Goal: Task Accomplishment & Management: Use online tool/utility

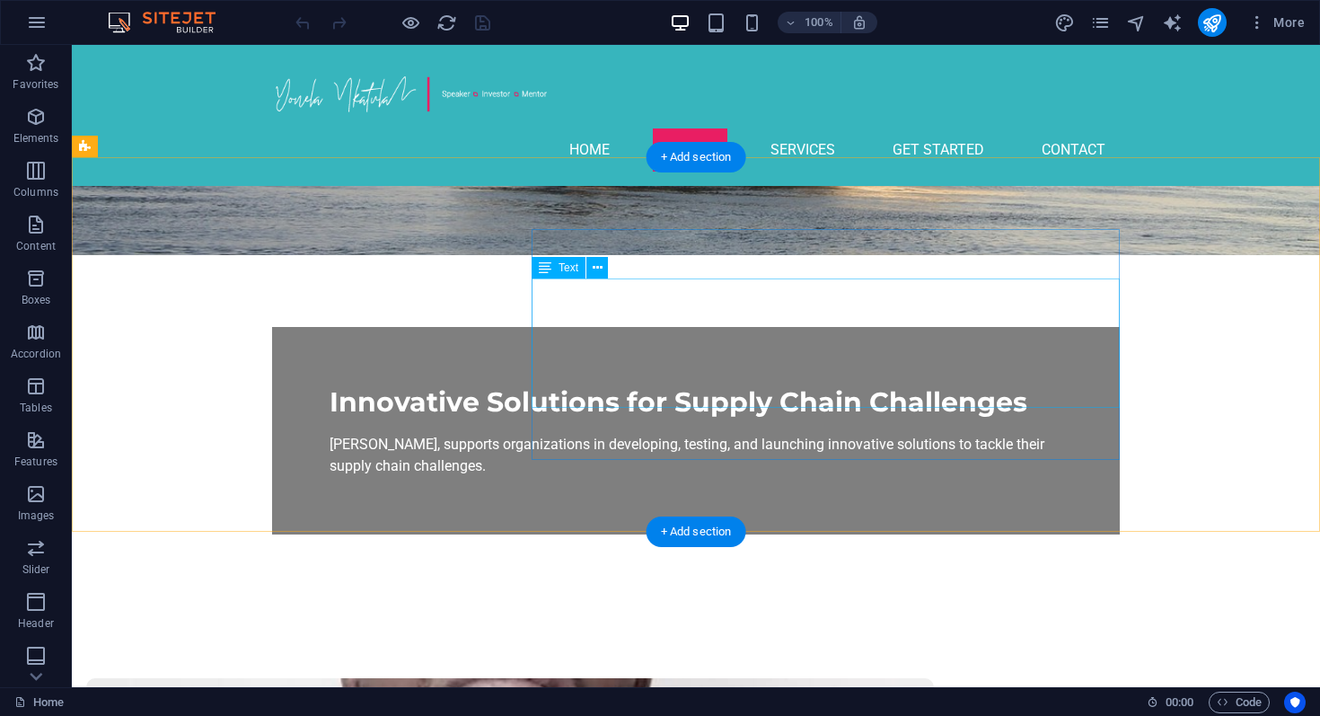
scroll to position [453, 0]
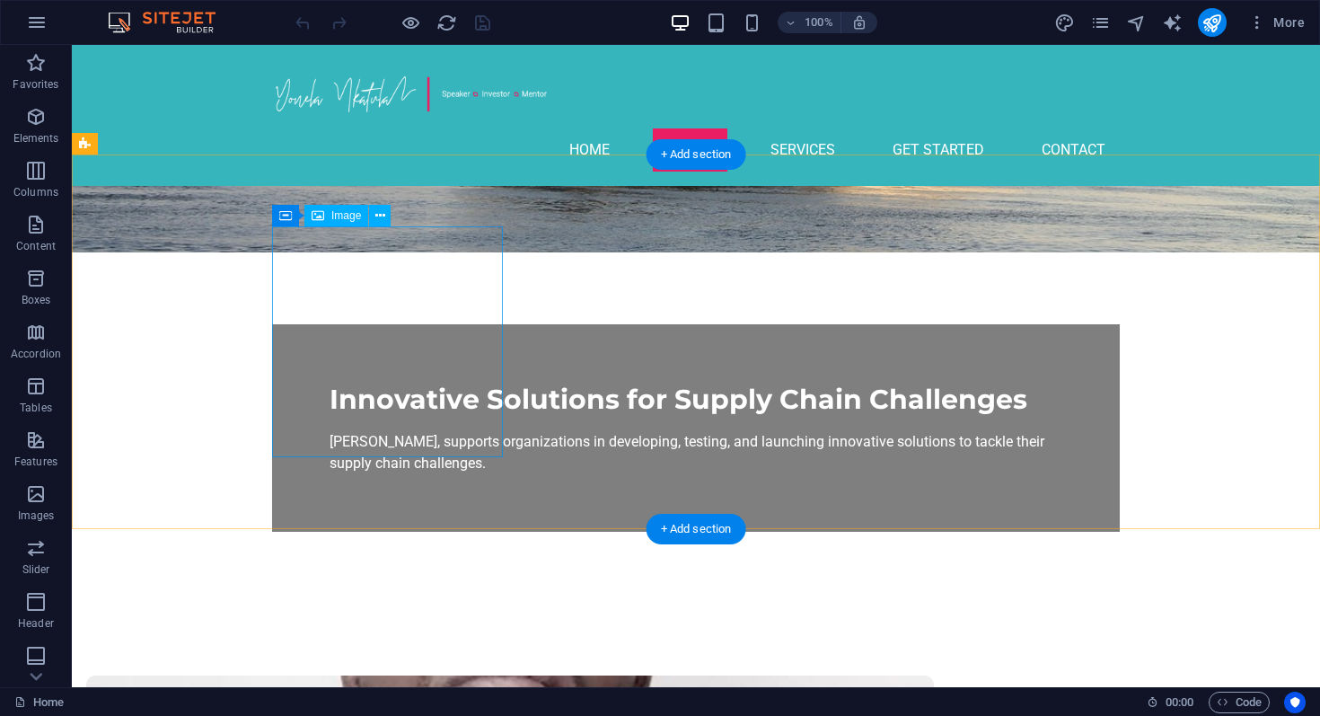
select select "px"
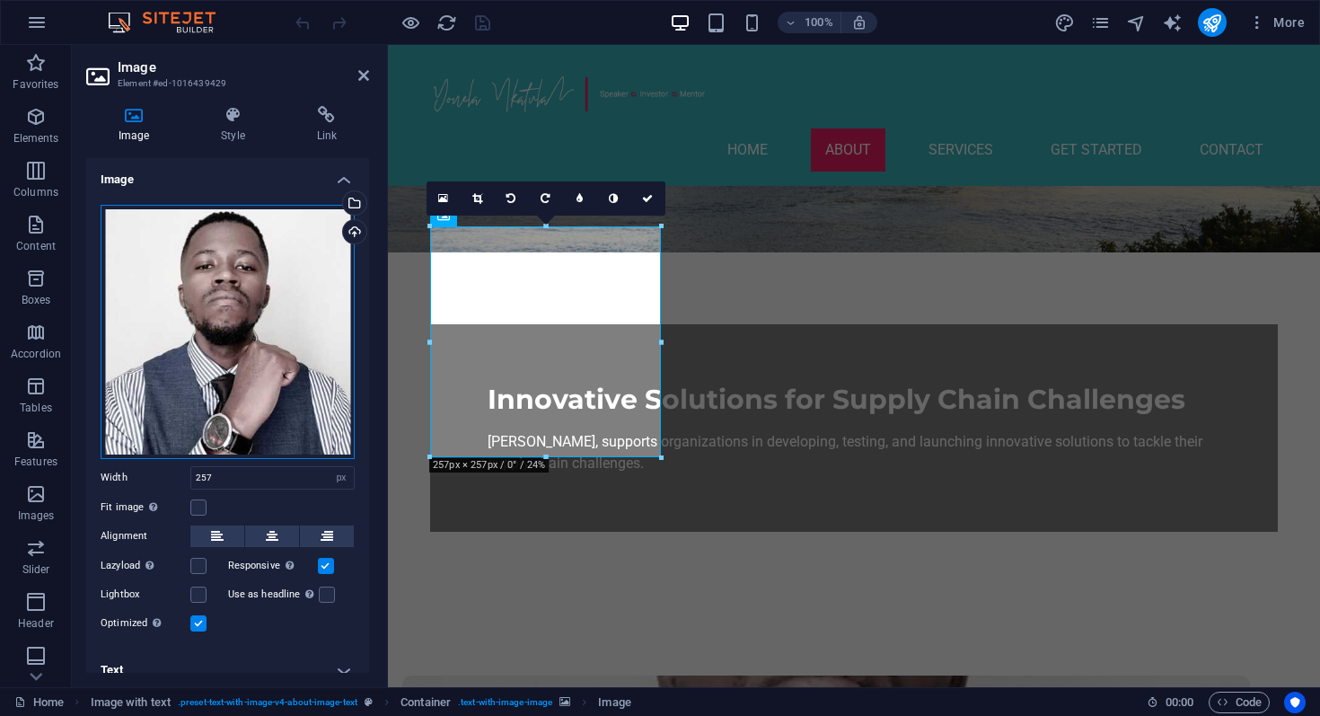
click at [260, 310] on div "Drag files here, click to choose files or select files from Files or our free s…" at bounding box center [228, 332] width 254 height 254
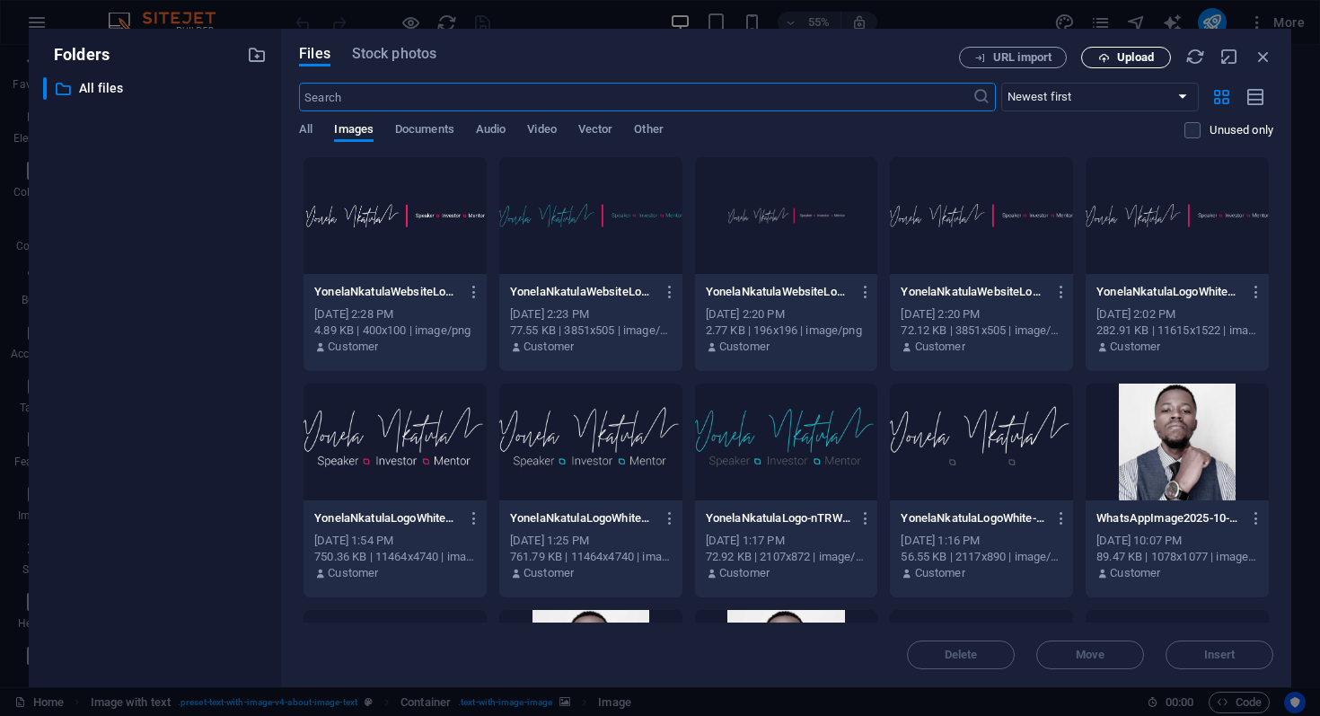
click at [1141, 59] on span "Upload" at bounding box center [1135, 57] width 37 height 11
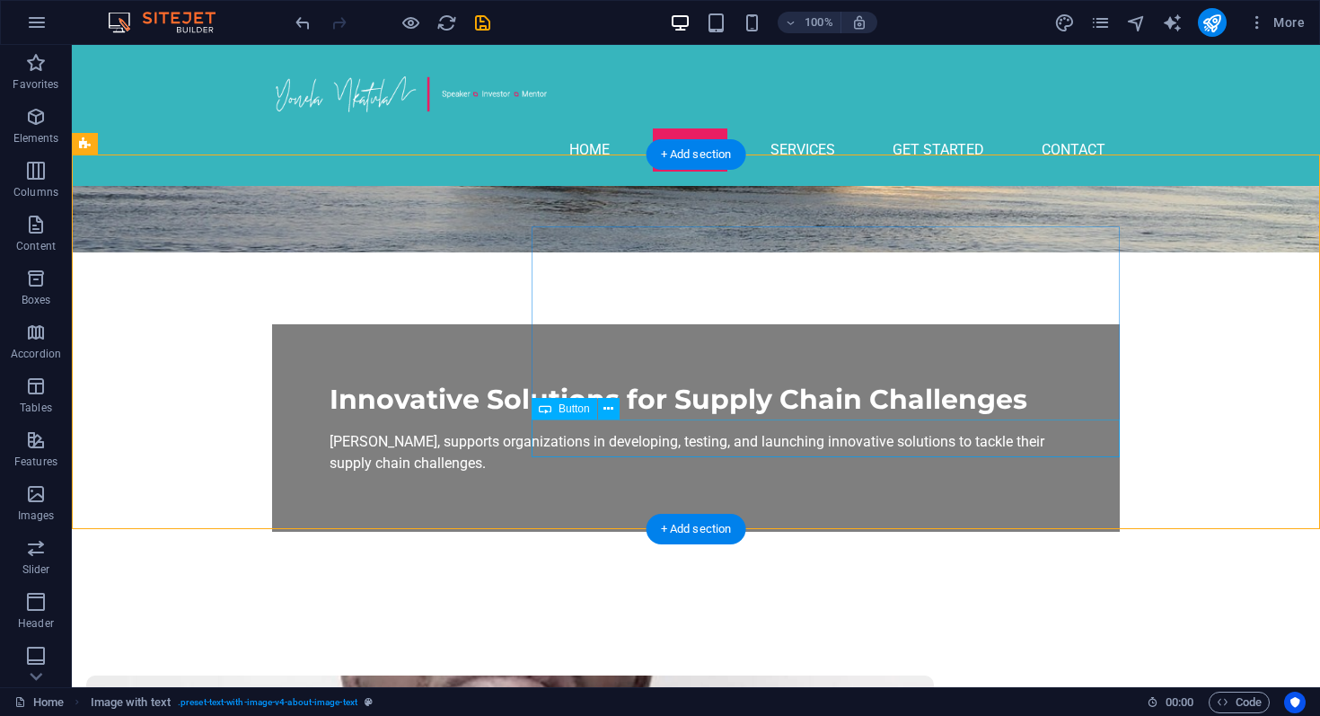
scroll to position [451, 0]
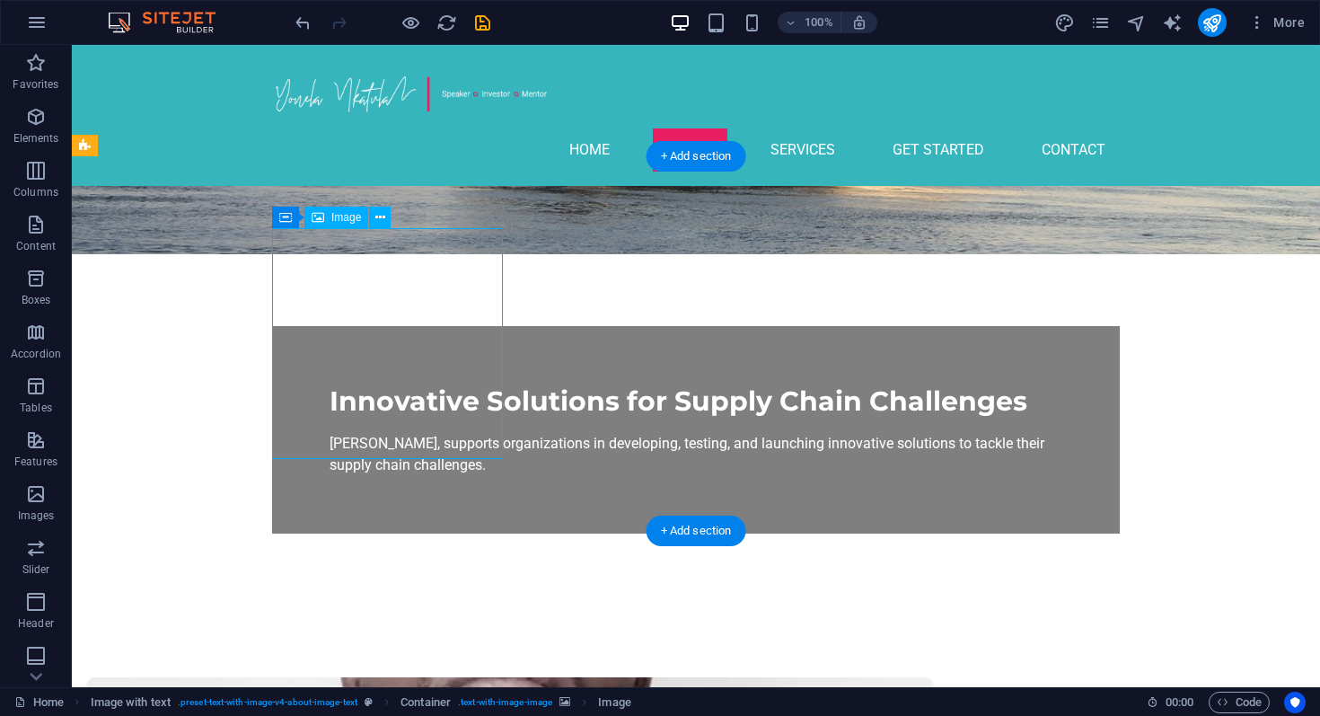
select select "px"
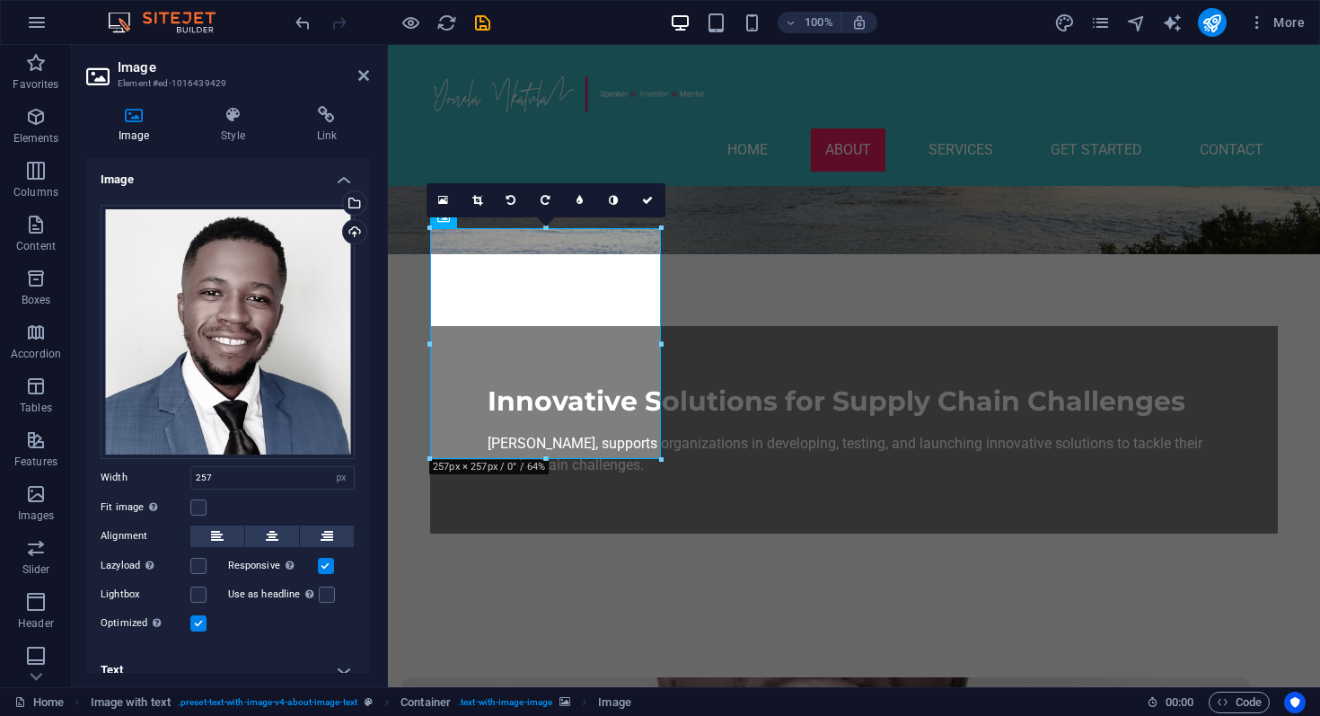
scroll to position [14, 0]
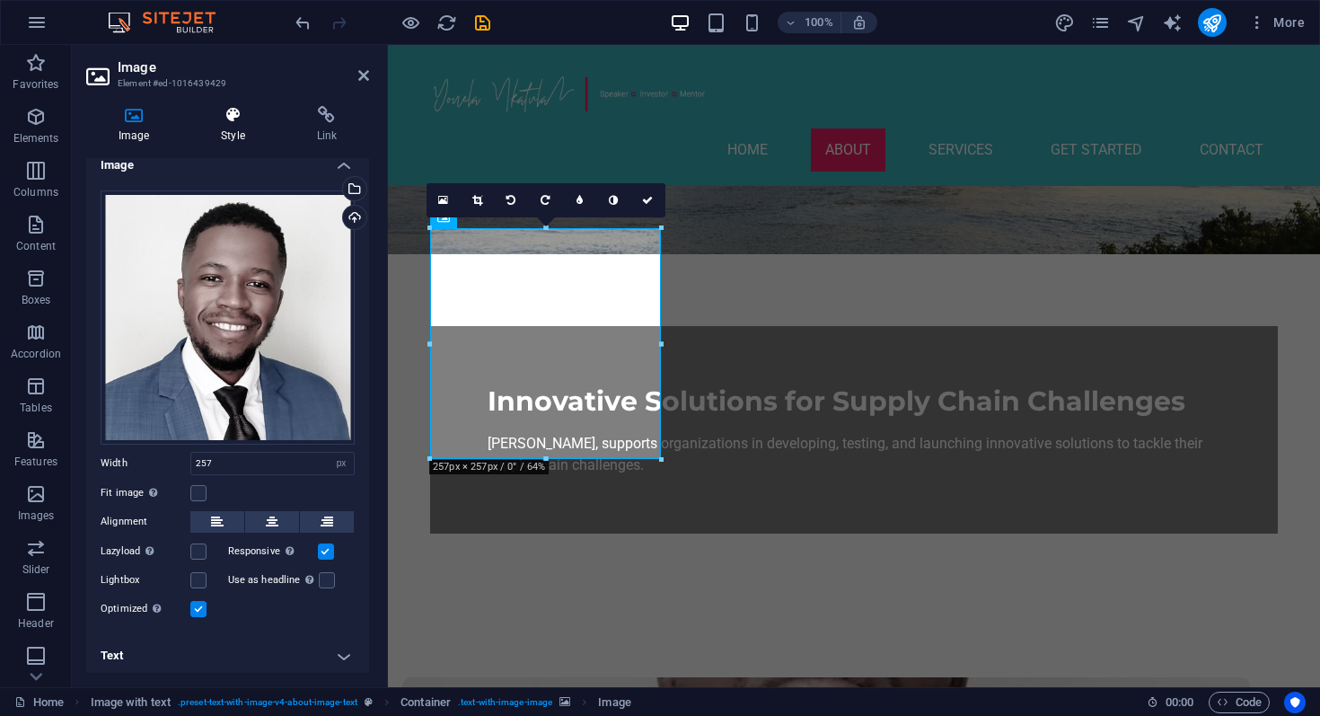
click at [233, 130] on h4 "Style" at bounding box center [236, 125] width 95 height 38
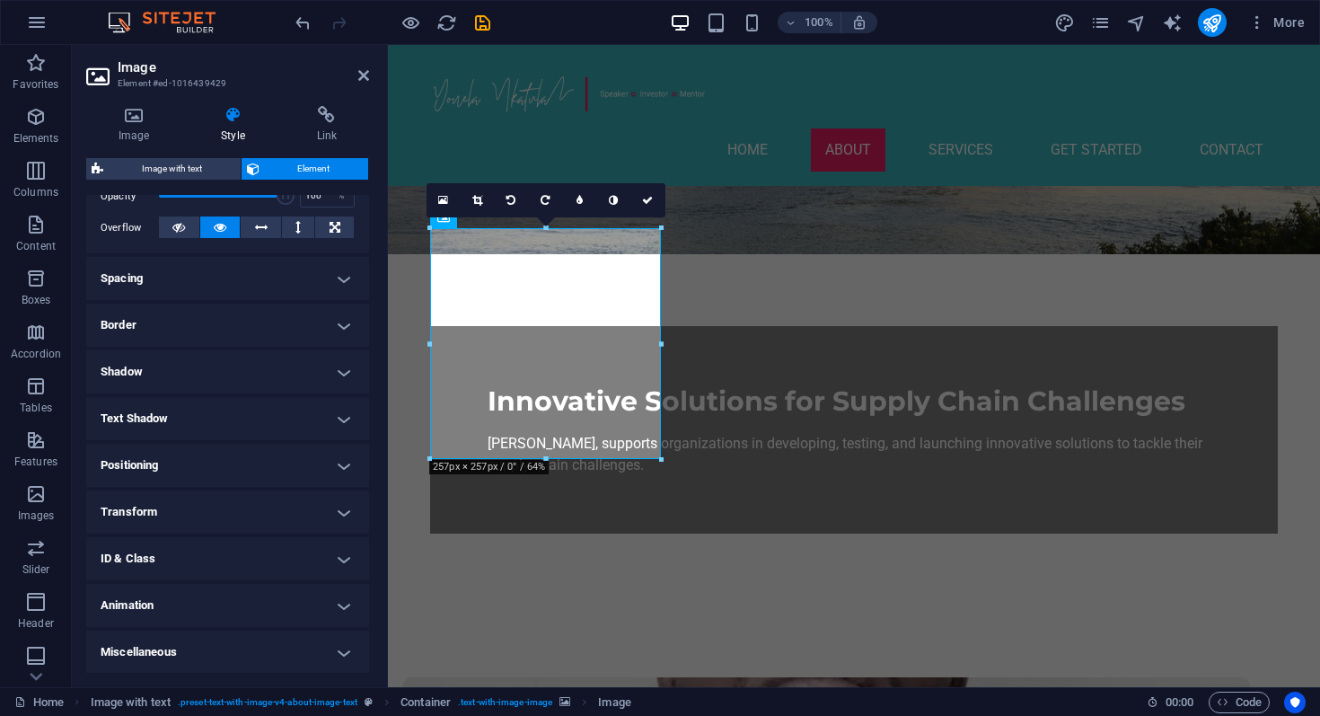
scroll to position [281, 0]
click at [251, 363] on h4 "Shadow" at bounding box center [227, 370] width 283 height 43
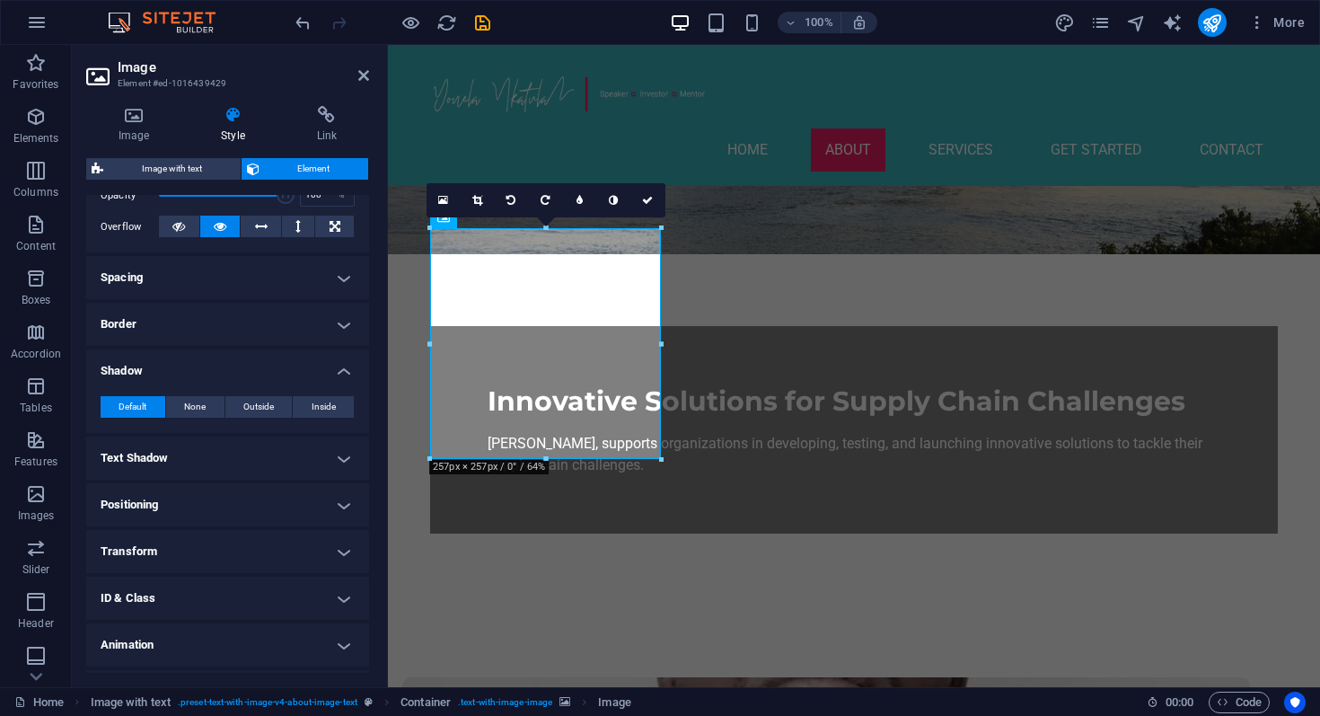
click at [251, 363] on h4 "Shadow" at bounding box center [227, 365] width 283 height 32
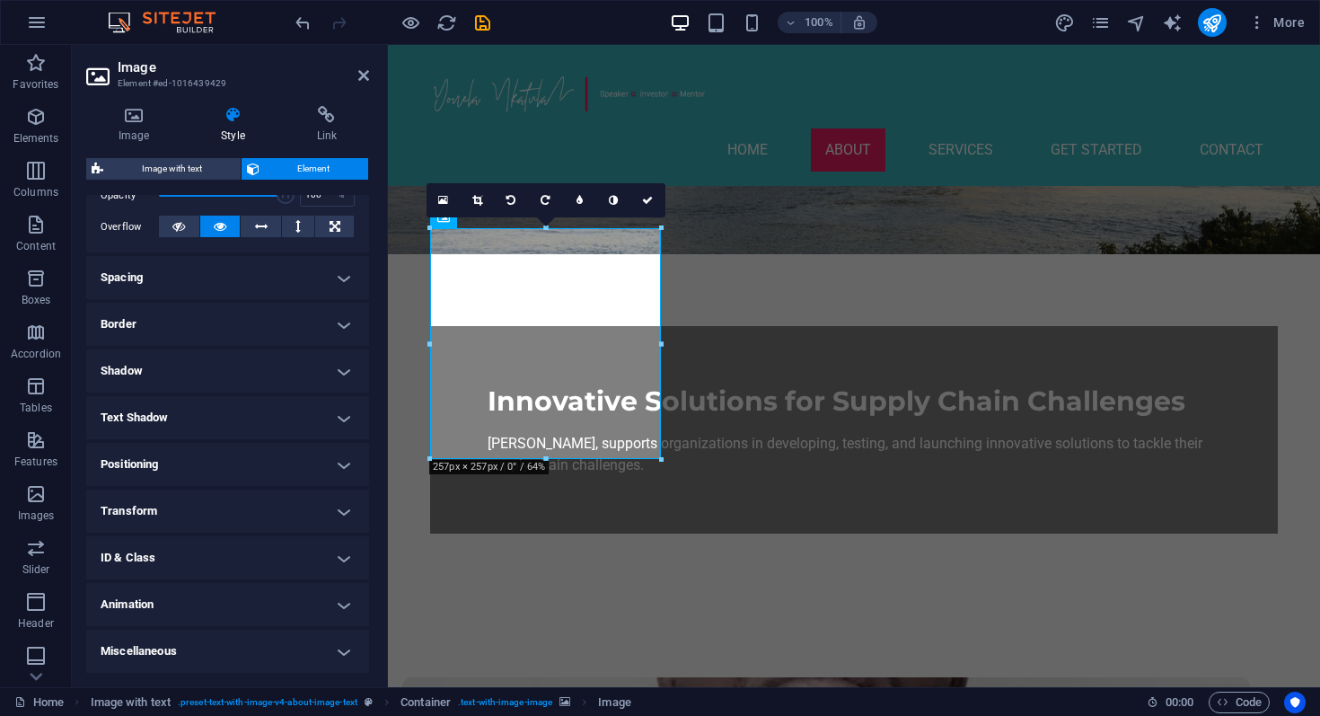
click at [248, 329] on h4 "Border" at bounding box center [227, 324] width 283 height 43
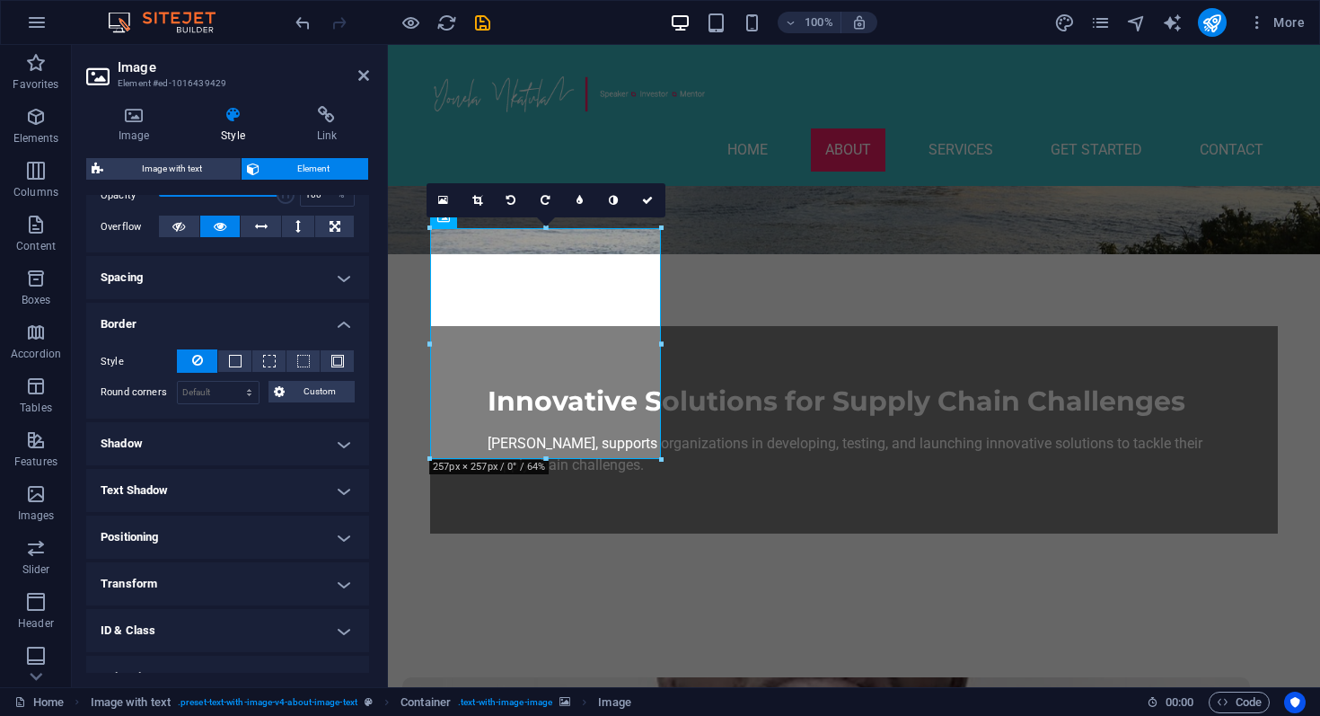
click at [248, 329] on h4 "Border" at bounding box center [227, 319] width 283 height 32
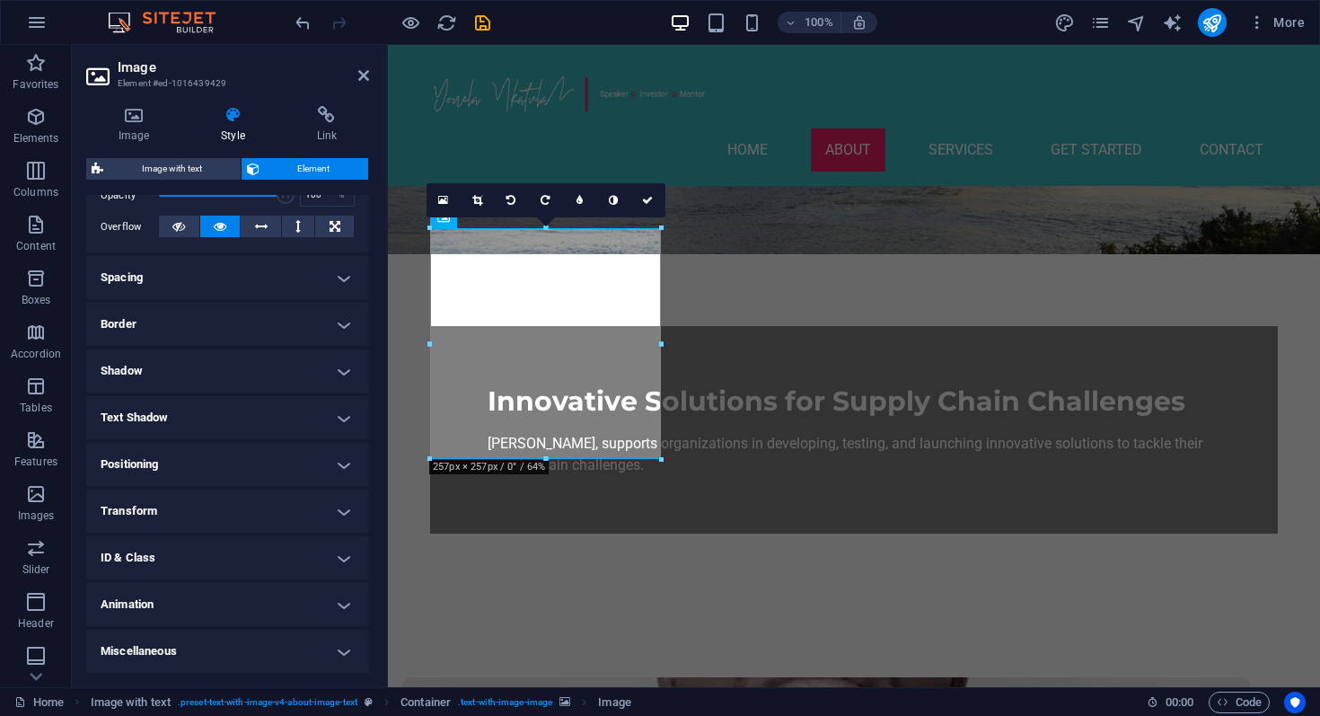
click at [248, 329] on h4 "Border" at bounding box center [227, 324] width 283 height 43
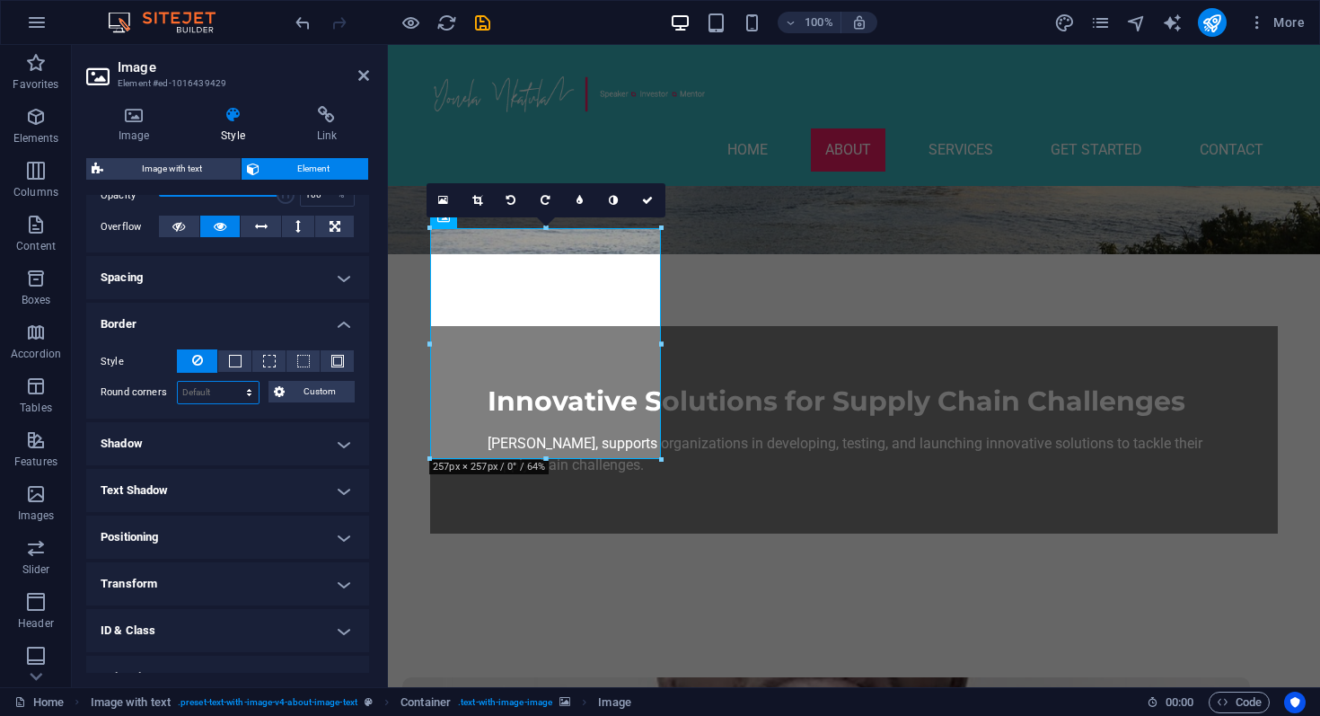
click at [229, 395] on select "Default px rem % vh vw Custom" at bounding box center [218, 393] width 81 height 22
select select "px"
click at [232, 382] on select "Default px rem % vh vw Custom" at bounding box center [218, 393] width 81 height 22
type input "45"
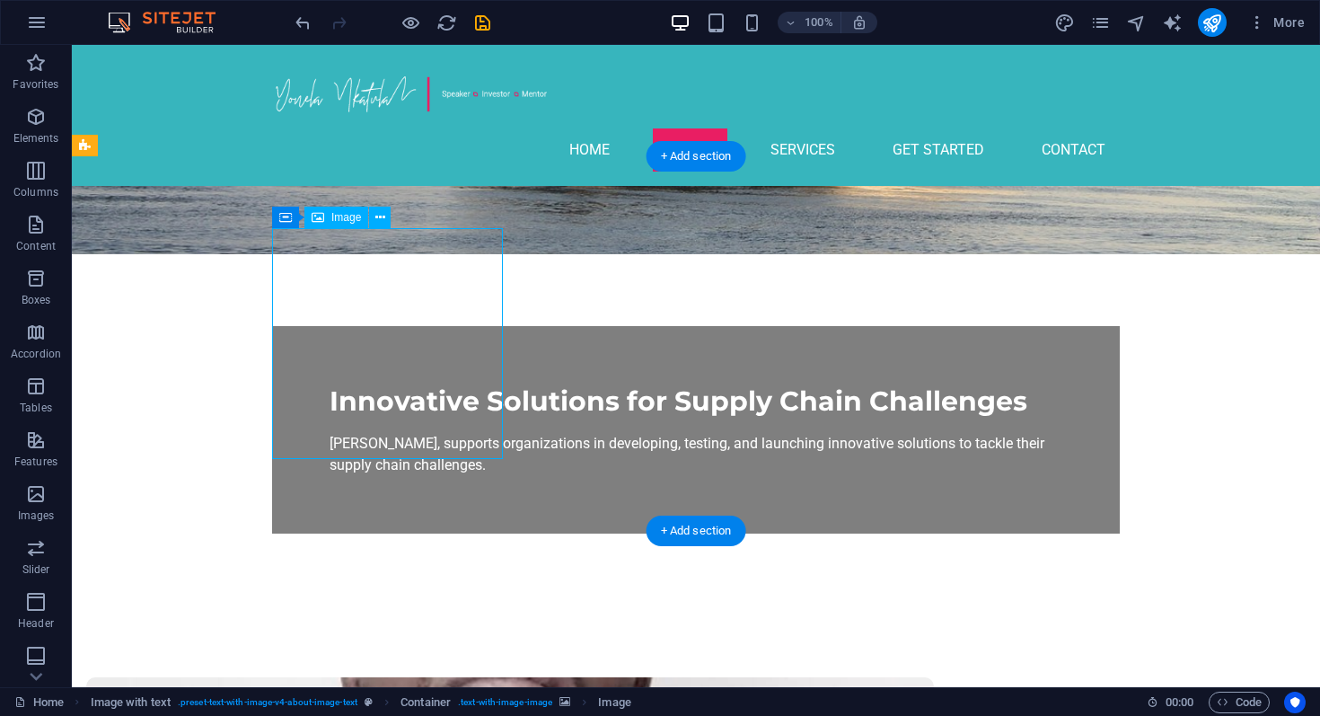
select select "px"
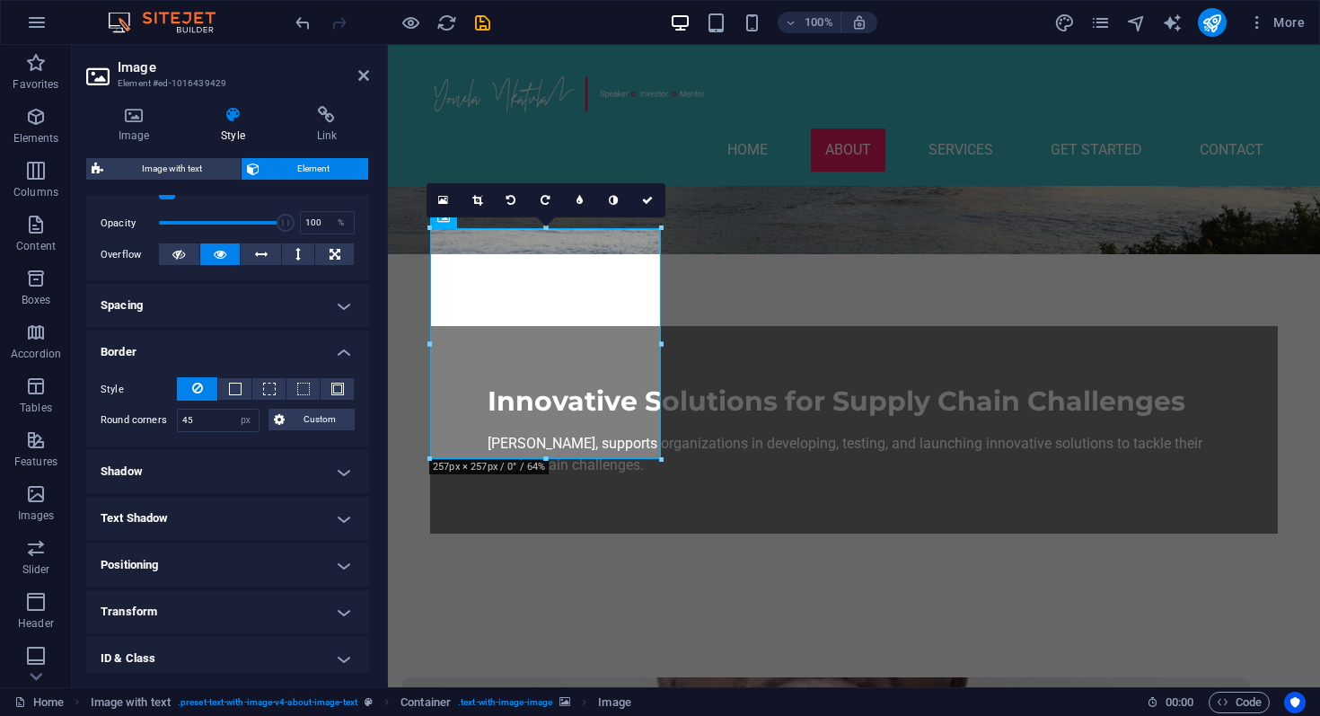
scroll to position [265, 0]
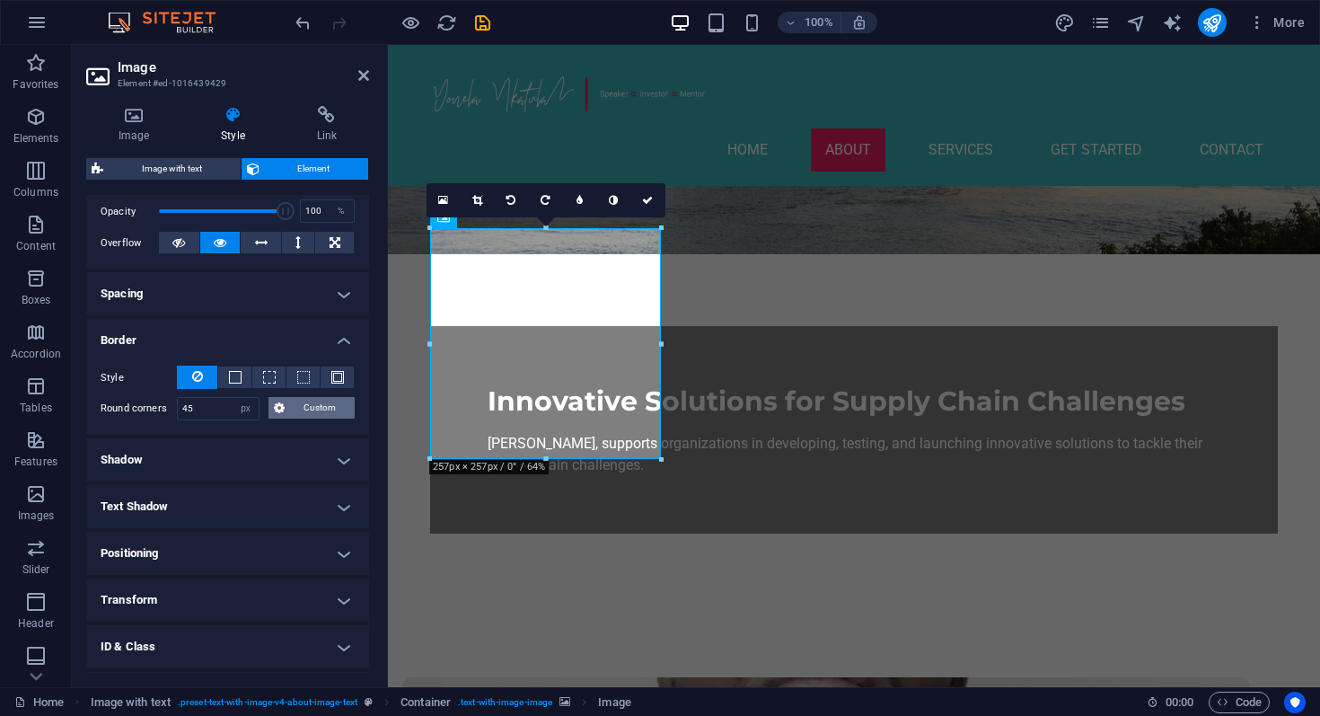
click at [274, 407] on icon at bounding box center [279, 408] width 11 height 22
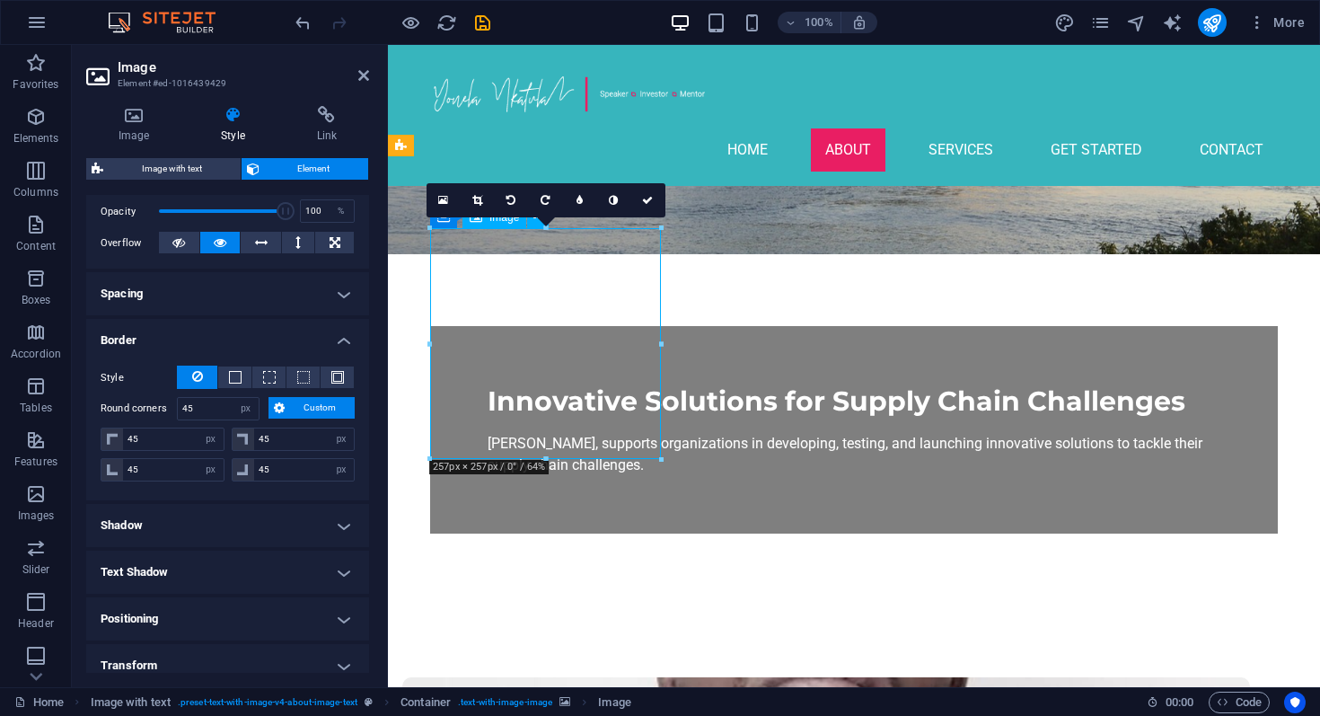
drag, startPoint x: 612, startPoint y: 415, endPoint x: 659, endPoint y: 392, distance: 53.0
drag, startPoint x: 579, startPoint y: 383, endPoint x: 638, endPoint y: 370, distance: 59.7
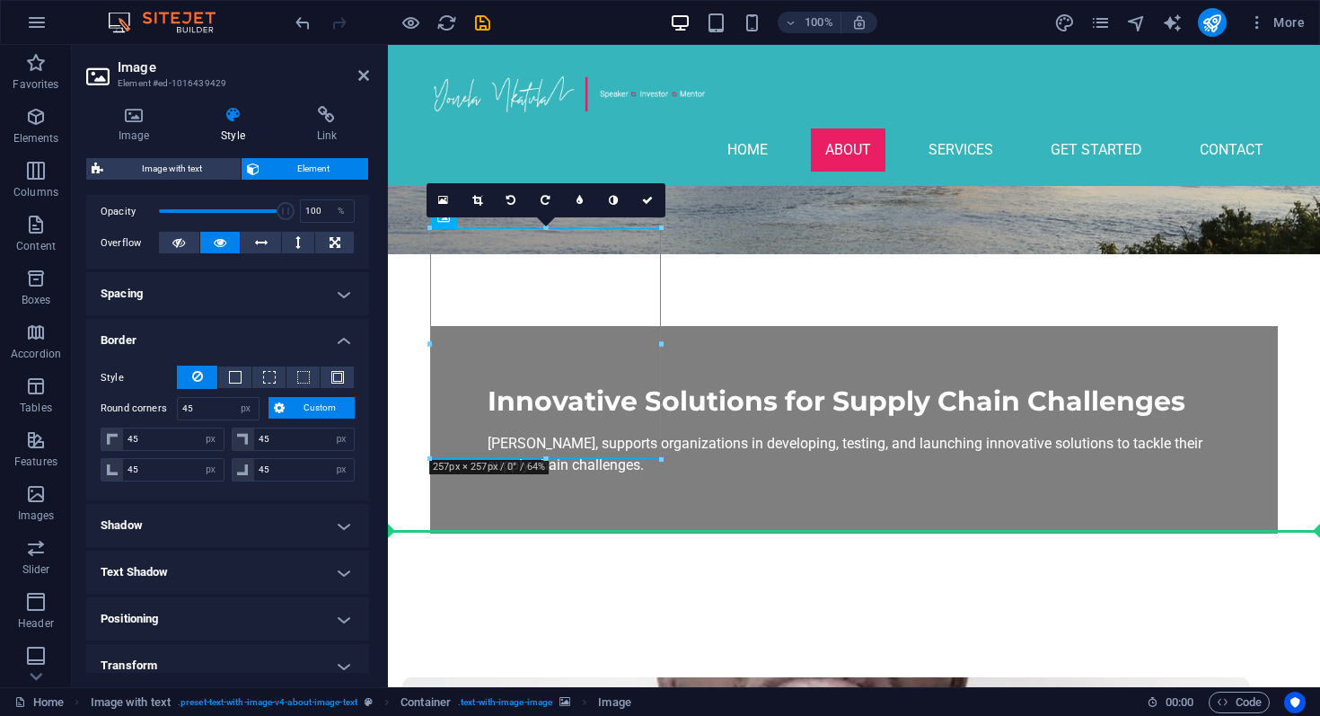
drag, startPoint x: 638, startPoint y: 370, endPoint x: 667, endPoint y: 370, distance: 29.6
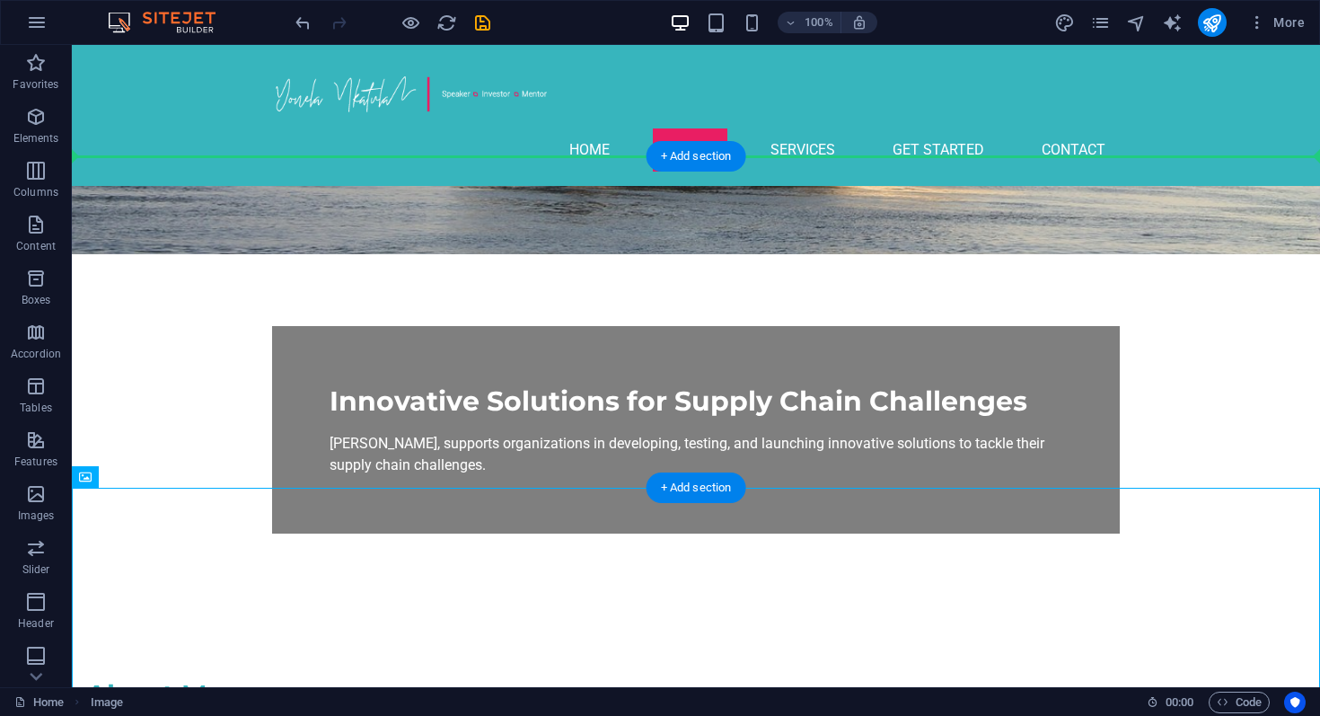
drag, startPoint x: 265, startPoint y: 561, endPoint x: 244, endPoint y: 321, distance: 241.6
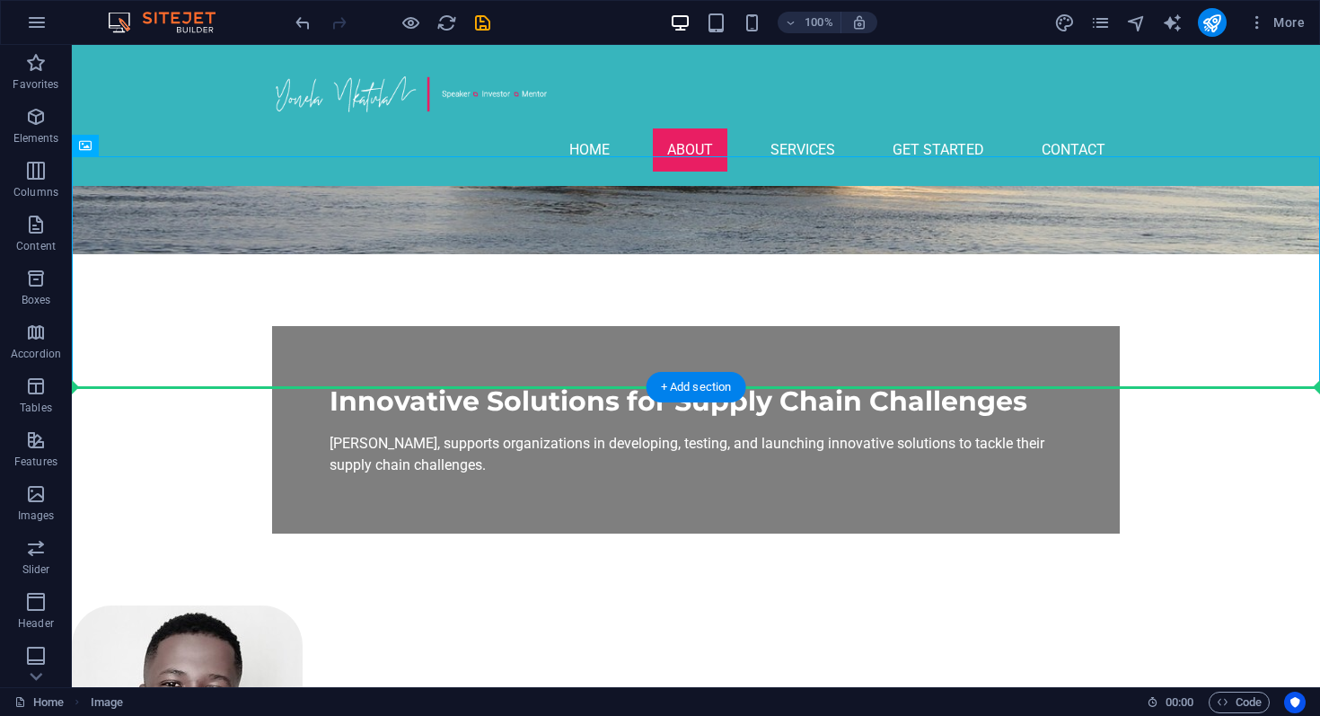
drag, startPoint x: 202, startPoint y: 309, endPoint x: 247, endPoint y: 518, distance: 214.0
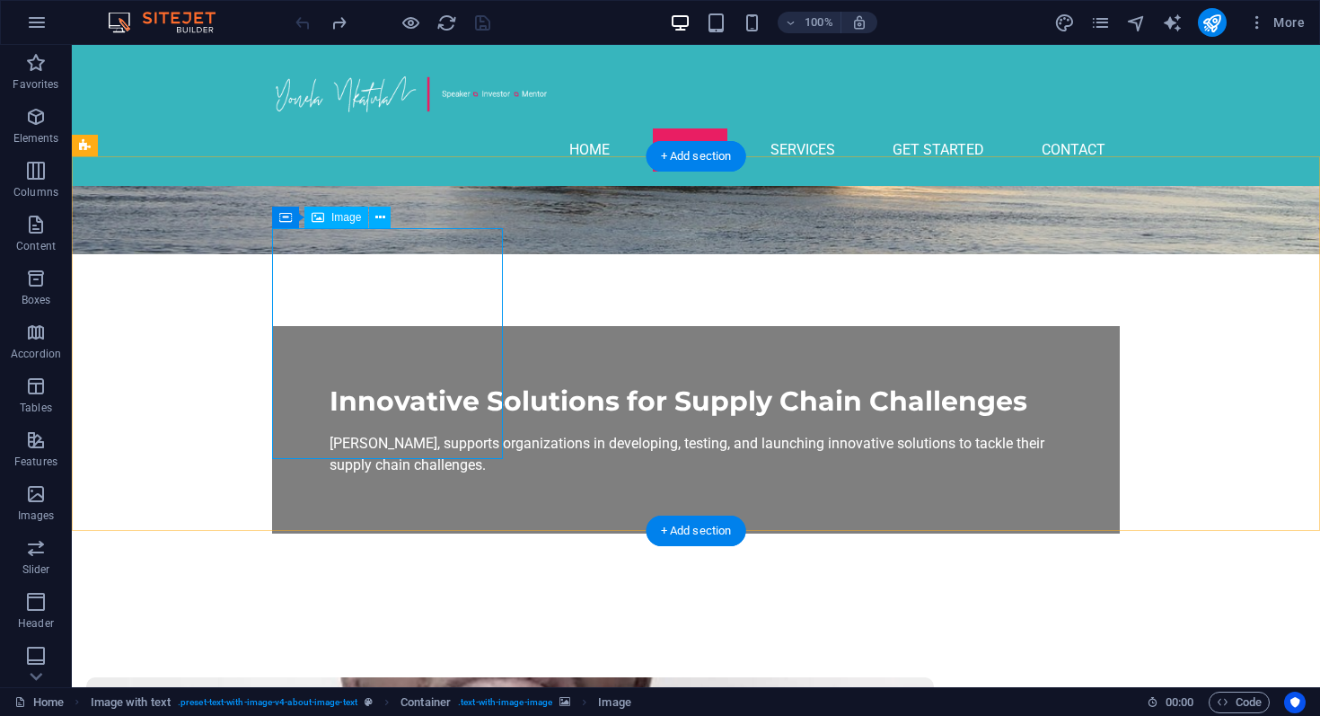
select select "px"
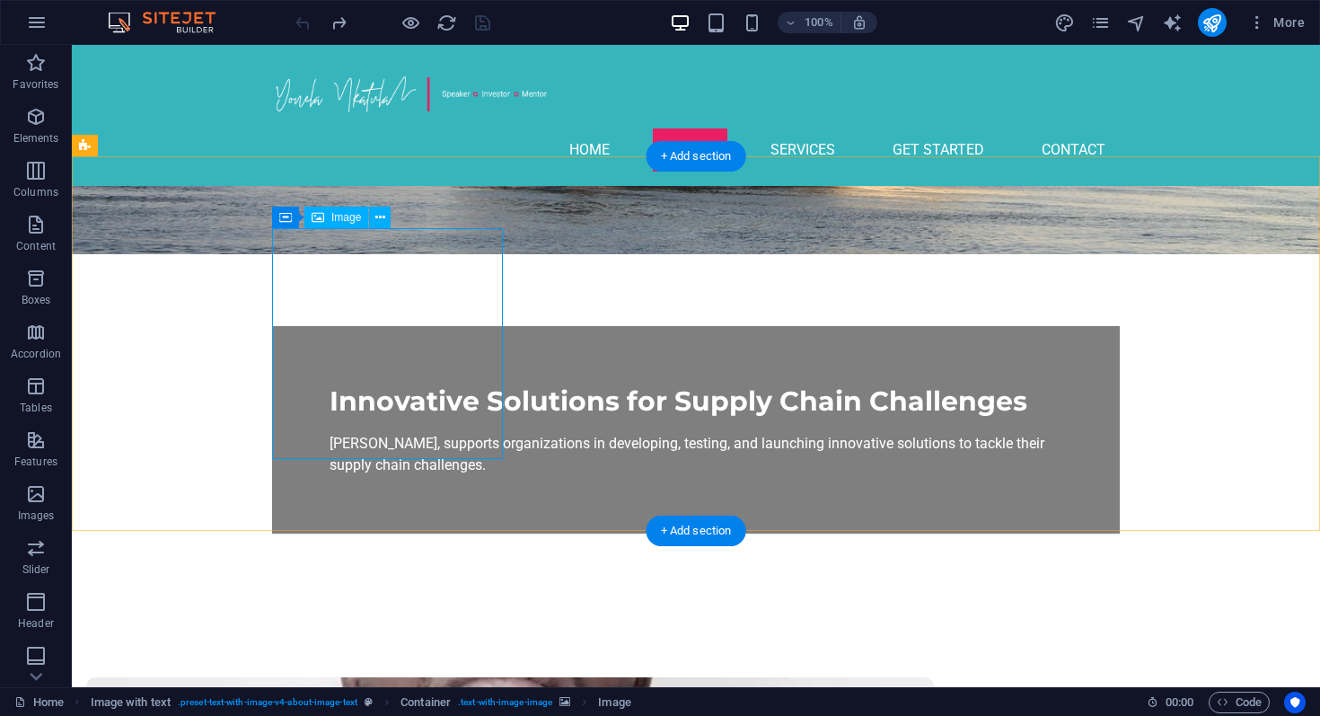
select select "px"
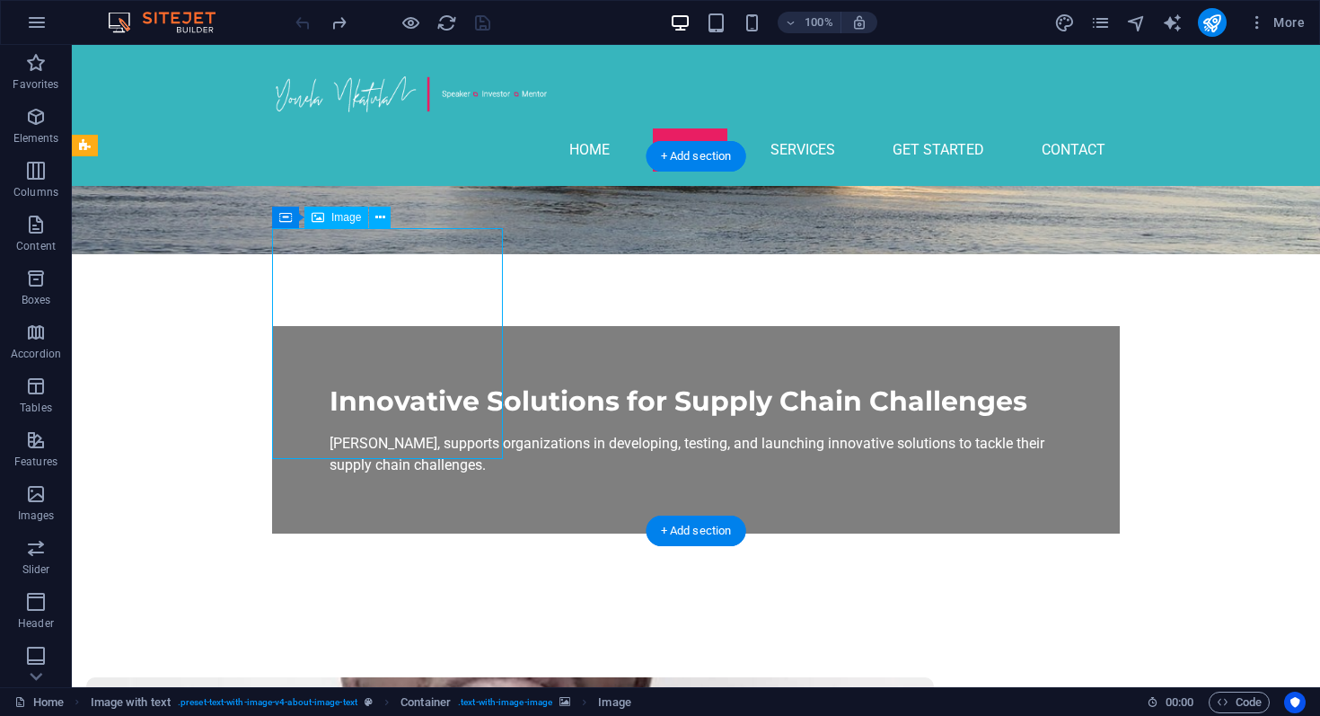
select select "px"
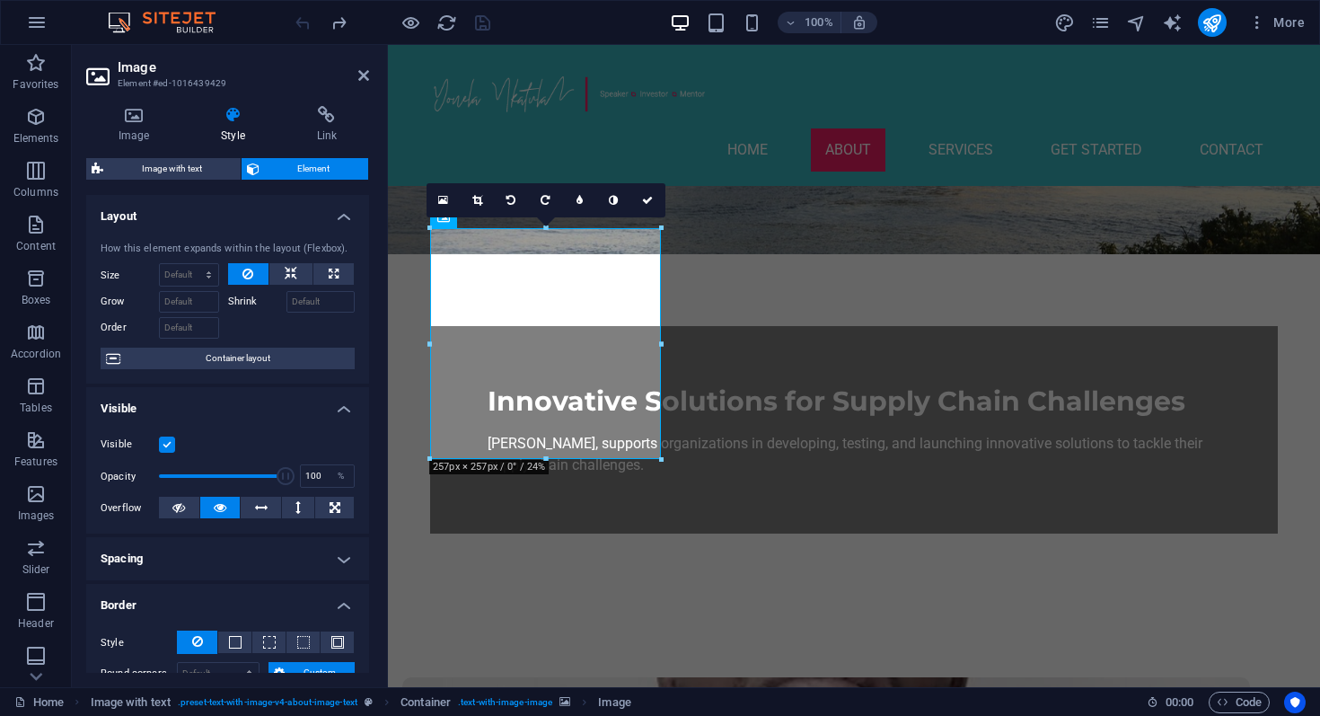
click at [168, 445] on label at bounding box center [167, 444] width 16 height 16
click at [0, 0] on input "Visible" at bounding box center [0, 0] width 0 height 0
click at [170, 445] on label at bounding box center [167, 444] width 16 height 16
click at [0, 0] on input "Visible" at bounding box center [0, 0] width 0 height 0
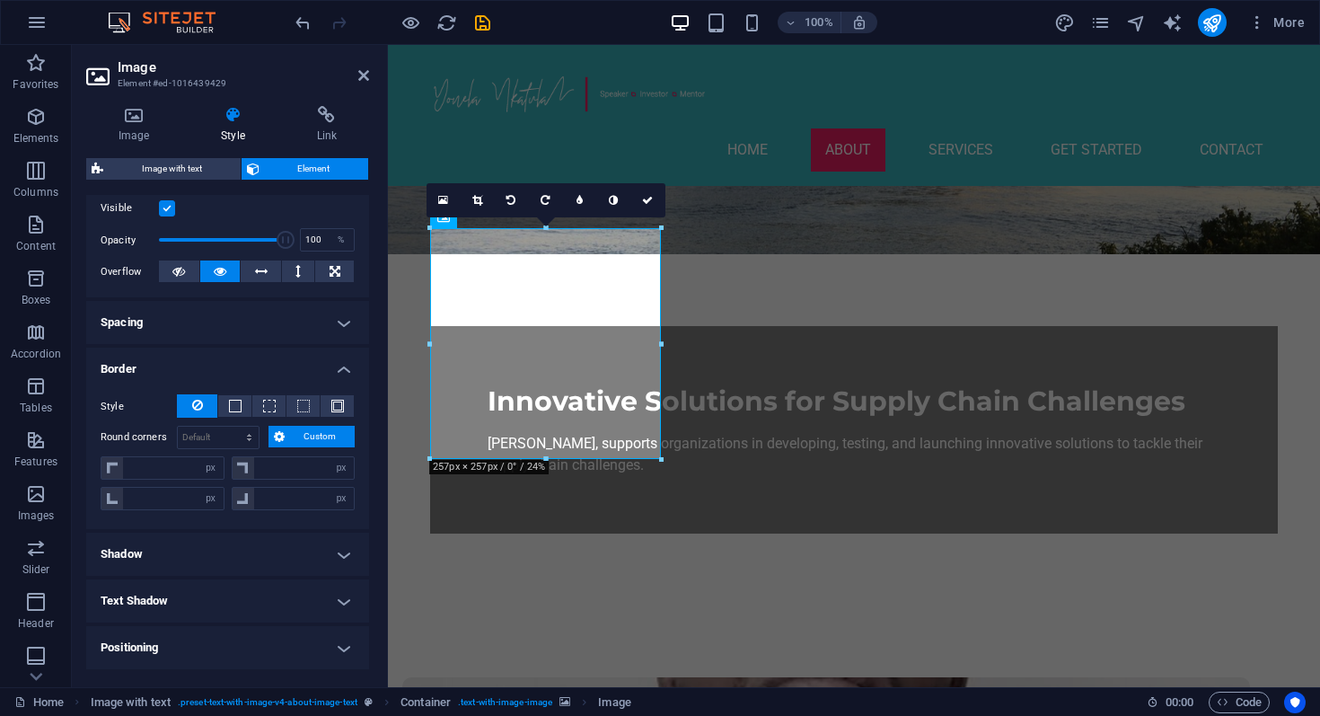
scroll to position [242, 0]
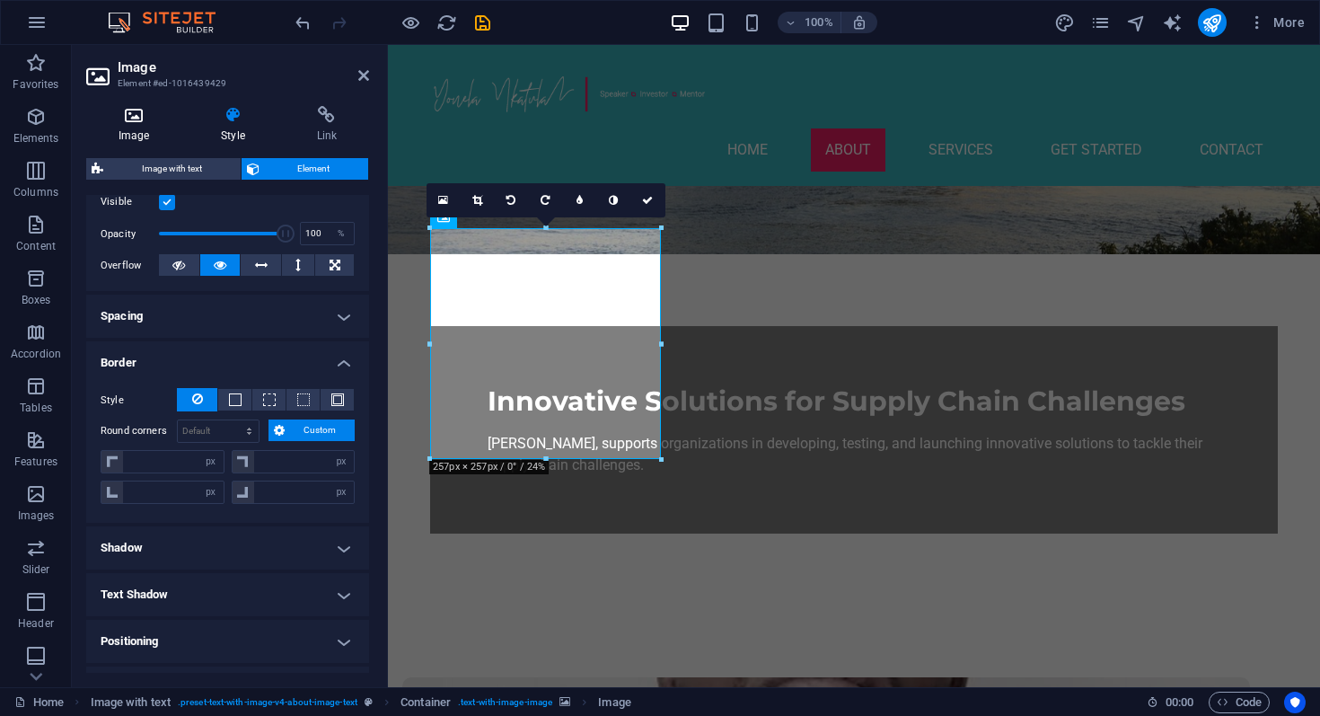
click at [144, 139] on h4 "Image" at bounding box center [137, 125] width 102 height 38
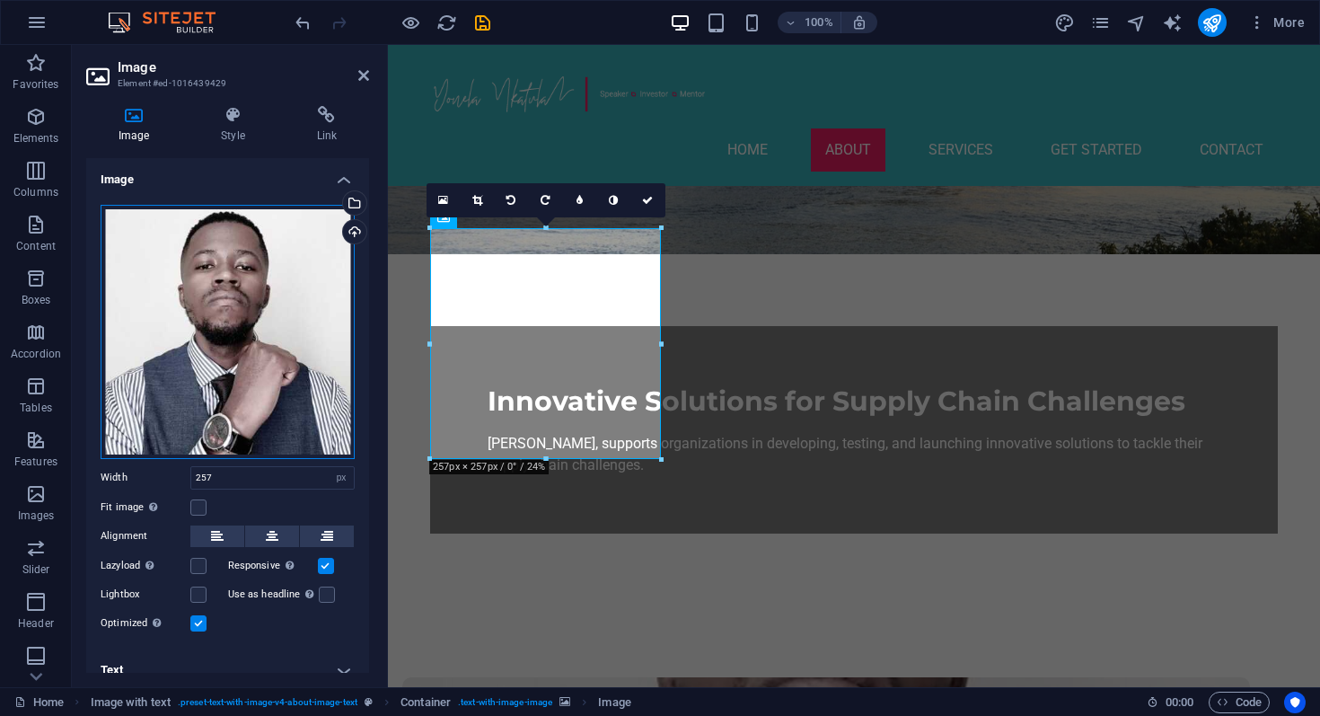
click at [252, 338] on div "Drag files here, click to choose files or select files from Files or our free s…" at bounding box center [228, 332] width 254 height 254
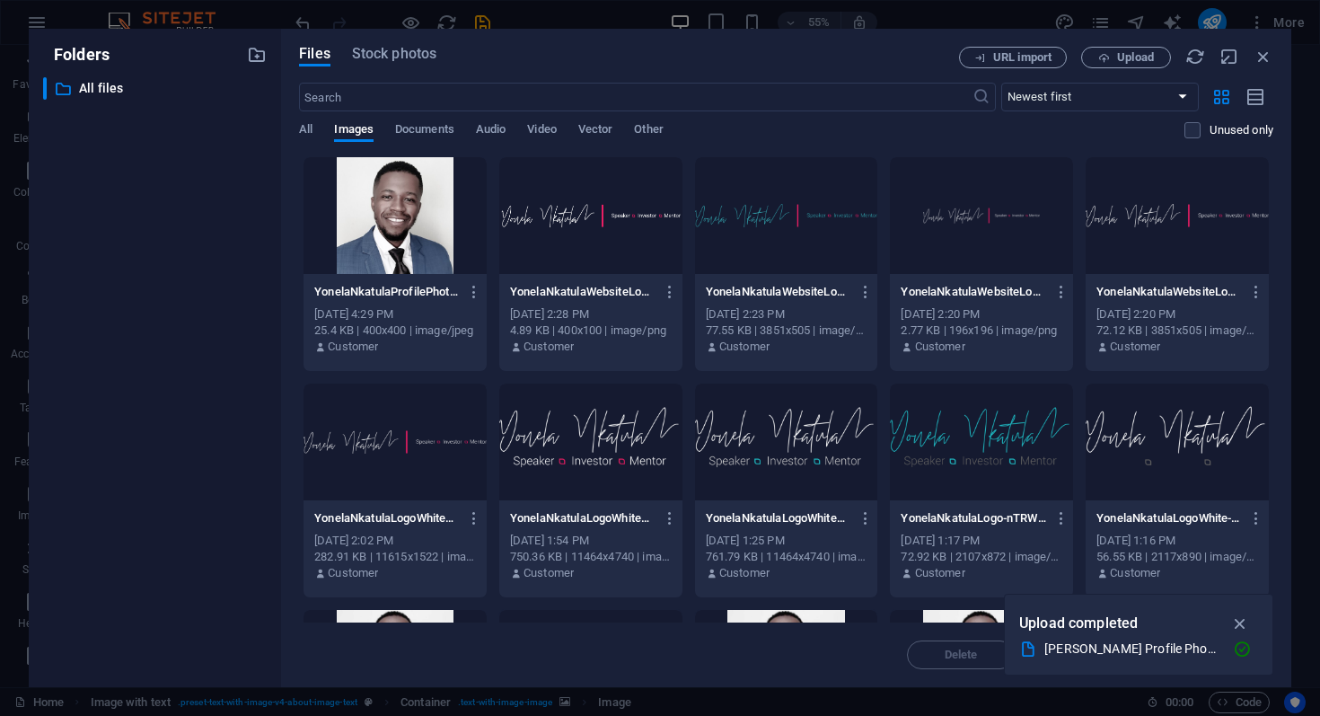
click at [395, 224] on div at bounding box center [395, 215] width 183 height 117
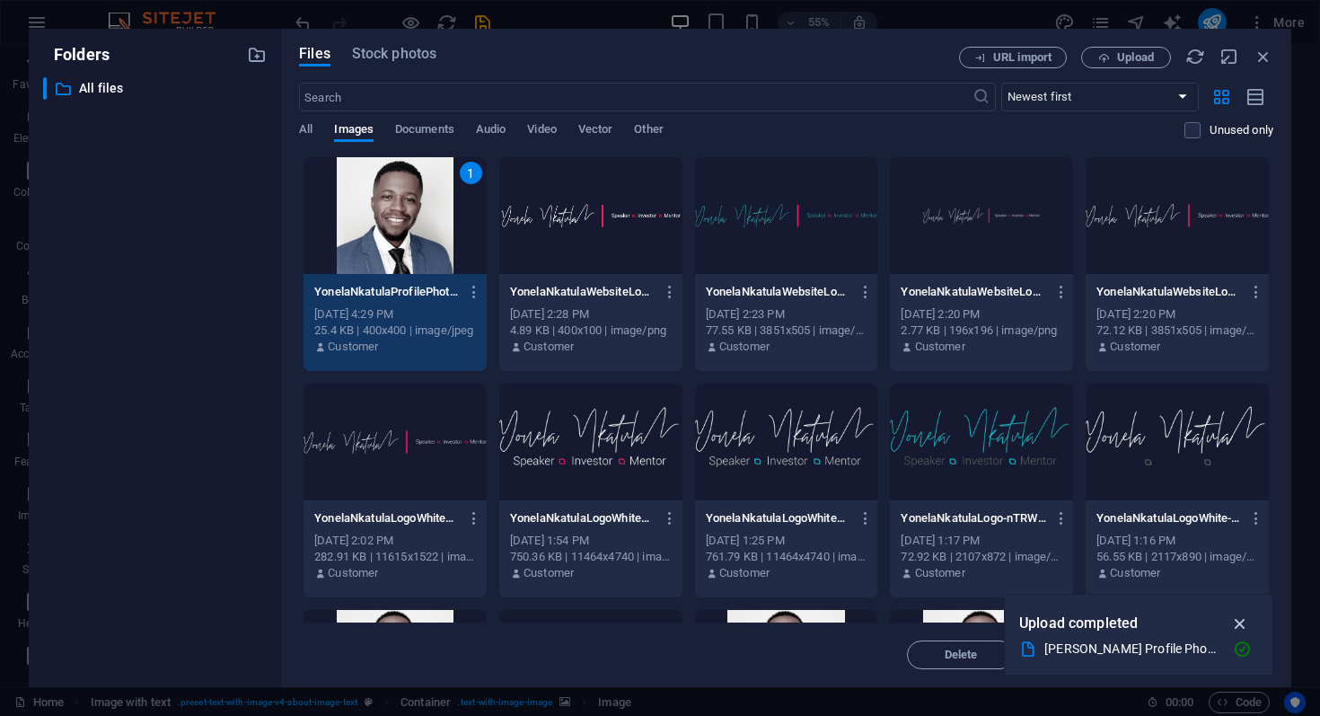
click at [1241, 624] on icon "button" at bounding box center [1240, 623] width 21 height 20
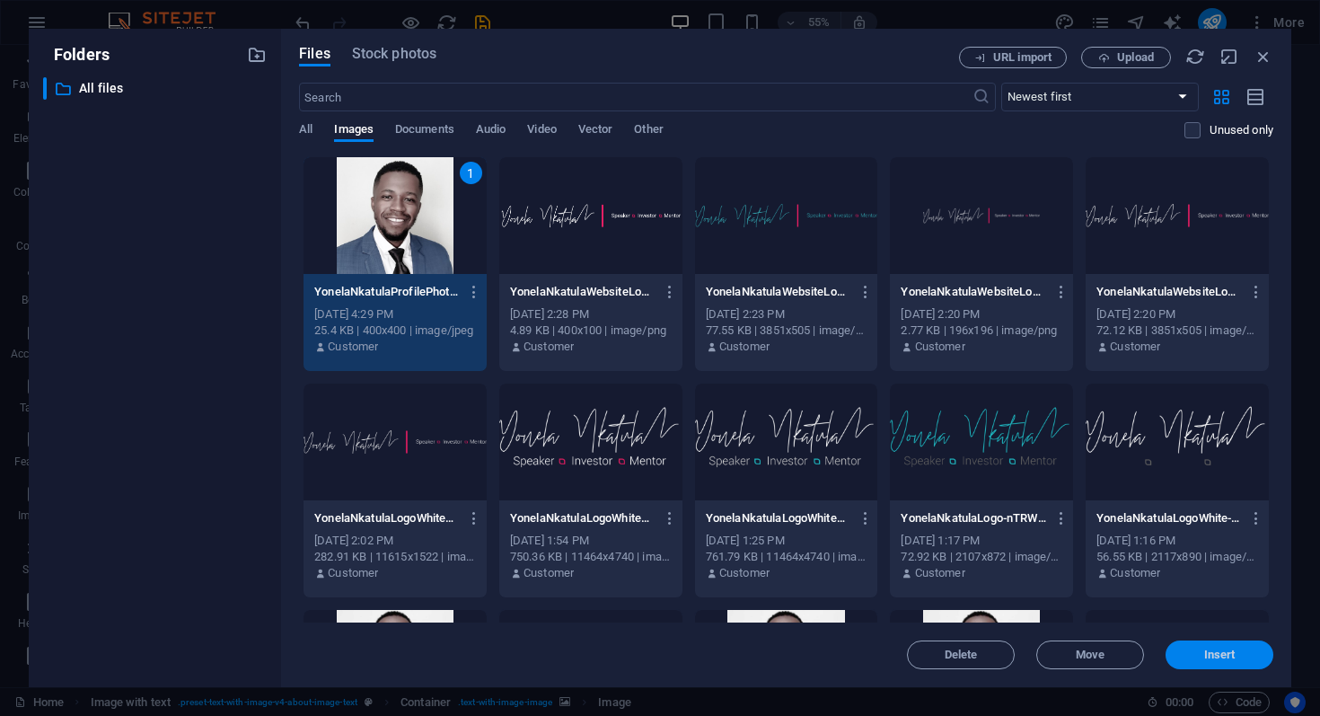
click at [1227, 657] on span "Insert" at bounding box center [1219, 654] width 31 height 11
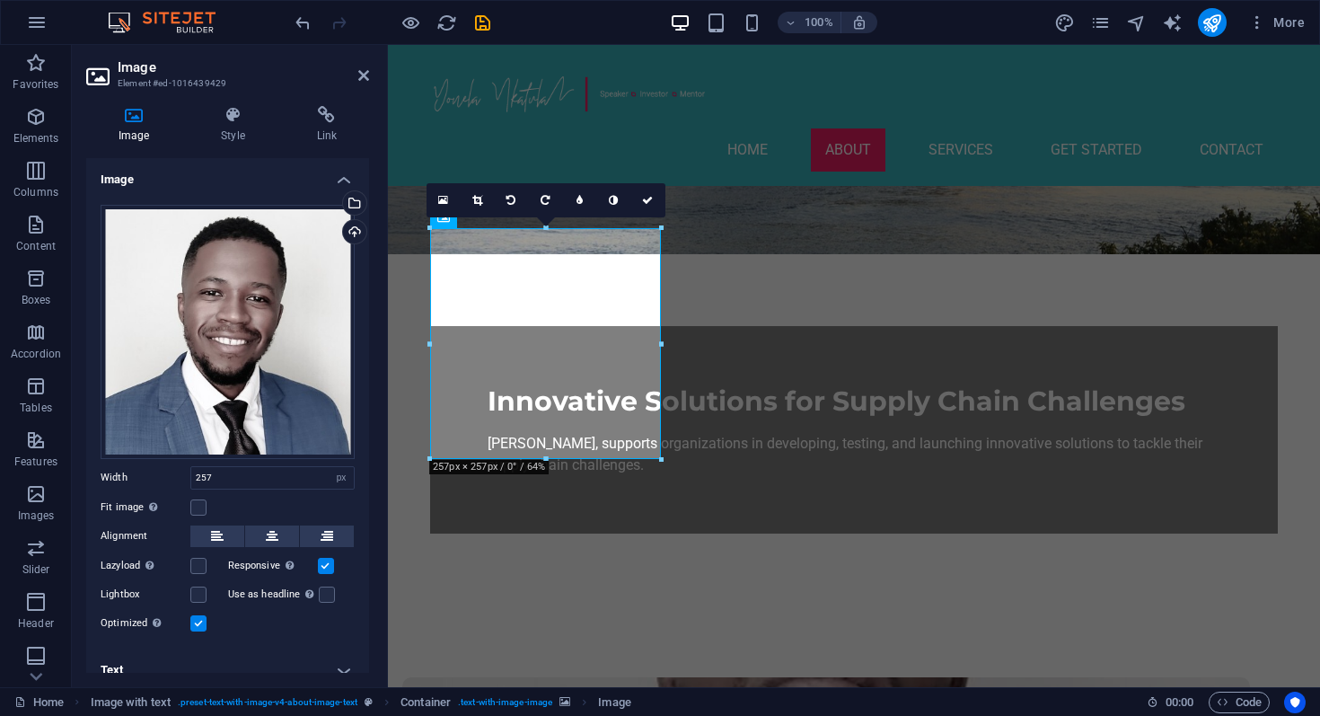
scroll to position [14, 0]
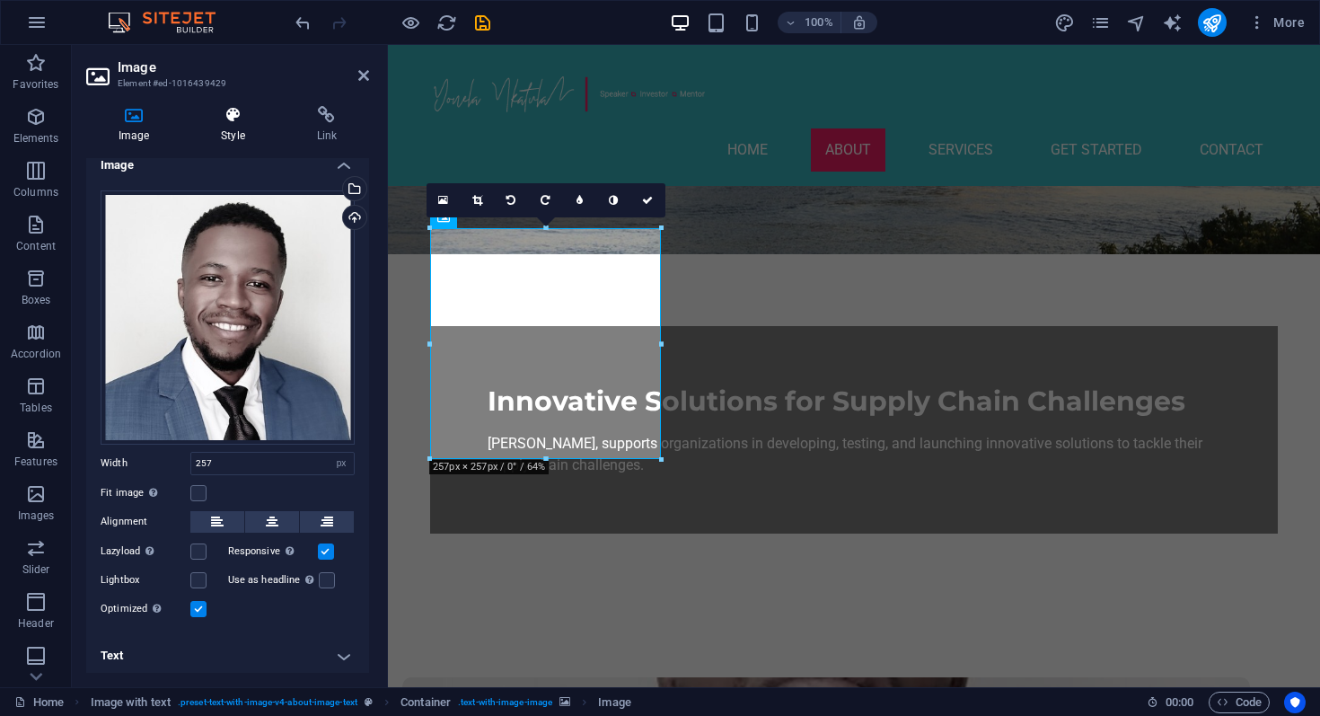
click at [230, 130] on h4 "Style" at bounding box center [236, 125] width 95 height 38
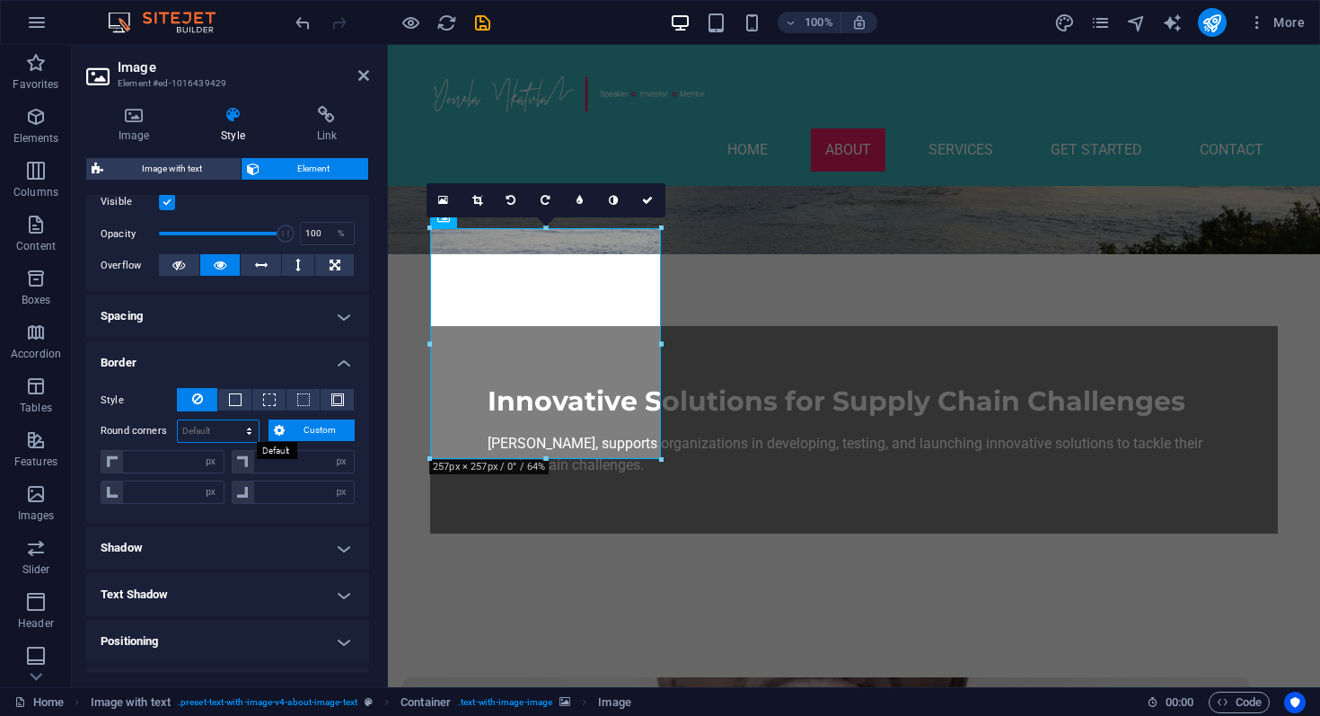
click at [242, 427] on select "Default px rem % vh vw Custom" at bounding box center [218, 431] width 81 height 22
select select "px"
click at [232, 420] on select "Default px rem % vh vw Custom" at bounding box center [218, 431] width 81 height 22
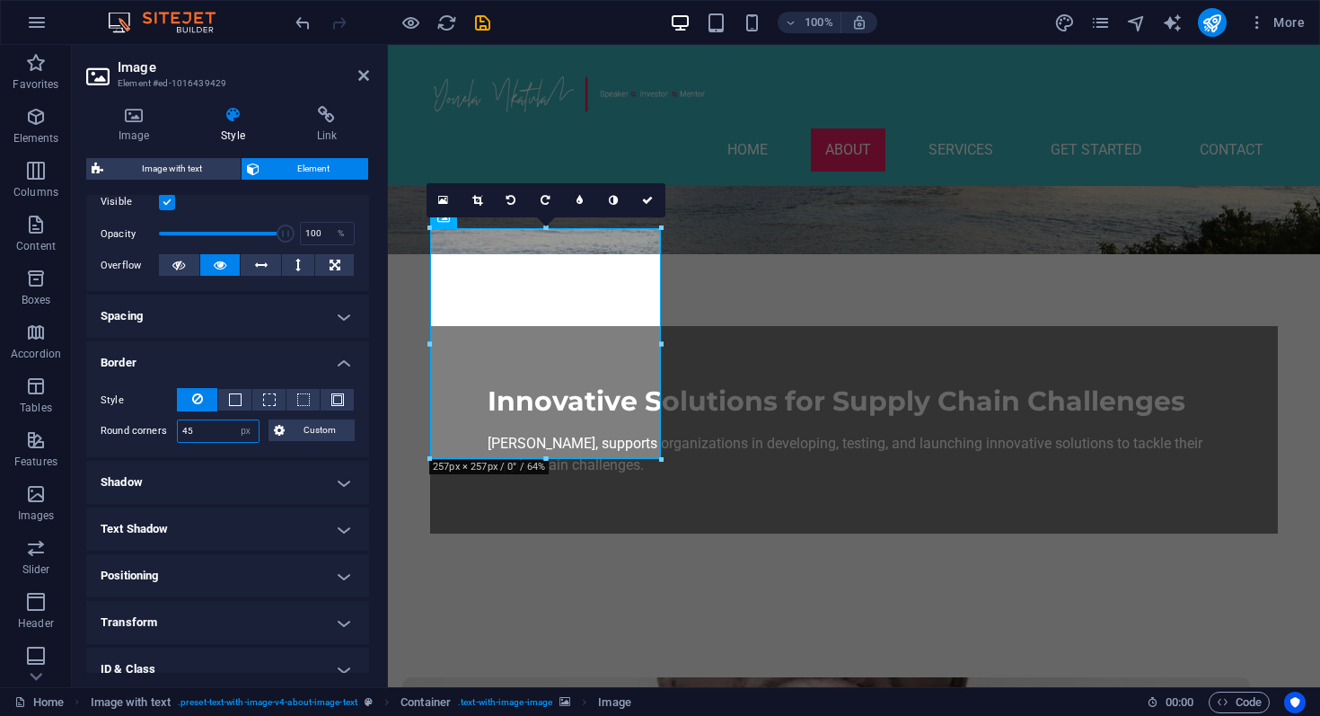
type input "45"
click at [225, 369] on h4 "Border" at bounding box center [227, 357] width 283 height 32
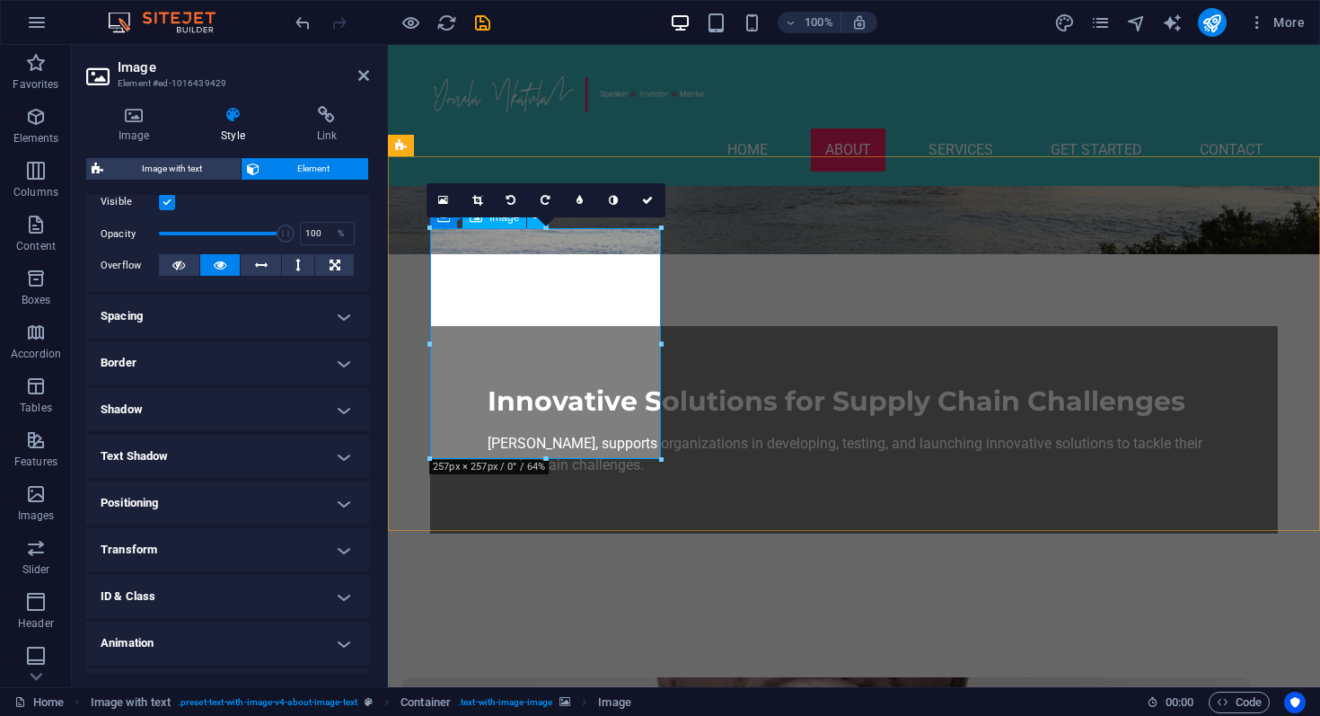
click at [172, 201] on label at bounding box center [167, 202] width 16 height 16
click at [0, 0] on input "Visible" at bounding box center [0, 0] width 0 height 0
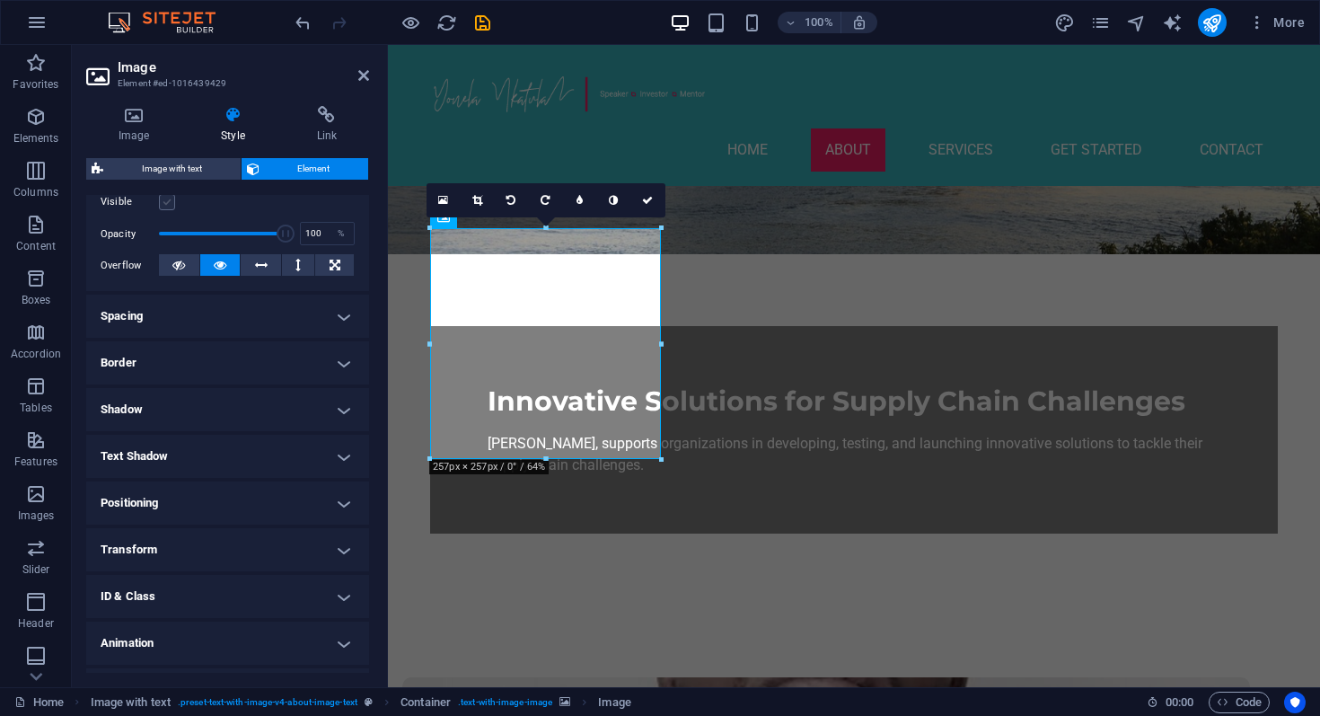
click at [172, 201] on label at bounding box center [167, 202] width 16 height 16
click at [0, 0] on input "Visible" at bounding box center [0, 0] width 0 height 0
drag, startPoint x: 266, startPoint y: 234, endPoint x: 159, endPoint y: 239, distance: 107.0
click at [159, 239] on span at bounding box center [222, 233] width 127 height 27
drag, startPoint x: 159, startPoint y: 239, endPoint x: 296, endPoint y: 240, distance: 137.4
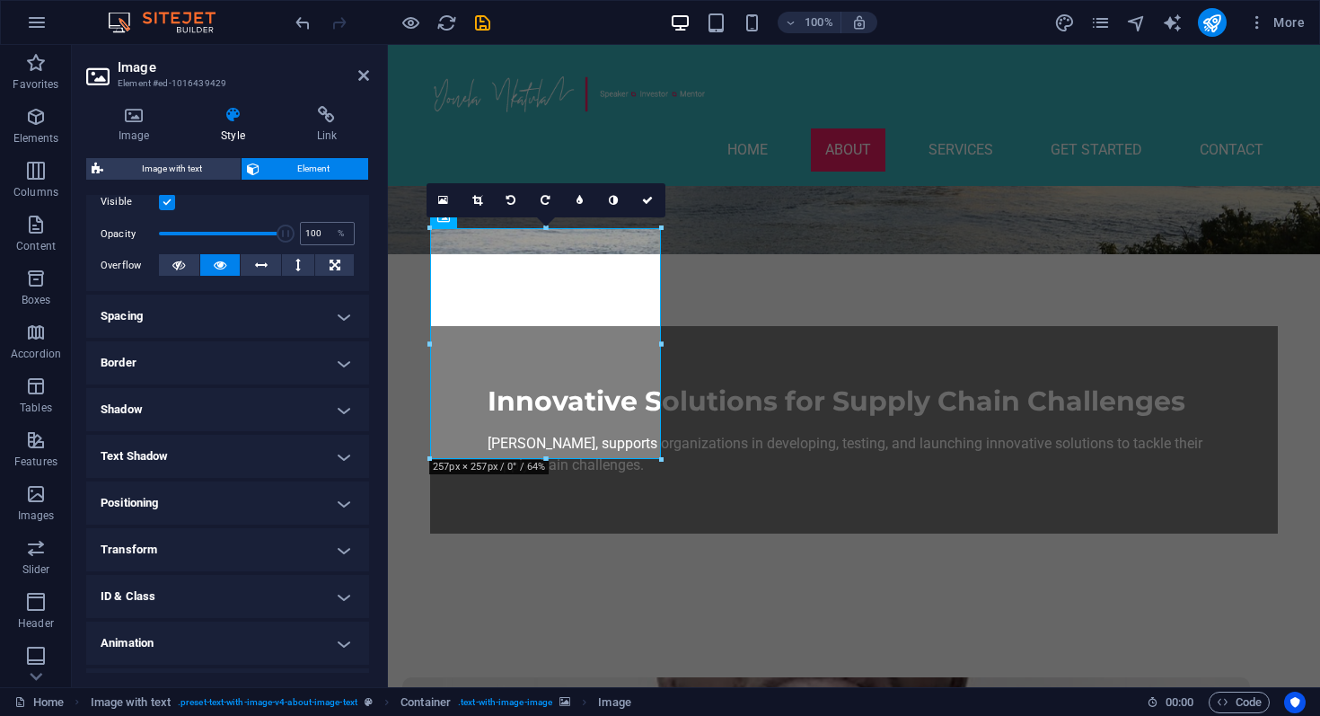
click at [296, 240] on div "Opacity 100 %" at bounding box center [228, 233] width 254 height 27
click at [169, 207] on label at bounding box center [167, 202] width 16 height 16
click at [0, 0] on input "Visible" at bounding box center [0, 0] width 0 height 0
drag, startPoint x: 264, startPoint y: 229, endPoint x: 148, endPoint y: 240, distance: 116.4
click at [159, 240] on span at bounding box center [222, 233] width 127 height 27
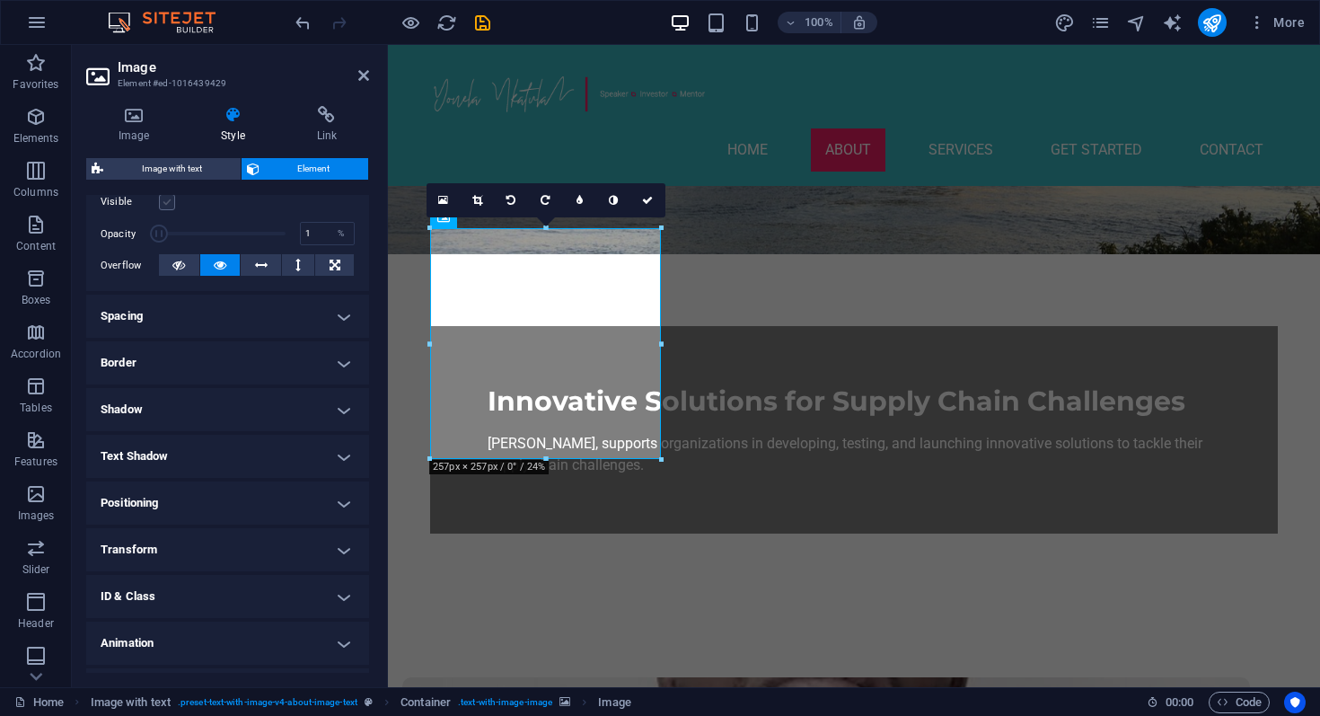
click at [163, 207] on label at bounding box center [167, 202] width 16 height 16
click at [0, 0] on input "Visible" at bounding box center [0, 0] width 0 height 0
type input "1"
drag, startPoint x: 163, startPoint y: 234, endPoint x: 139, endPoint y: 234, distance: 23.4
click at [140, 234] on div "Opacity 1 %" at bounding box center [228, 233] width 254 height 27
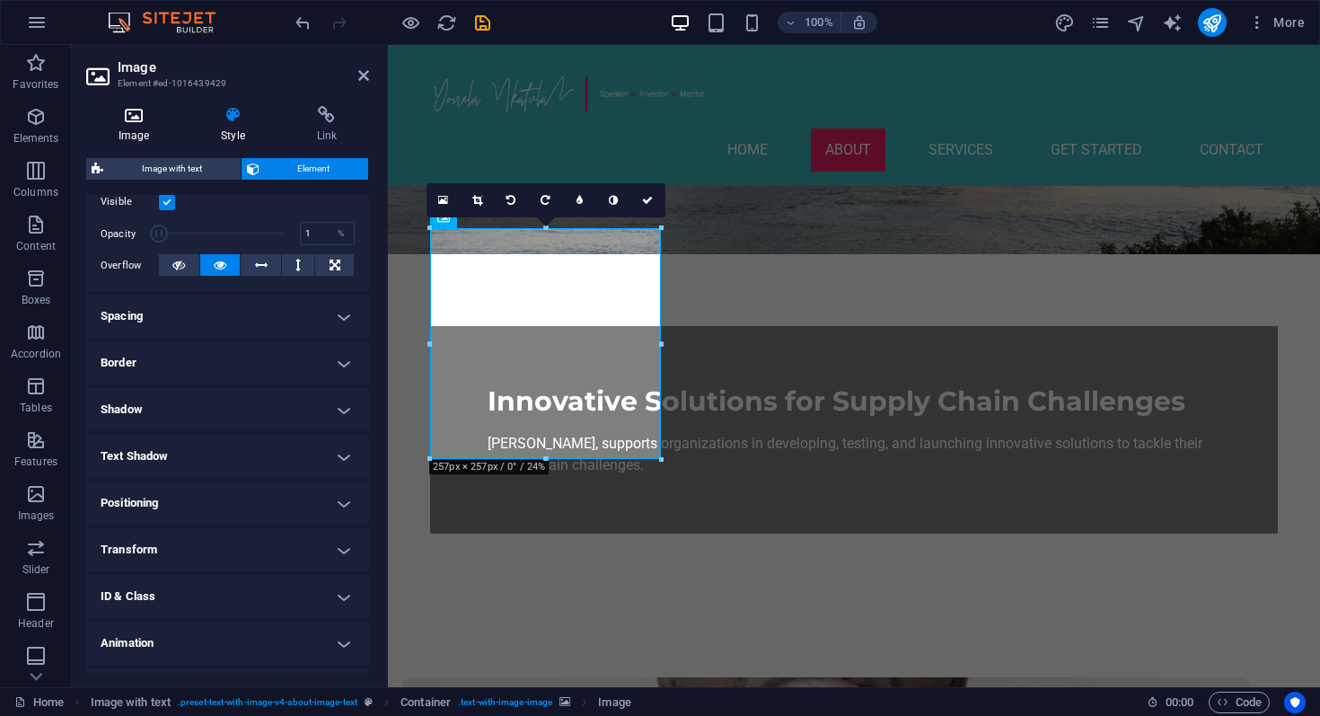
click at [141, 128] on h4 "Image" at bounding box center [137, 125] width 102 height 38
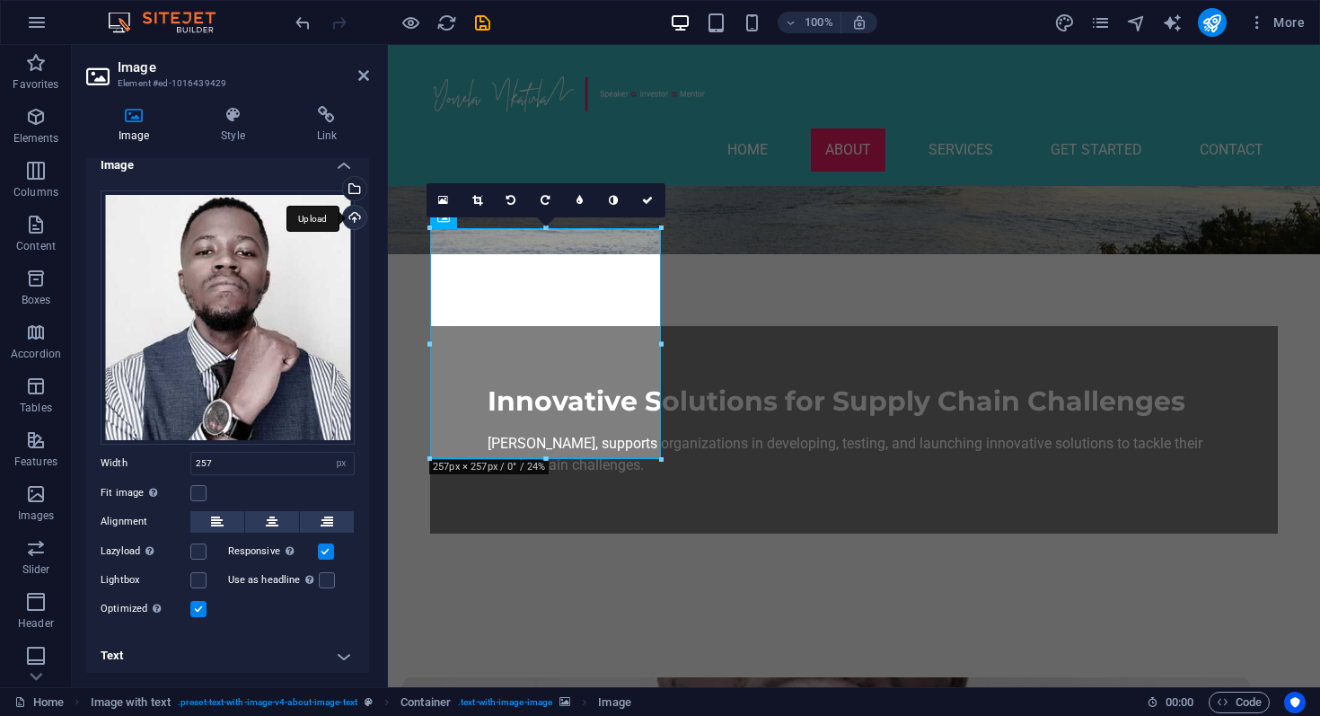
click at [351, 212] on div "Upload" at bounding box center [352, 219] width 27 height 27
click at [268, 338] on div "Drag files here, click to choose files or select files from Files or our free s…" at bounding box center [228, 317] width 254 height 254
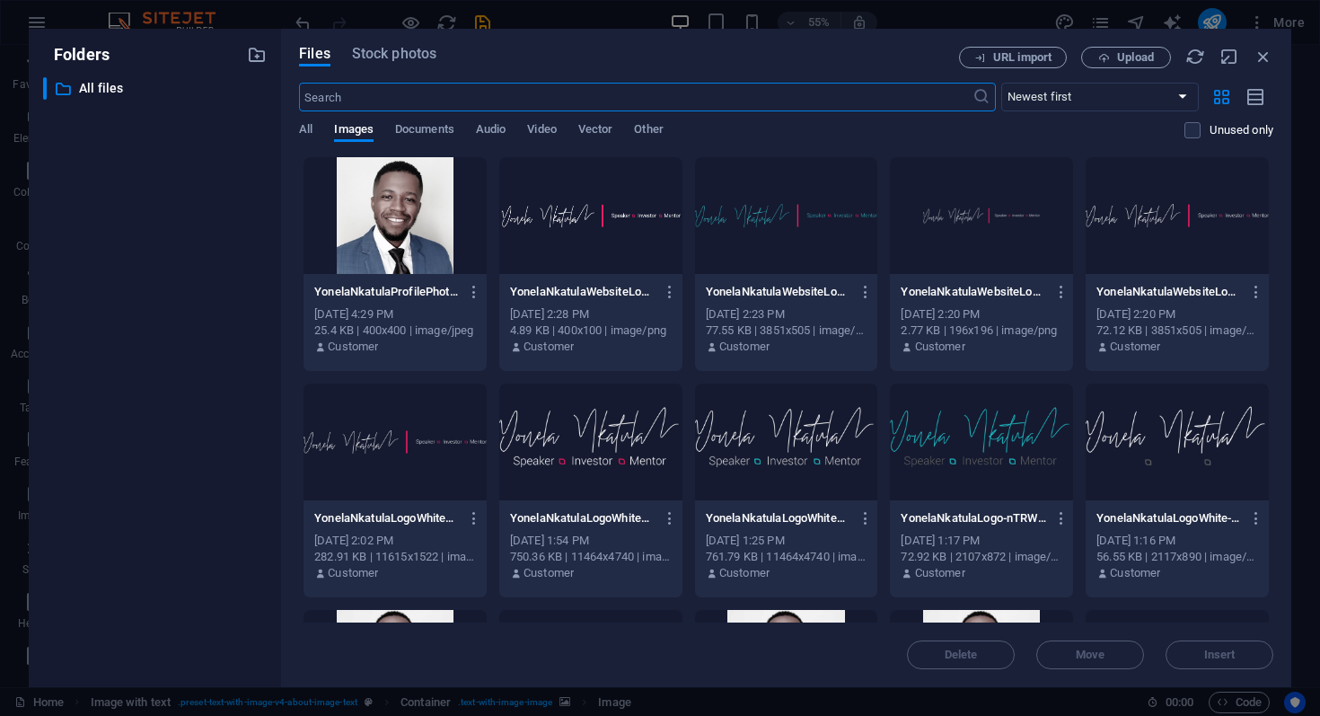
click at [418, 242] on div at bounding box center [395, 215] width 183 height 117
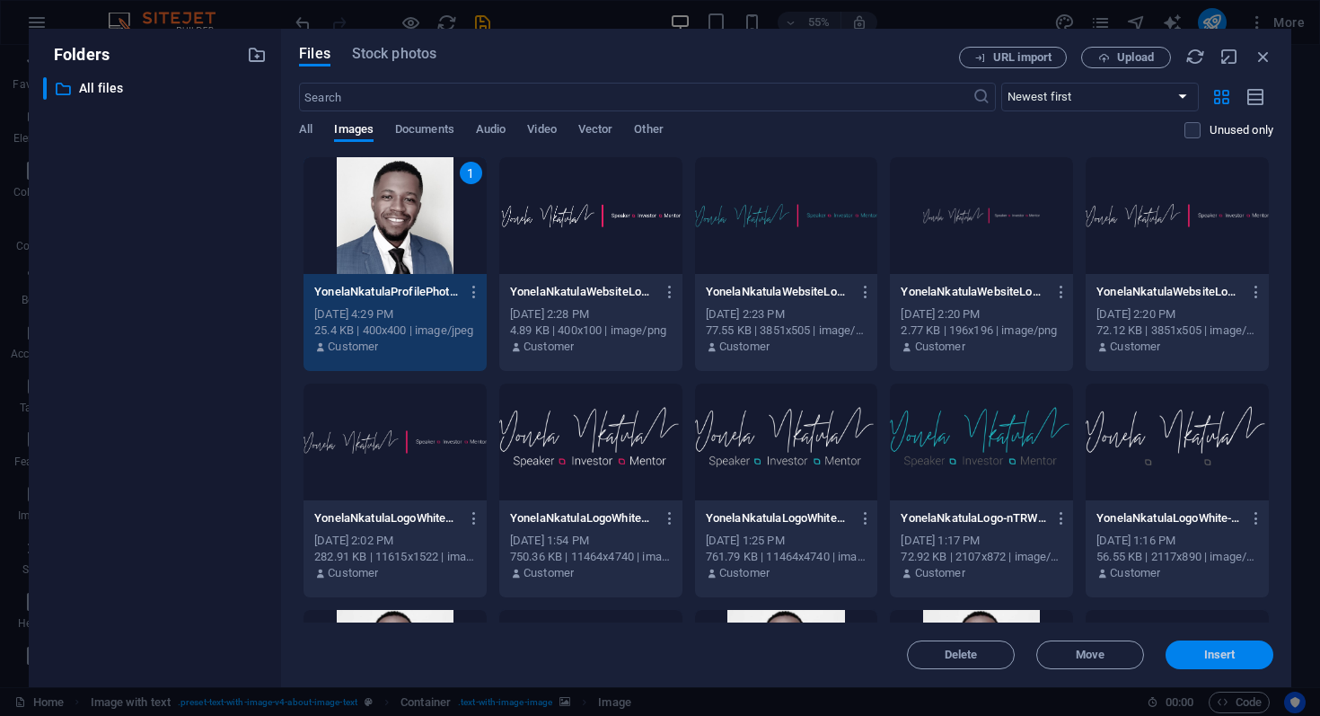
click at [1199, 652] on span "Insert" at bounding box center [1219, 654] width 93 height 11
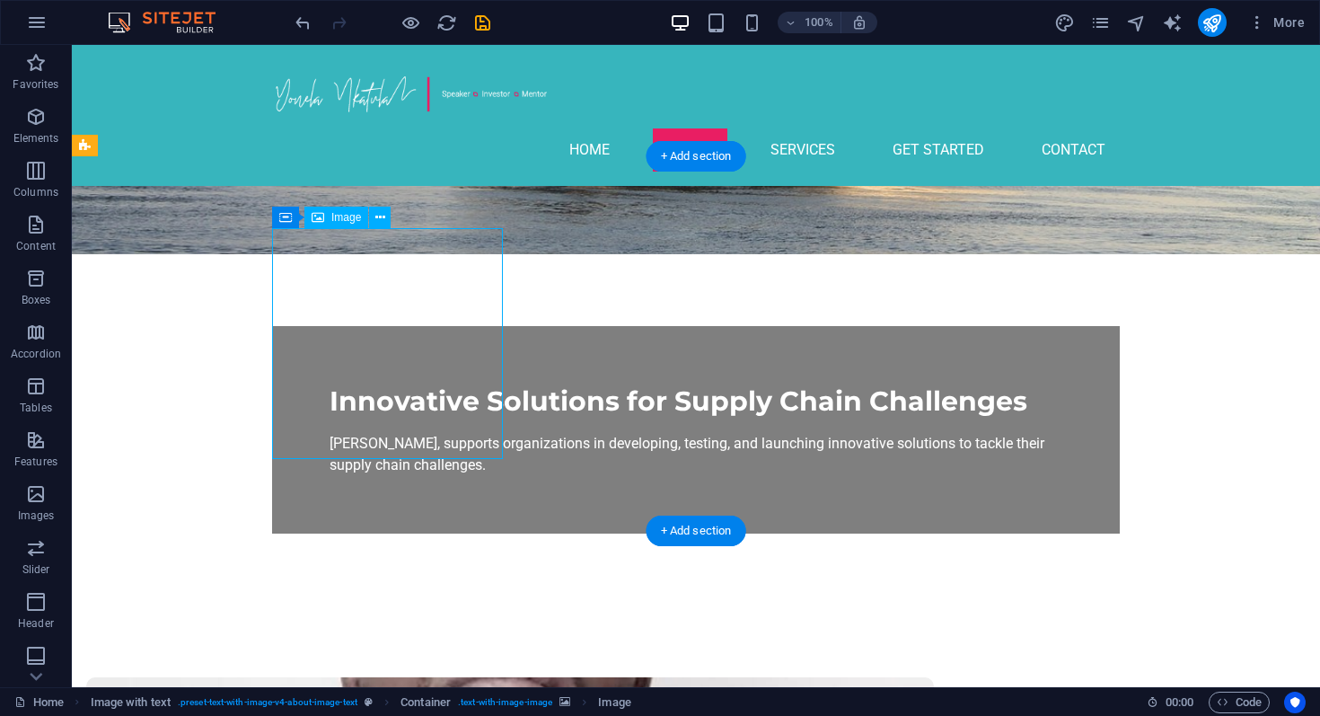
select select "px"
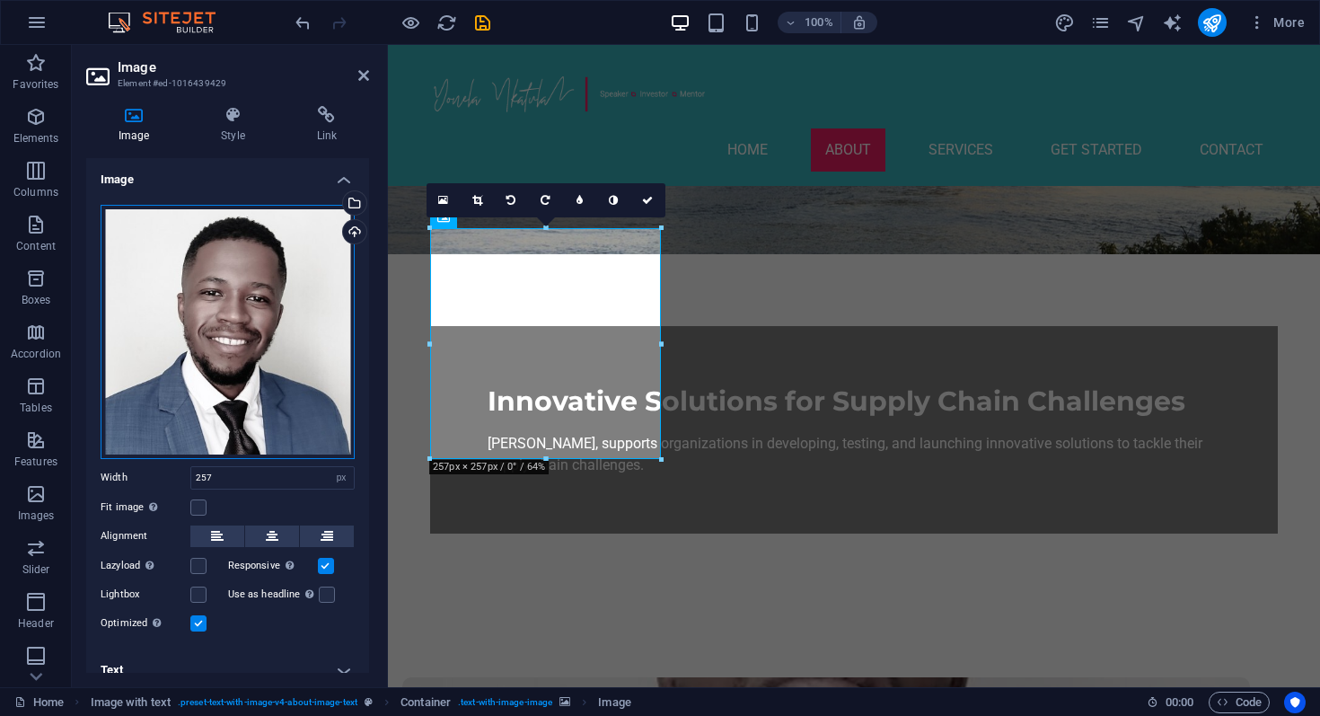
click at [303, 365] on div "Drag files here, click to choose files or select files from Files or our free s…" at bounding box center [228, 332] width 254 height 254
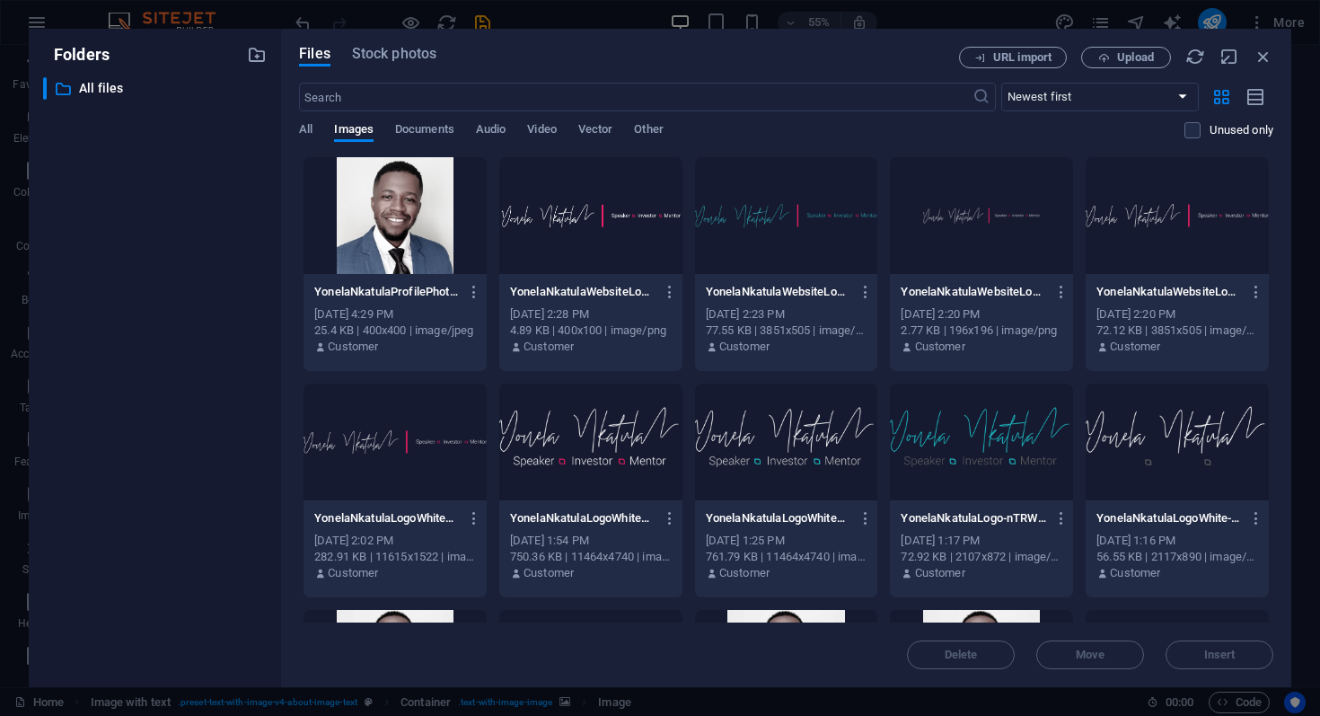
click at [408, 225] on div at bounding box center [395, 215] width 183 height 117
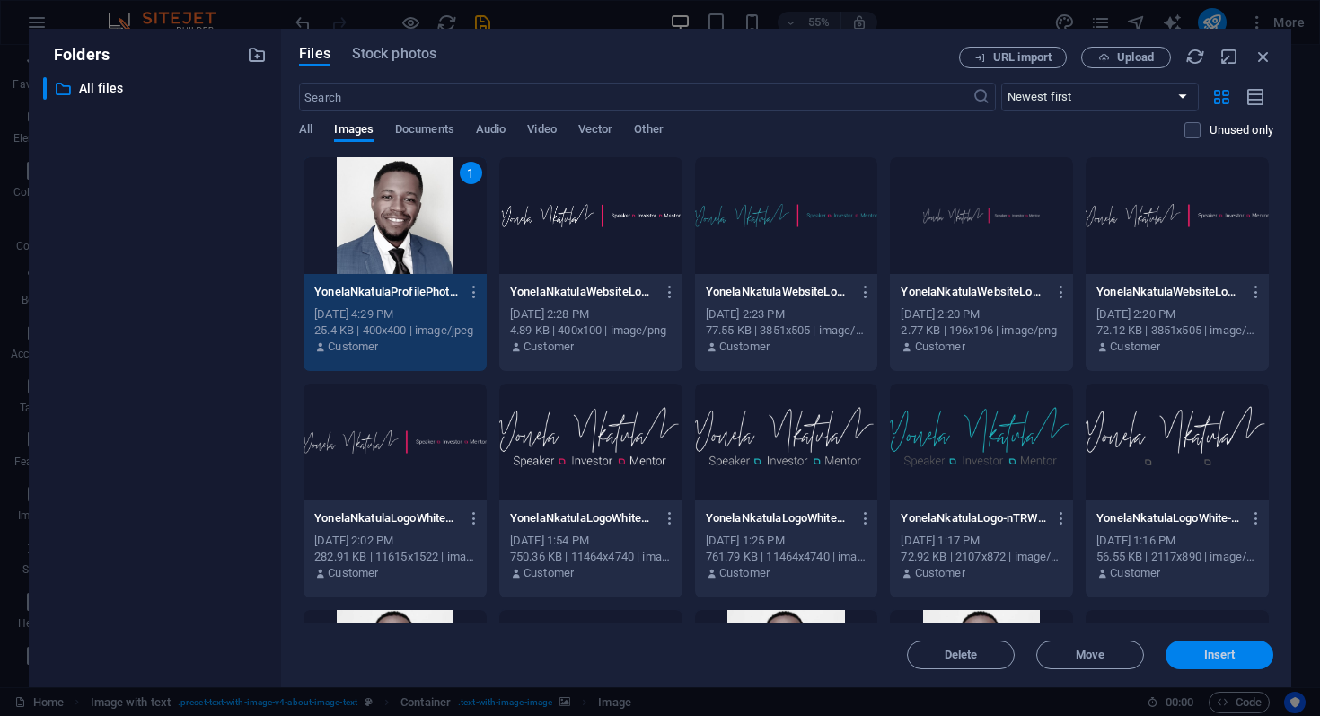
click at [1191, 656] on span "Insert" at bounding box center [1219, 654] width 93 height 11
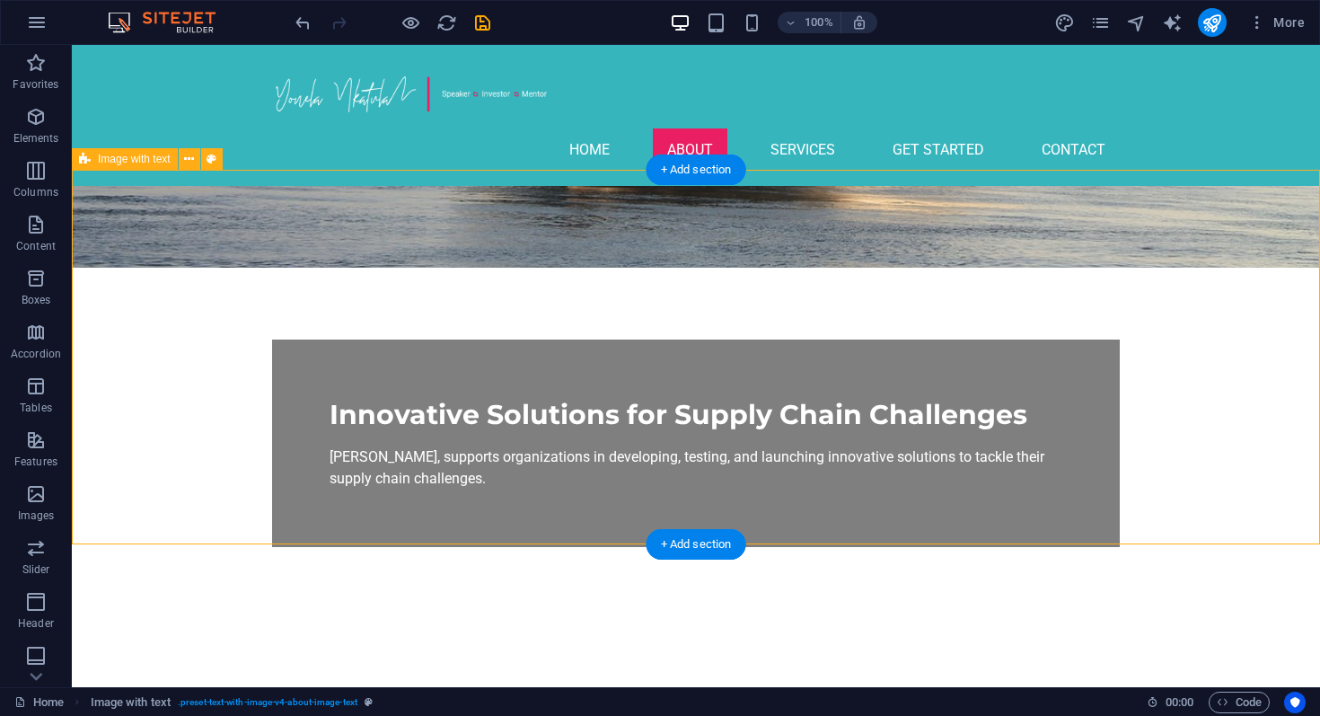
scroll to position [446, 0]
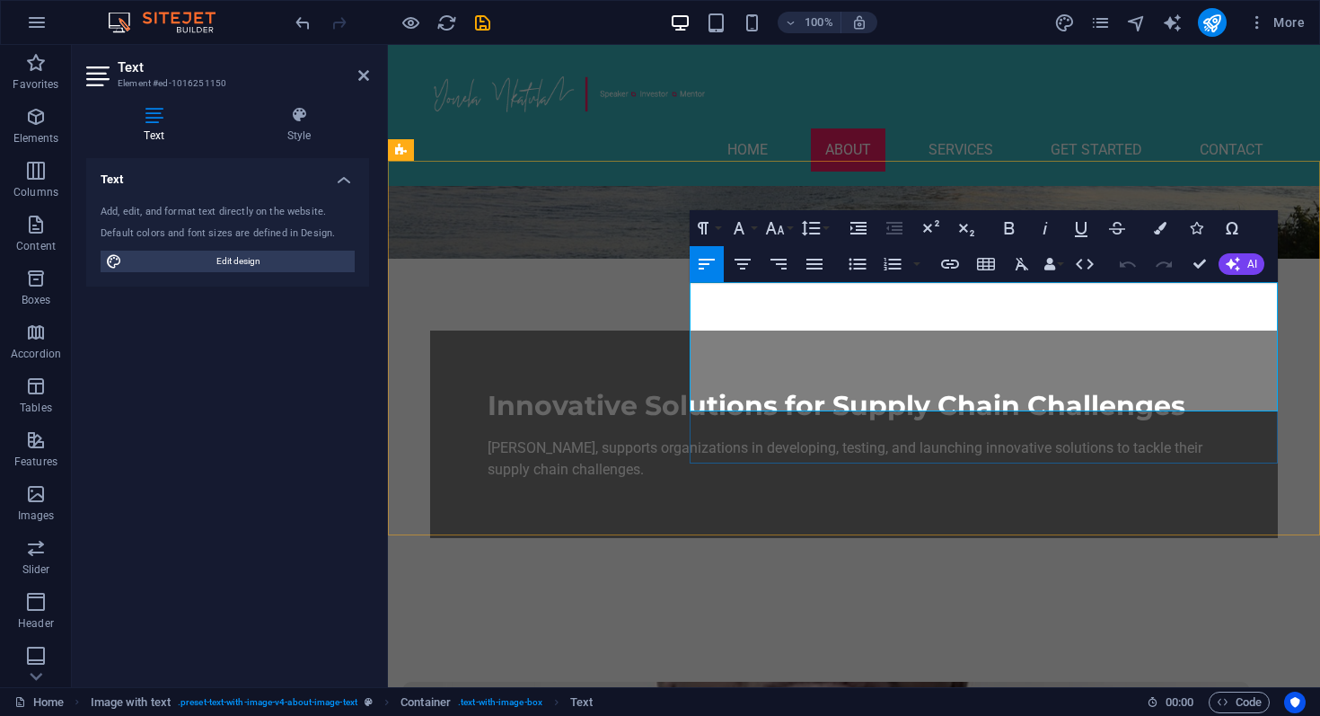
drag, startPoint x: 879, startPoint y: 316, endPoint x: 826, endPoint y: 318, distance: 53.0
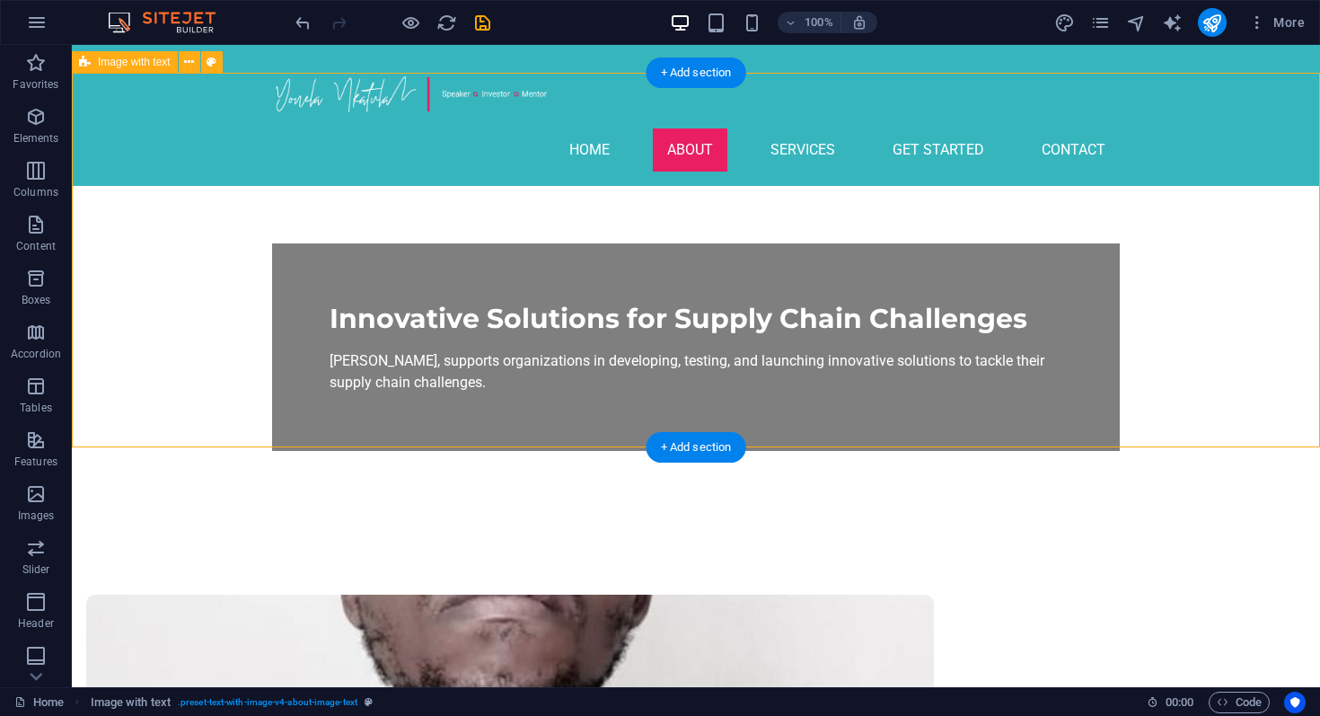
scroll to position [534, 0]
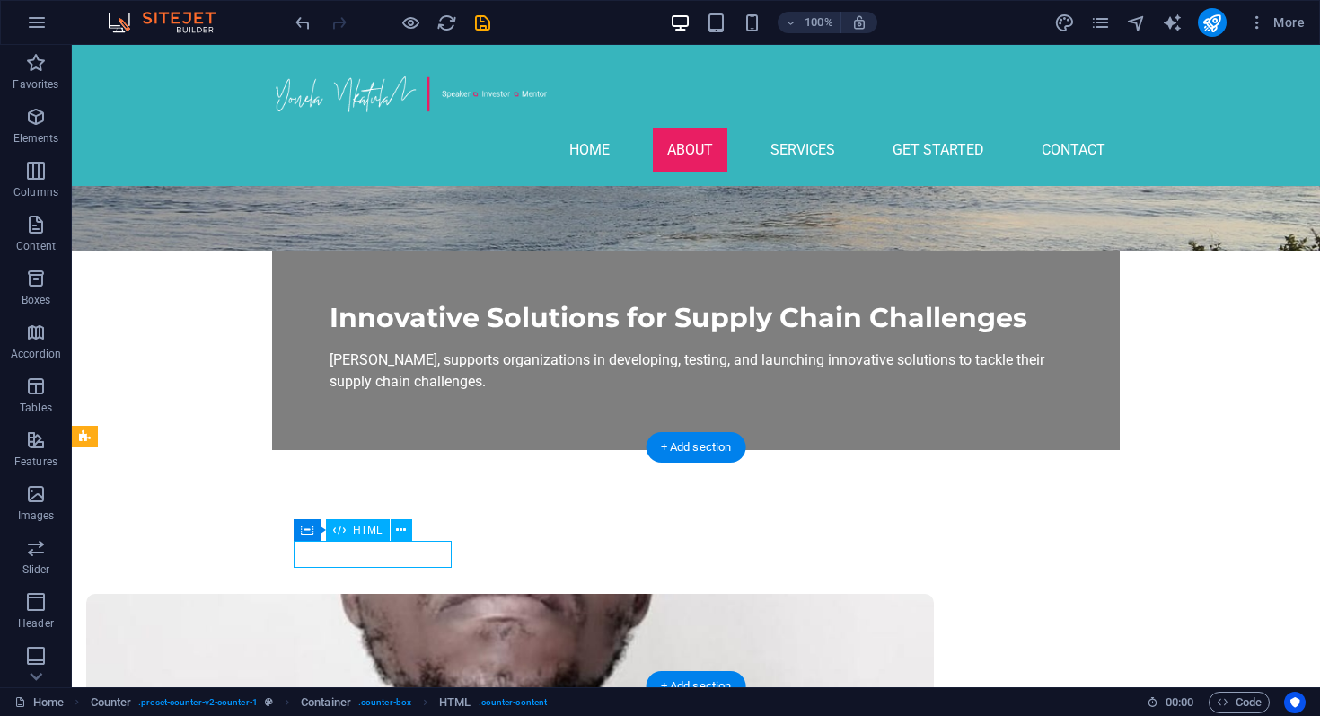
scroll to position [812, 0]
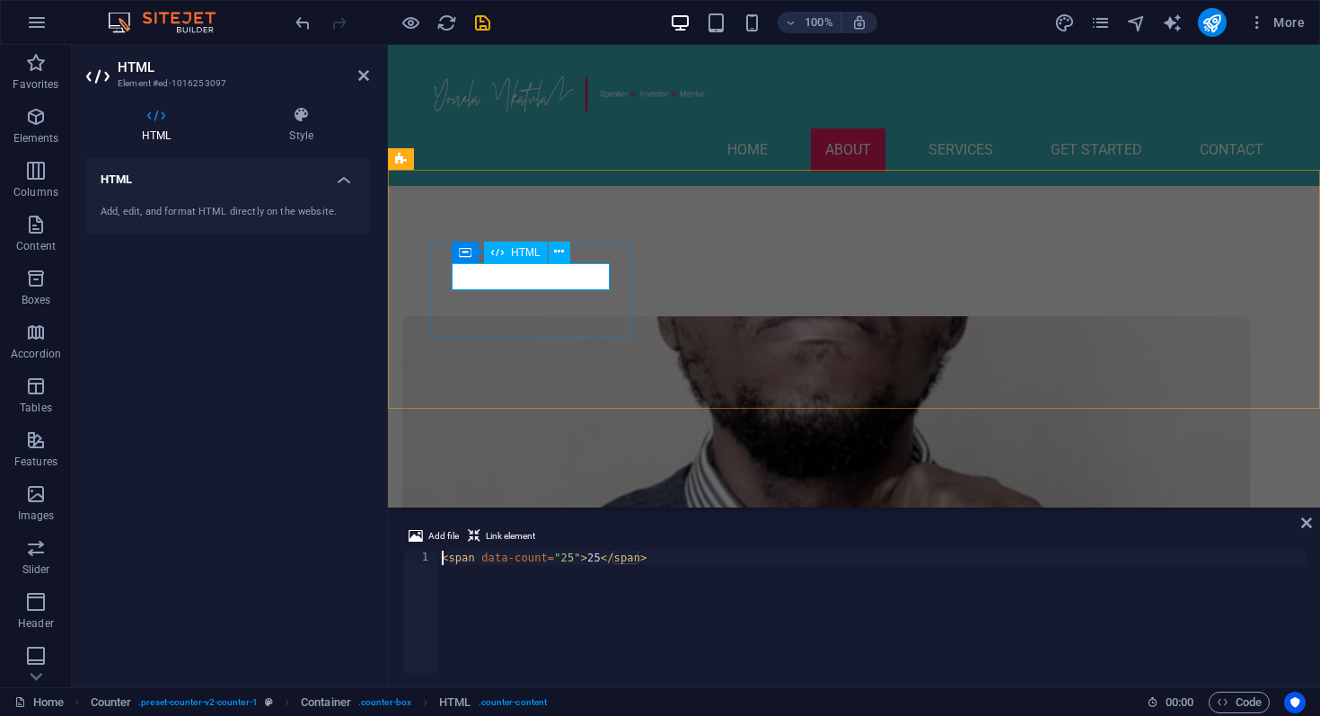
click at [306, 190] on div "Add, edit, and format HTML directly on the website." at bounding box center [227, 212] width 283 height 44
click at [528, 233] on button at bounding box center [523, 231] width 22 height 22
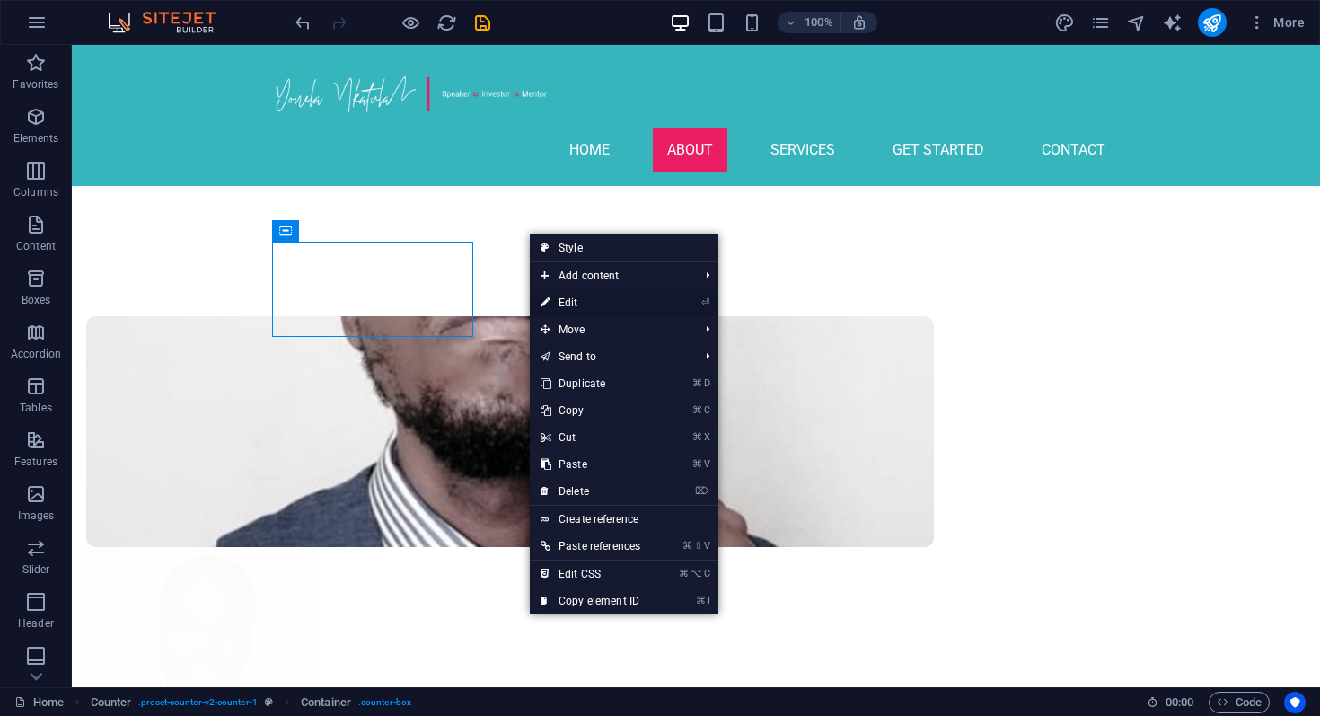
click at [578, 305] on link "⏎ Edit" at bounding box center [590, 302] width 121 height 27
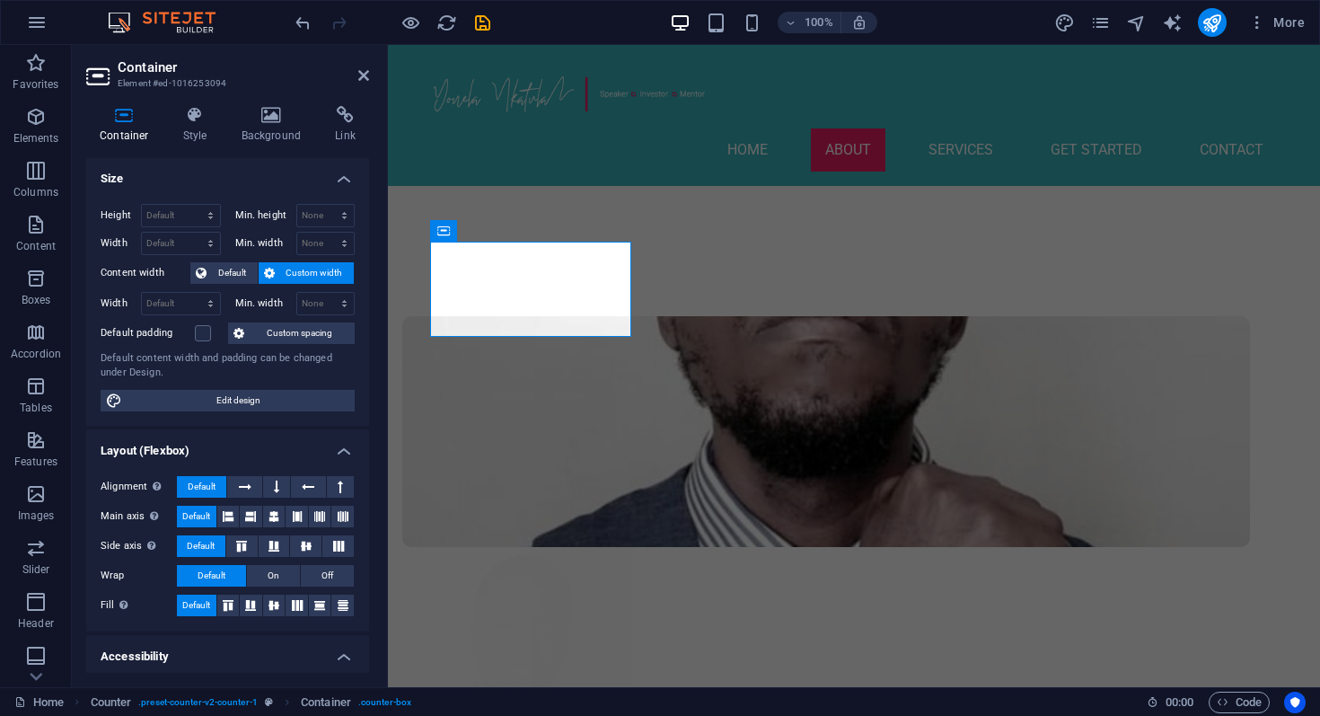
drag, startPoint x: 225, startPoint y: 465, endPoint x: 225, endPoint y: 369, distance: 96.1
click at [225, 369] on ul "Size Height Default px rem % vh vw Min. height None px rem % vh vw Width Defaul…" at bounding box center [227, 520] width 283 height 727
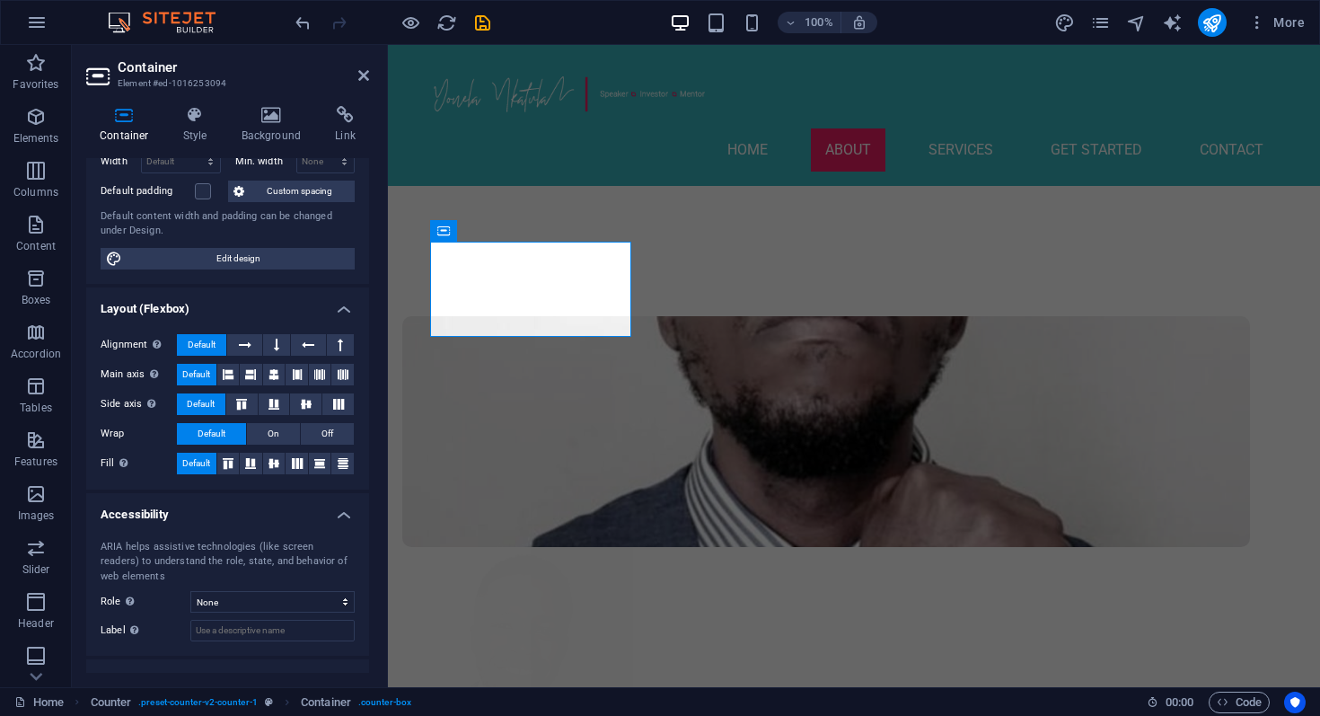
scroll to position [0, 0]
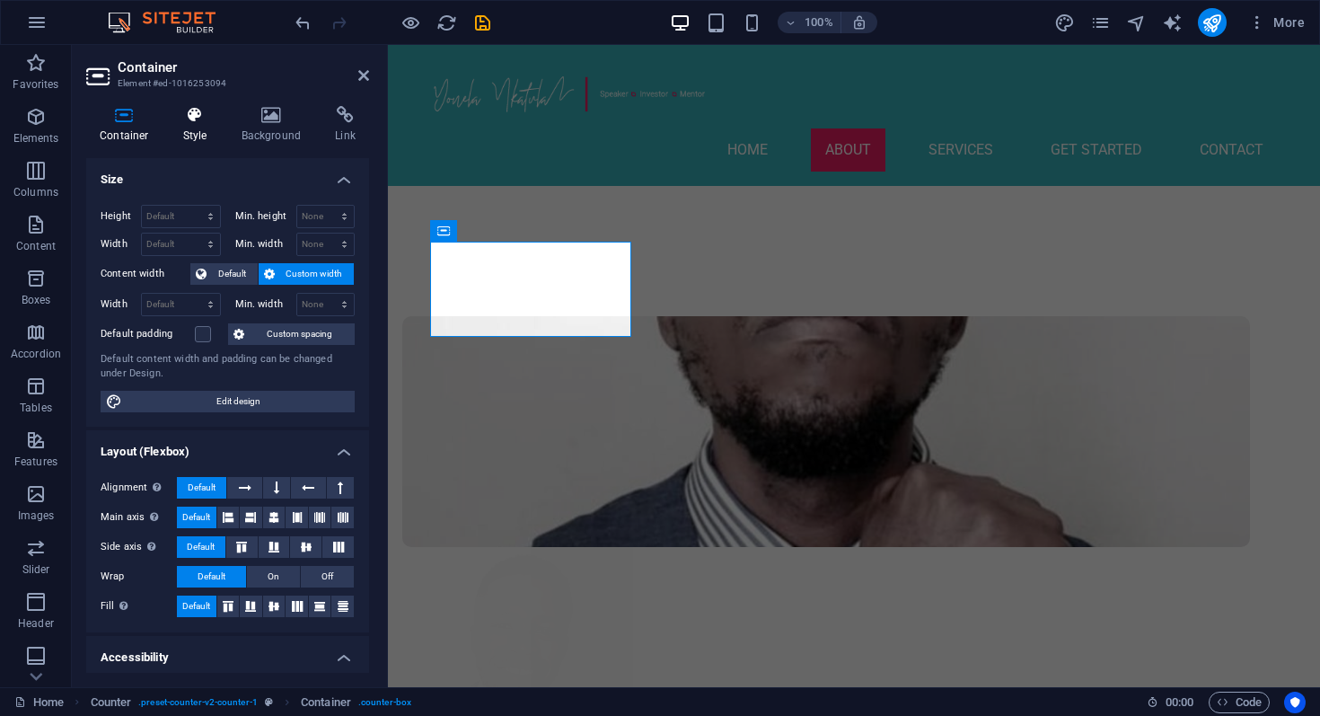
click at [202, 130] on h4 "Style" at bounding box center [199, 125] width 58 height 38
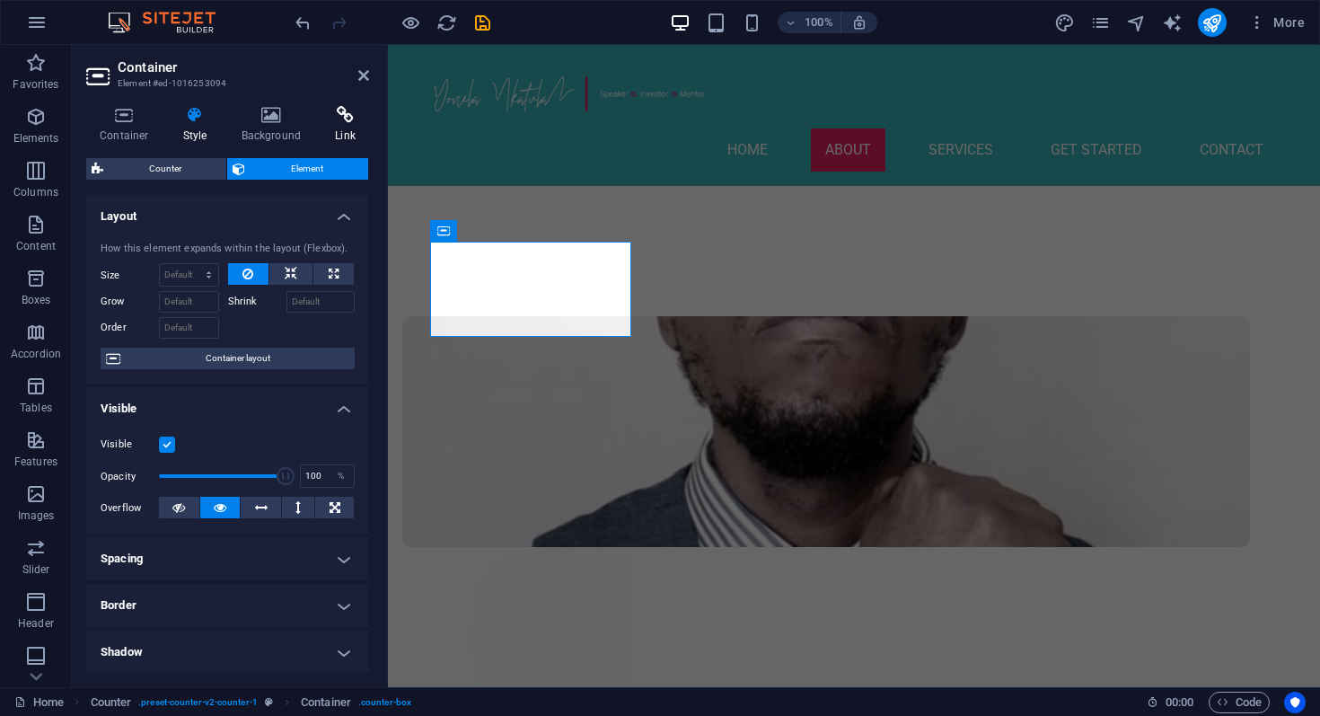
click at [340, 129] on h4 "Link" at bounding box center [346, 125] width 48 height 38
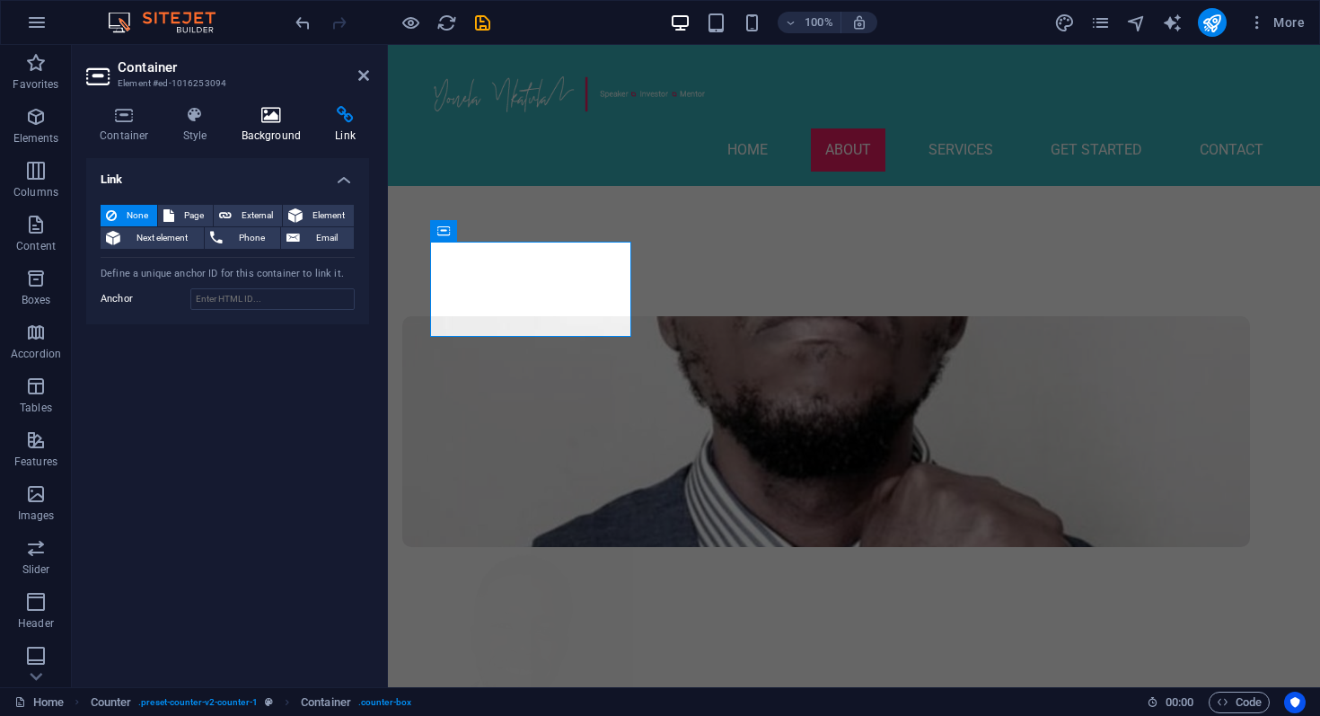
click at [273, 129] on h4 "Background" at bounding box center [275, 125] width 94 height 38
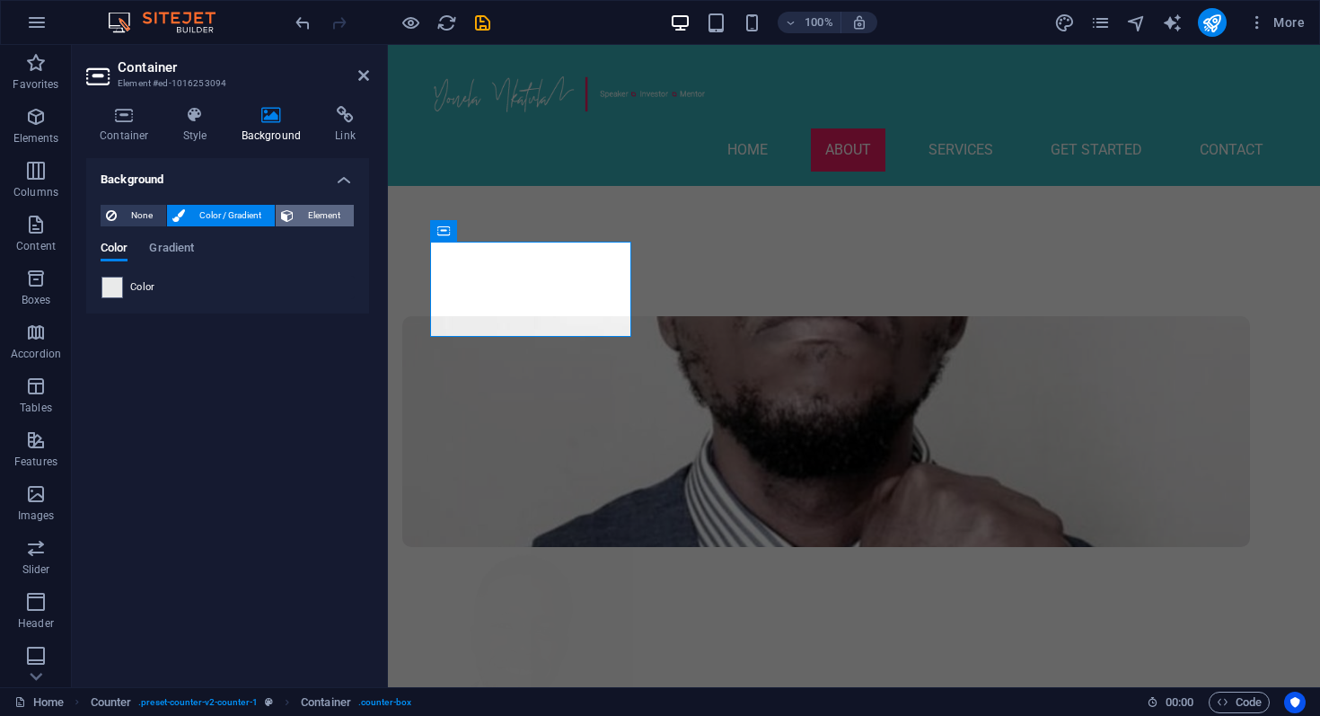
click at [321, 216] on span "Element" at bounding box center [323, 216] width 49 height 22
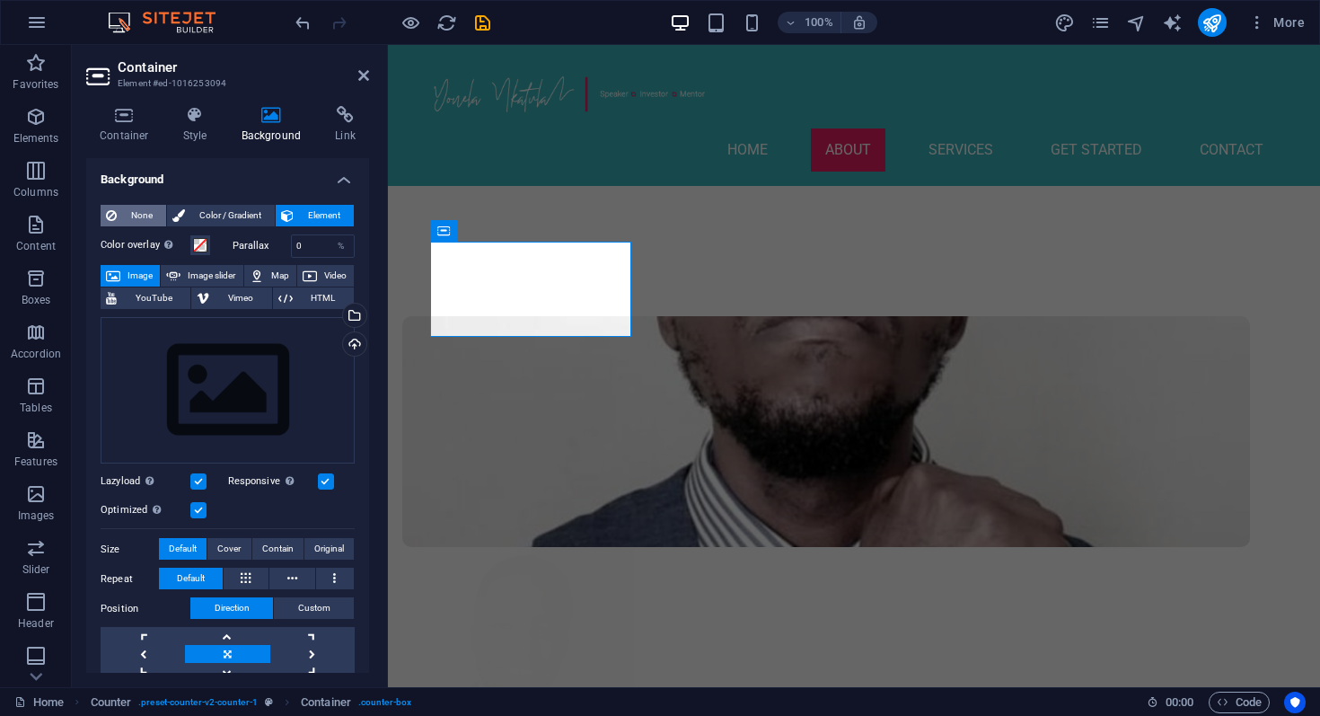
click at [153, 220] on span "None" at bounding box center [141, 216] width 39 height 22
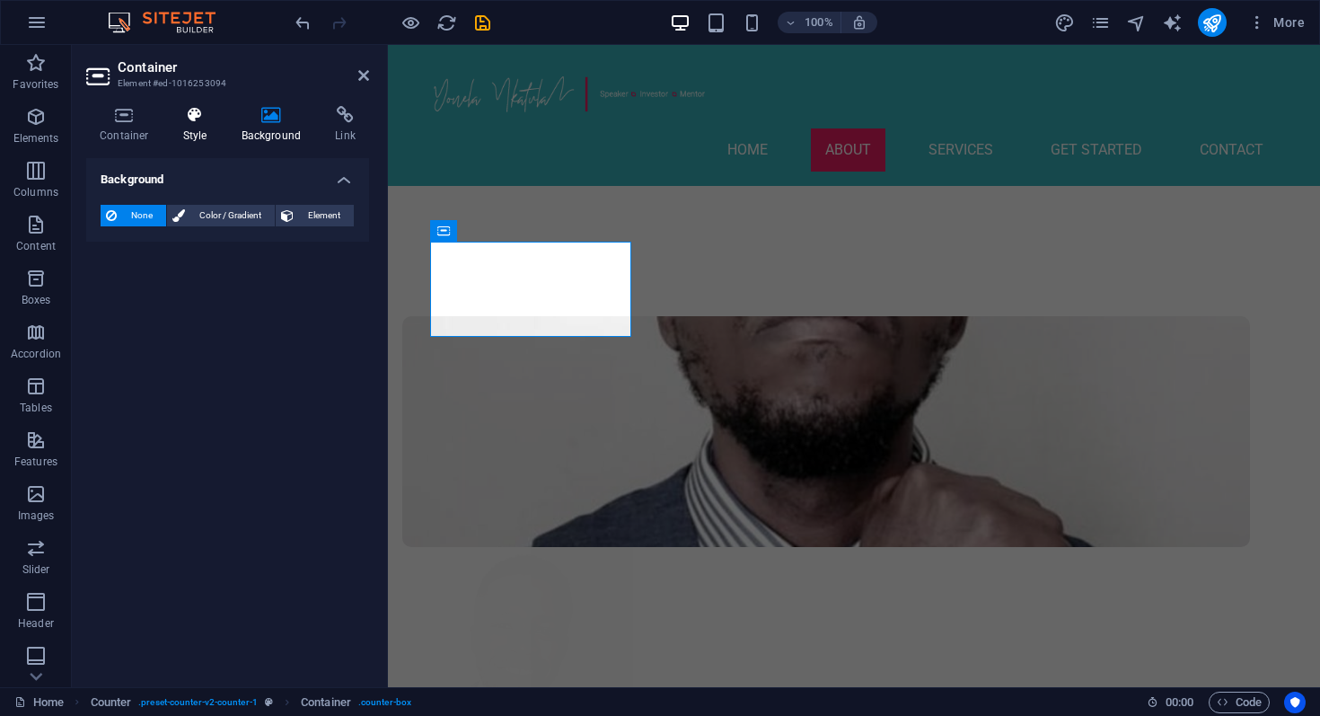
click at [193, 133] on h4 "Style" at bounding box center [199, 125] width 58 height 38
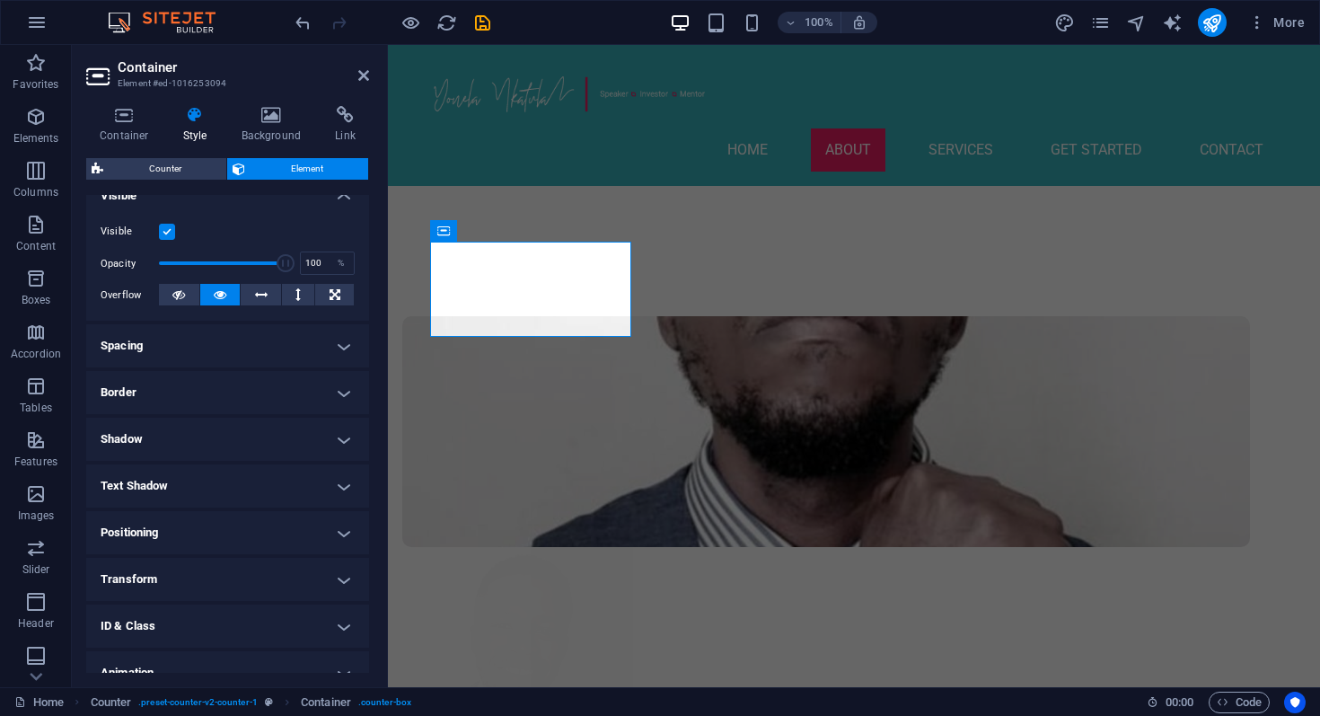
scroll to position [281, 0]
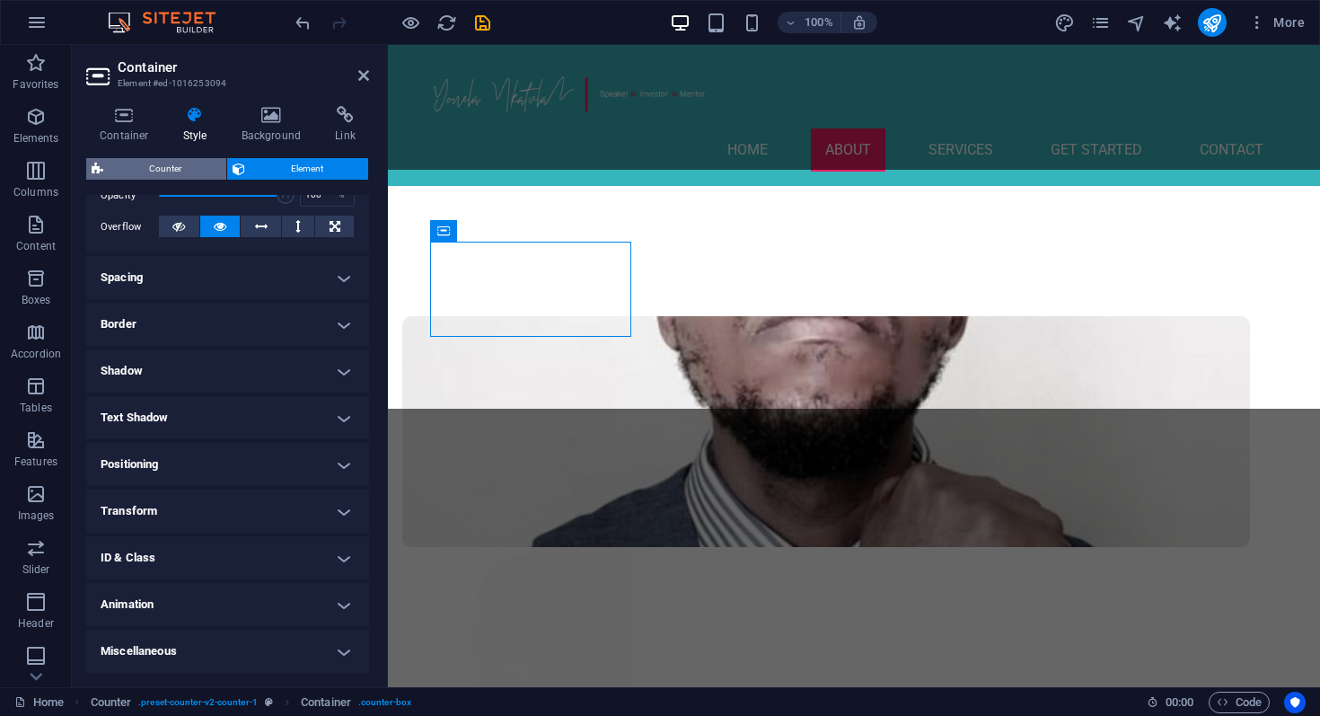
click at [141, 165] on span "Counter" at bounding box center [165, 169] width 112 height 22
select select "rem"
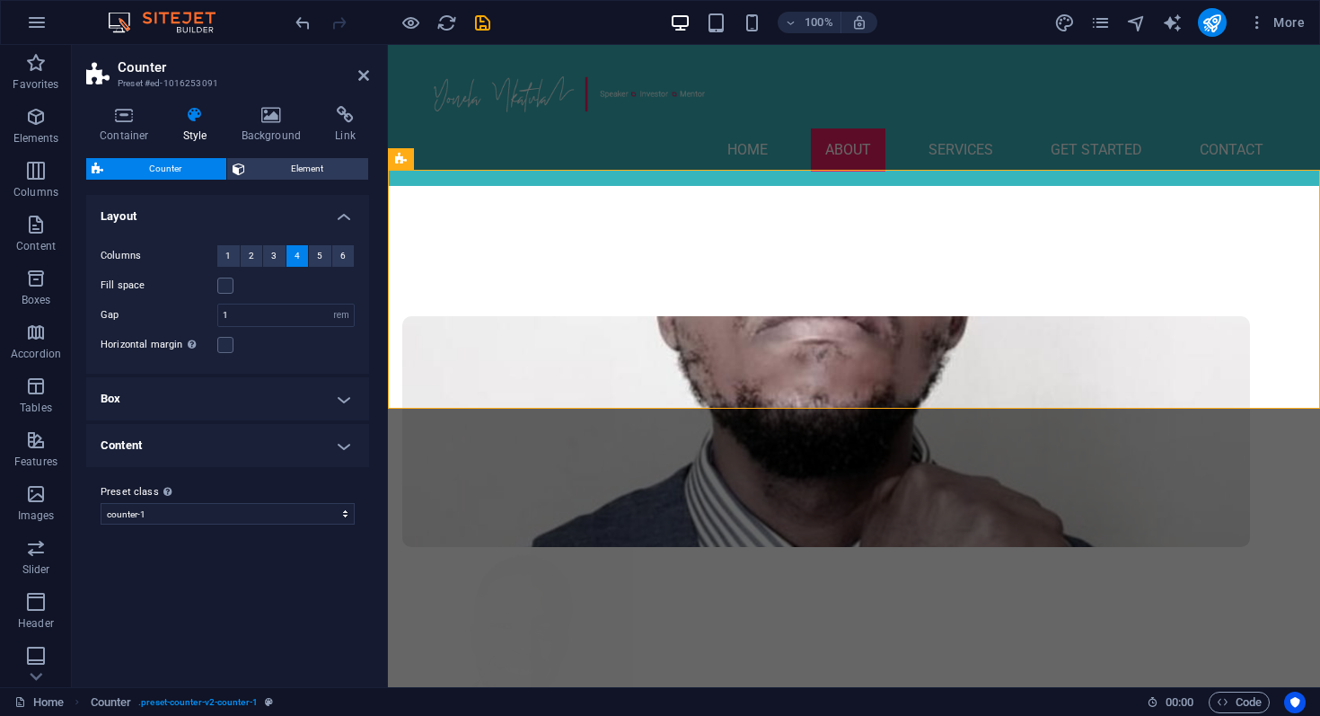
click at [310, 440] on h4 "Content" at bounding box center [227, 445] width 283 height 43
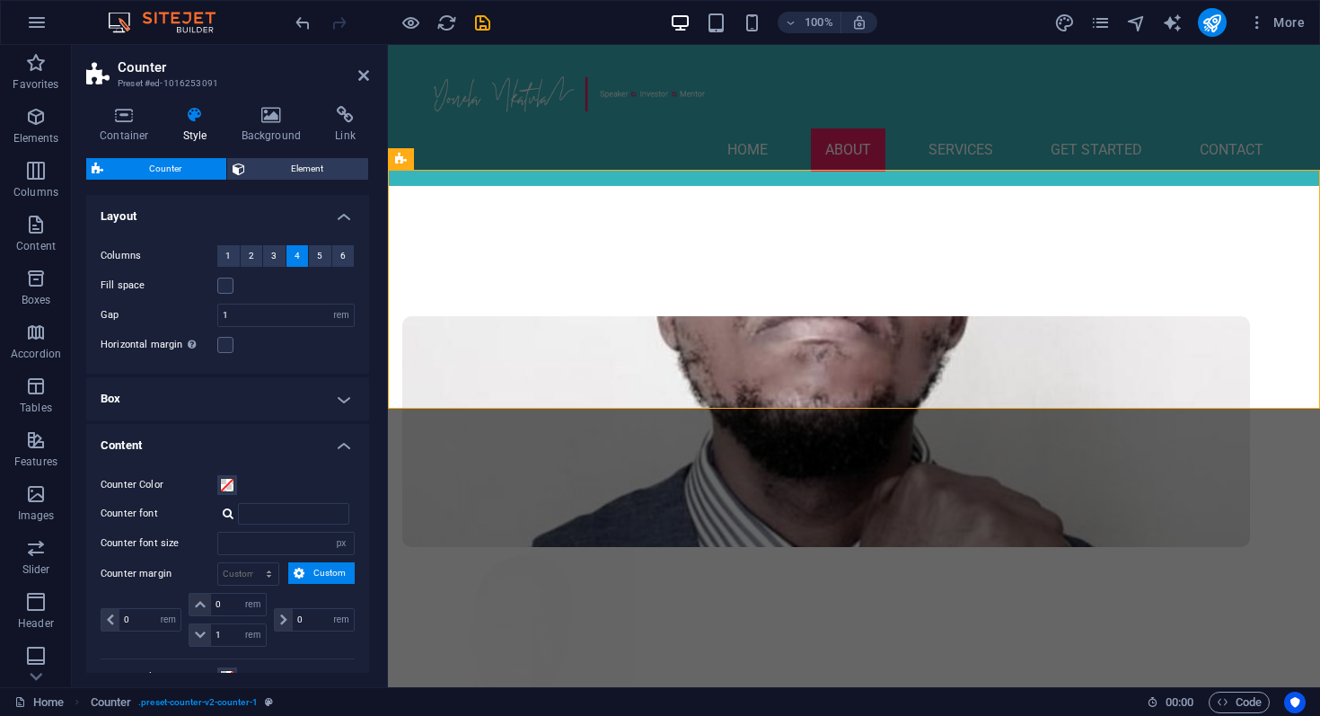
click at [310, 440] on h4 "Content" at bounding box center [227, 440] width 283 height 32
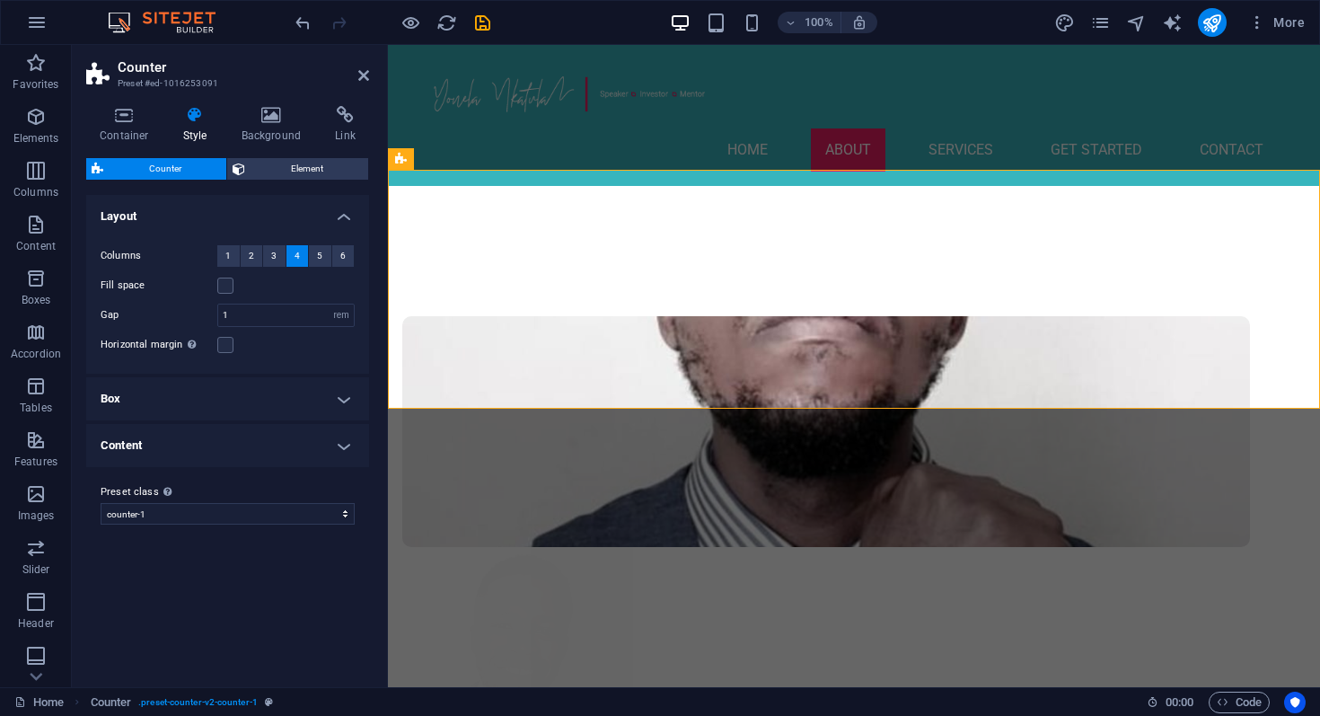
click at [307, 401] on h4 "Box" at bounding box center [227, 398] width 283 height 43
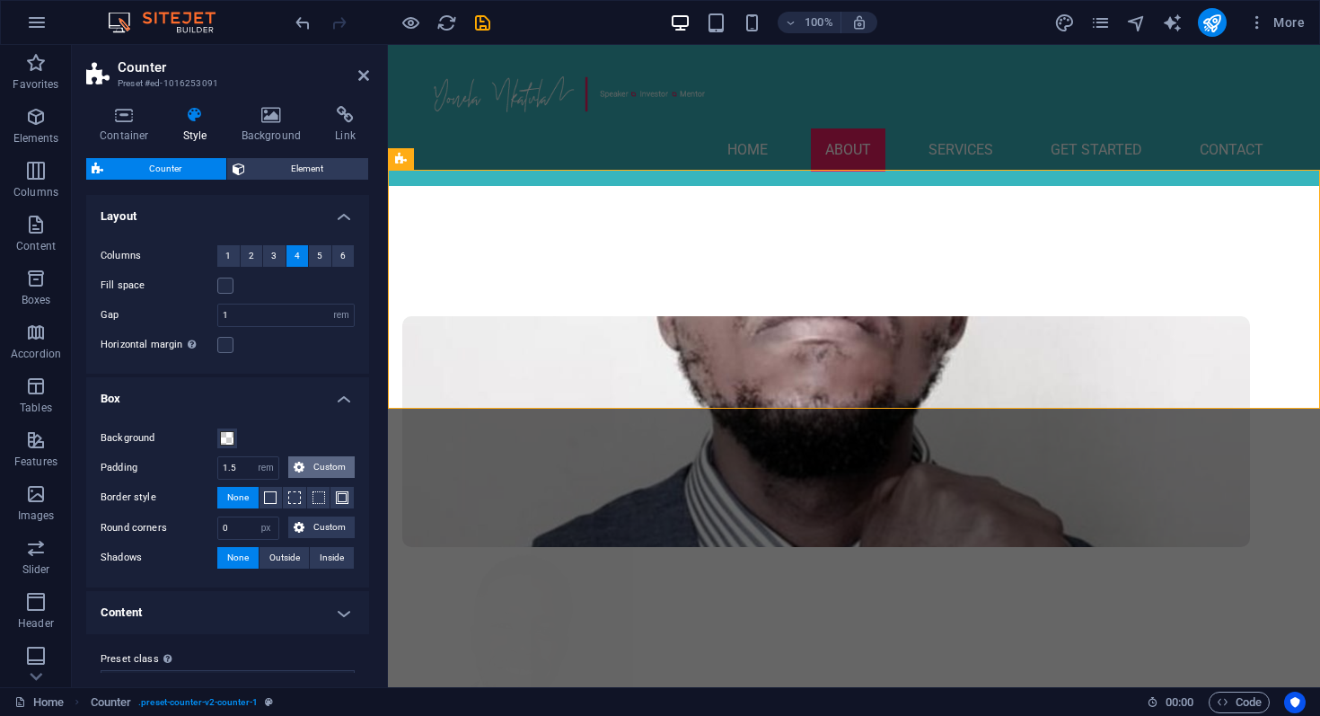
scroll to position [32, 0]
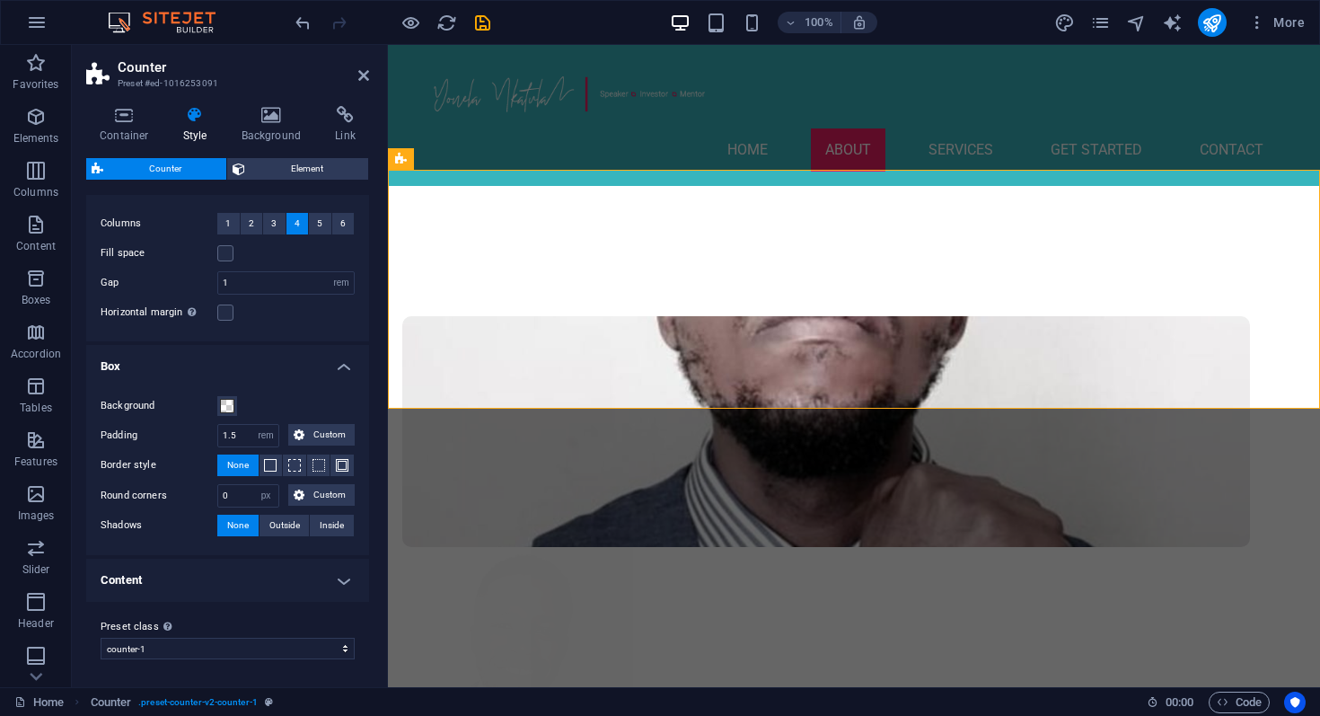
click at [278, 361] on h4 "Box" at bounding box center [227, 361] width 283 height 32
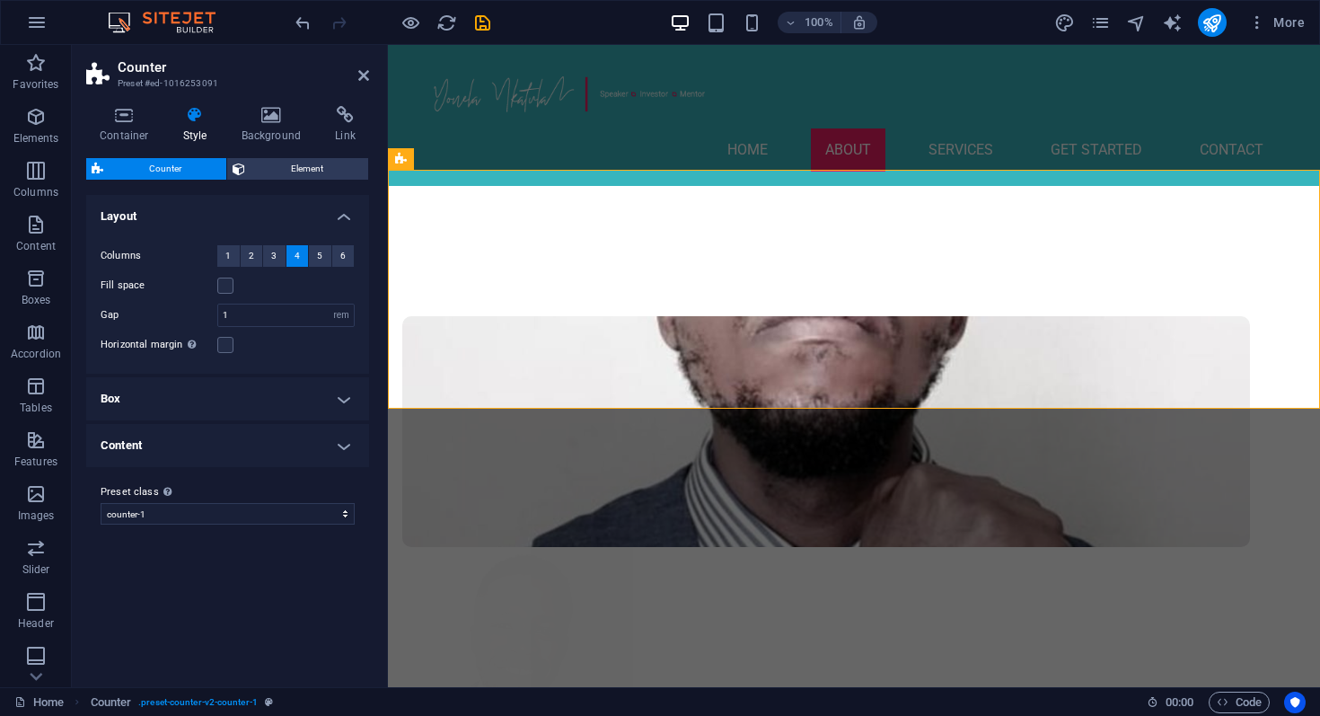
click at [278, 445] on h4 "Content" at bounding box center [227, 445] width 283 height 43
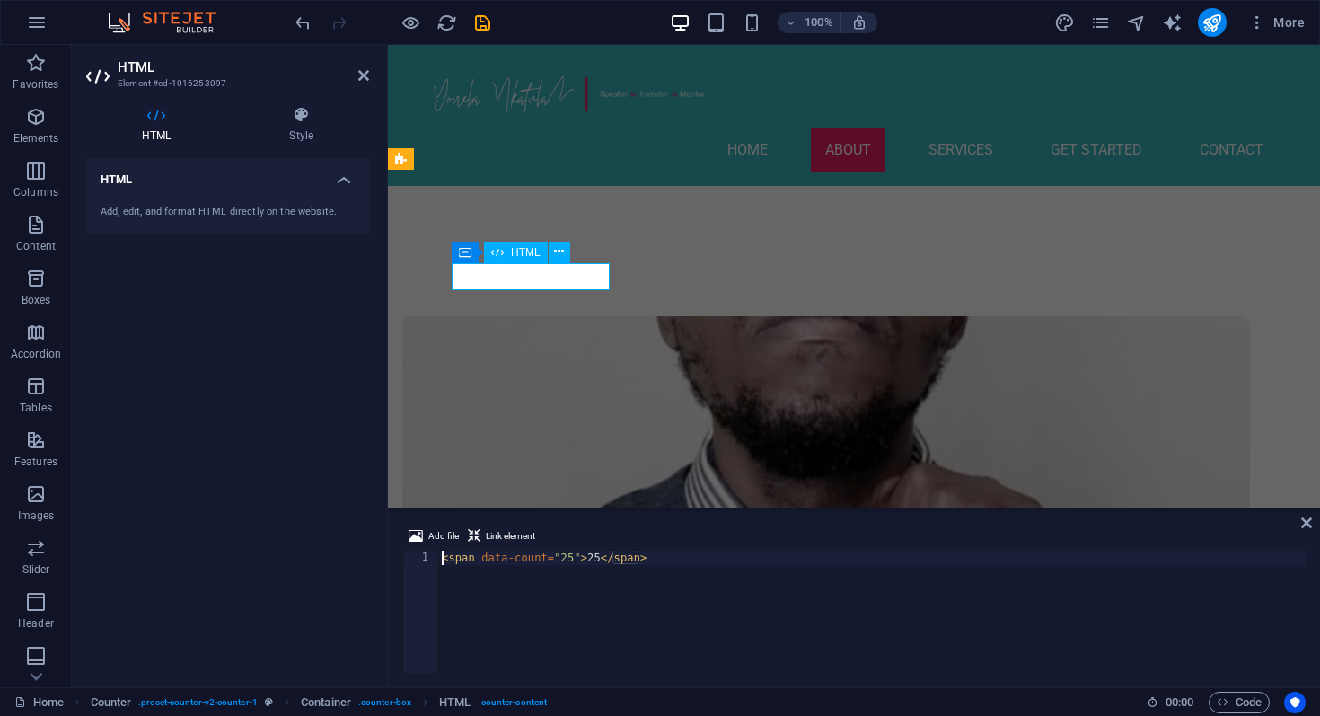
click at [572, 563] on div "< span data-count = "25" > 25 </ span >" at bounding box center [872, 626] width 868 height 151
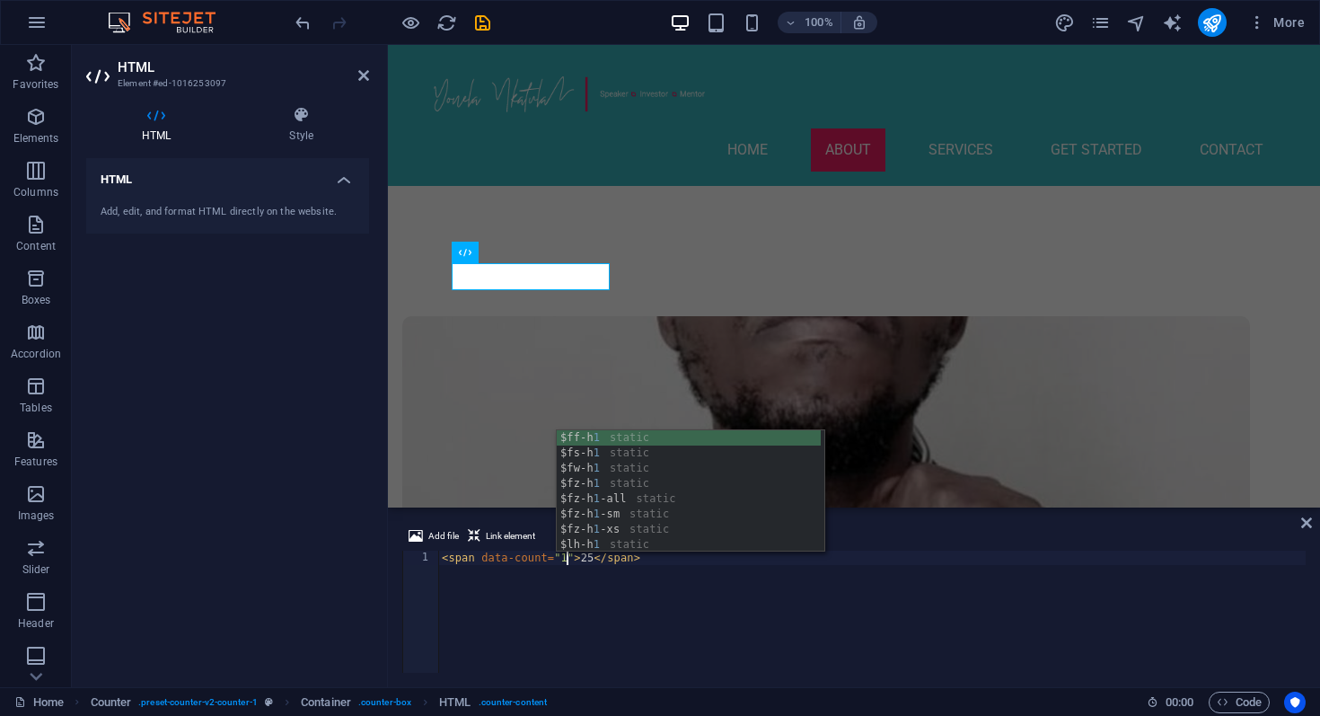
scroll to position [0, 10]
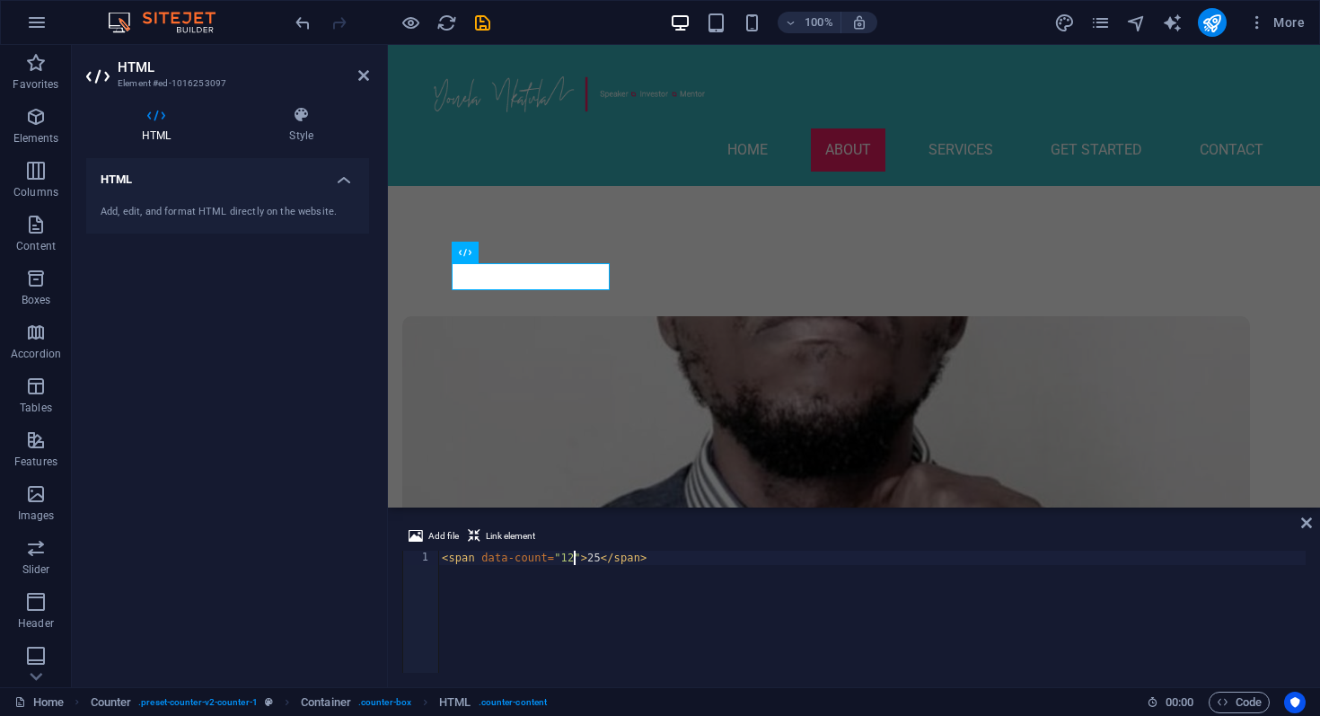
click at [598, 558] on div "< span data-count = "12" > 25 </ span >" at bounding box center [872, 626] width 868 height 151
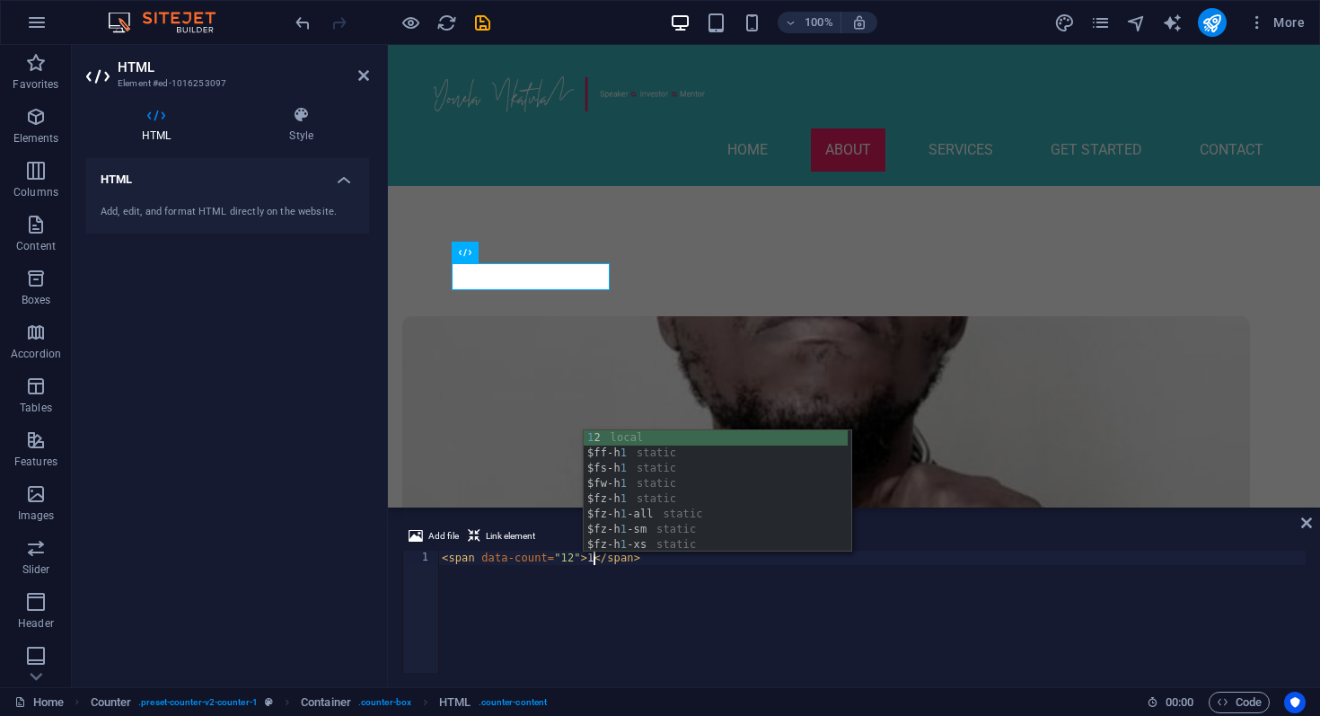
scroll to position [0, 13]
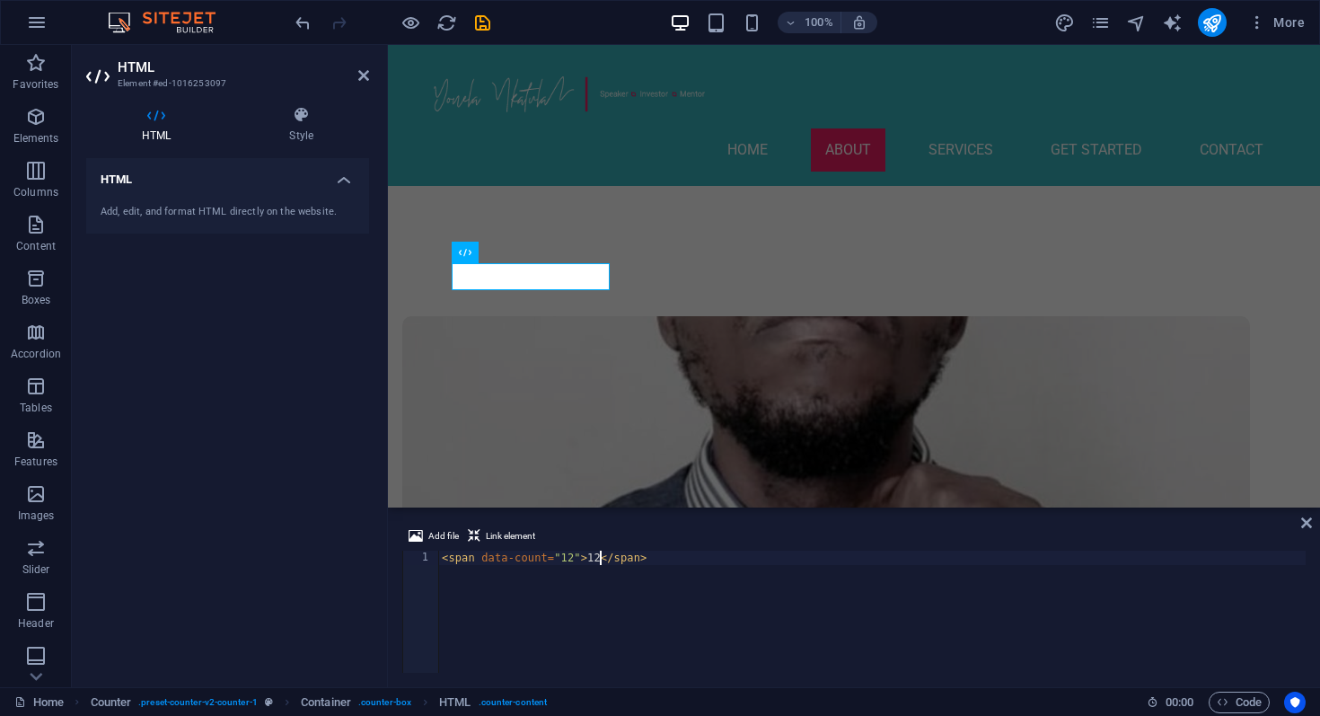
click at [683, 607] on div "< span data-count = "12" > 12 </ span >" at bounding box center [872, 626] width 868 height 151
type textarea "<span data-count="12">12</span>"
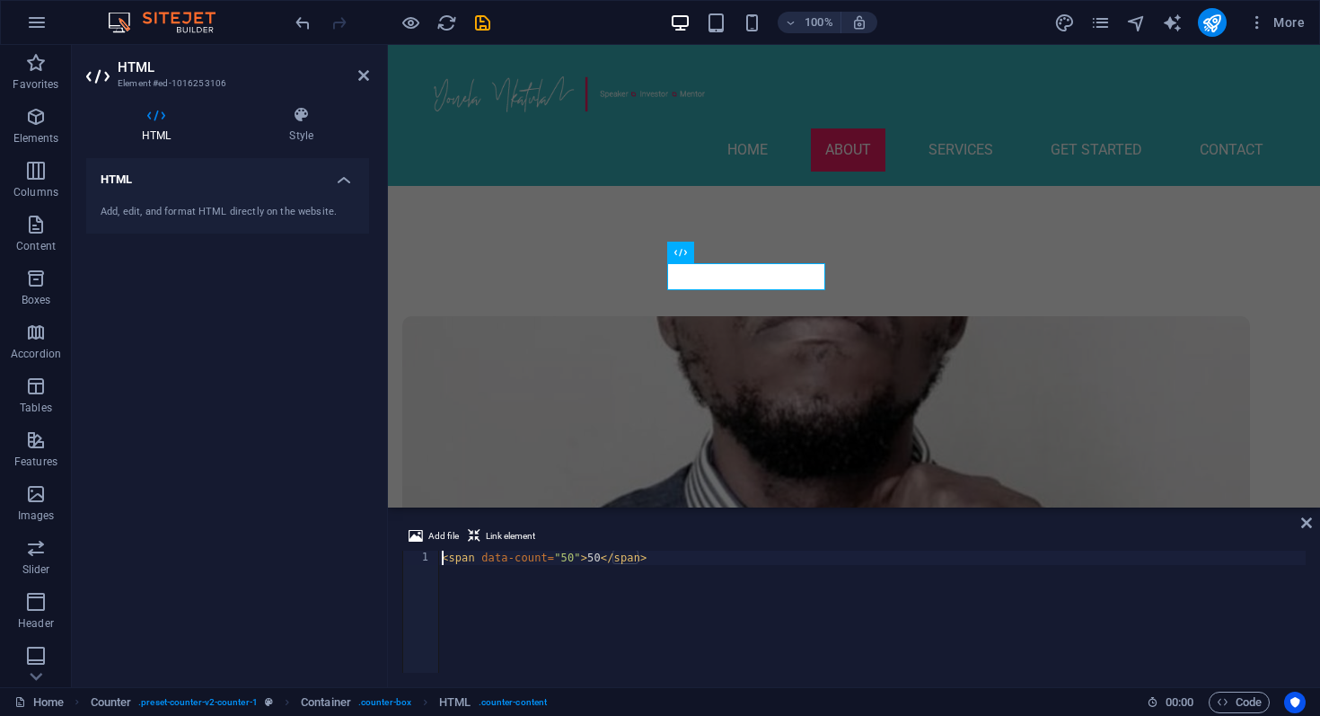
click at [569, 560] on div "< span data-count = "50" > 50 </ span >" at bounding box center [872, 626] width 868 height 151
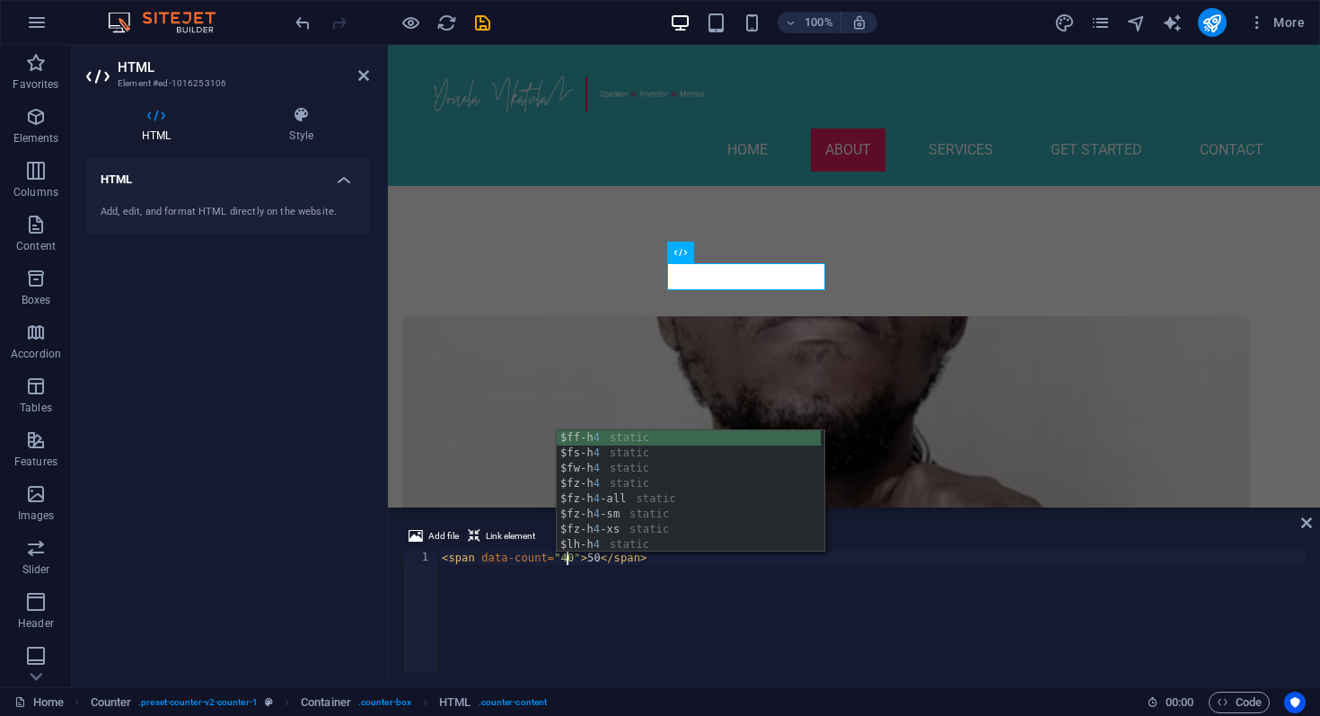
scroll to position [0, 10]
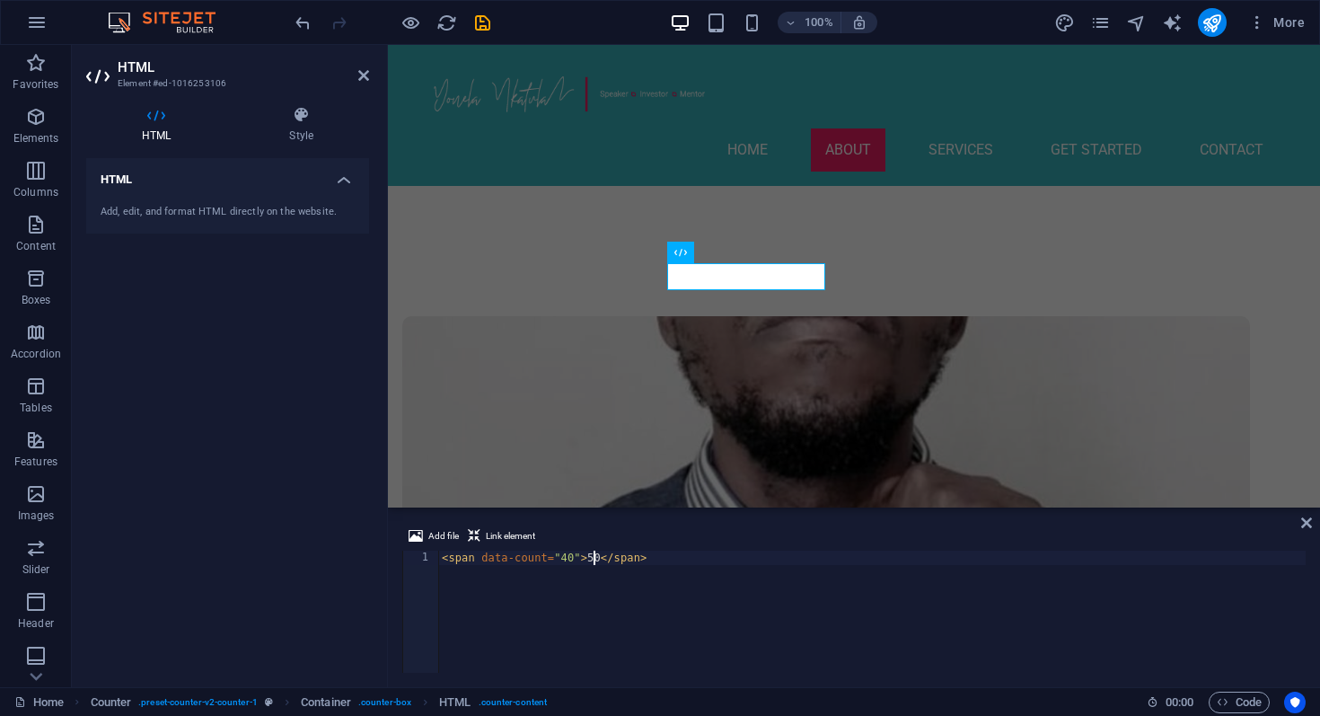
click at [592, 562] on div "< span data-count = "40" > 50 </ span >" at bounding box center [872, 626] width 868 height 151
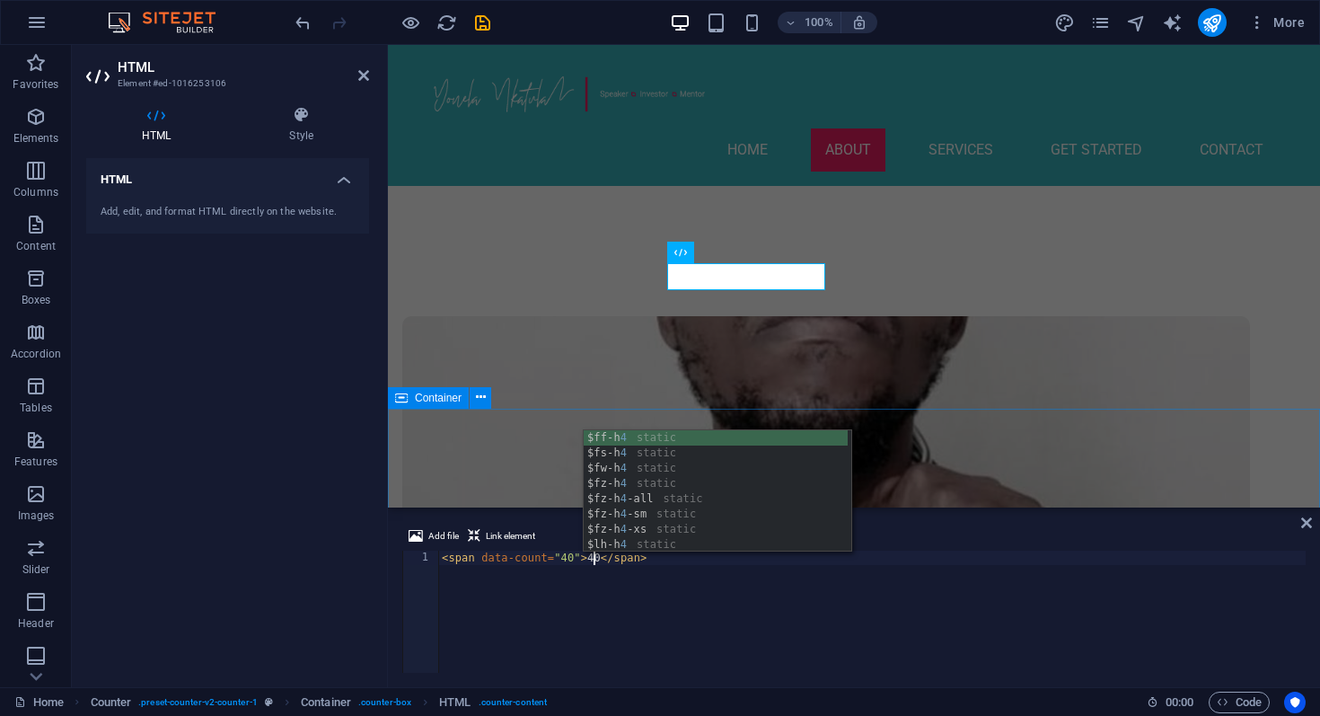
type textarea "<span data-count="40">40</span>"
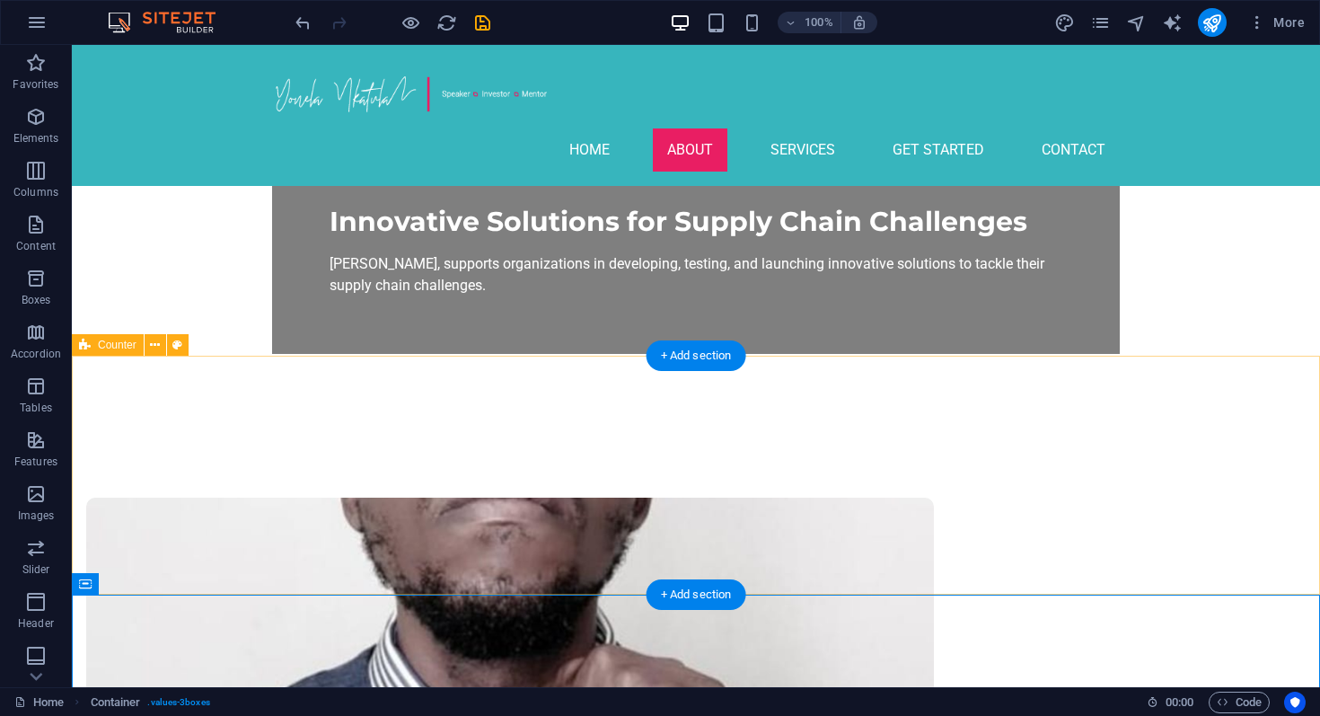
scroll to position [631, 0]
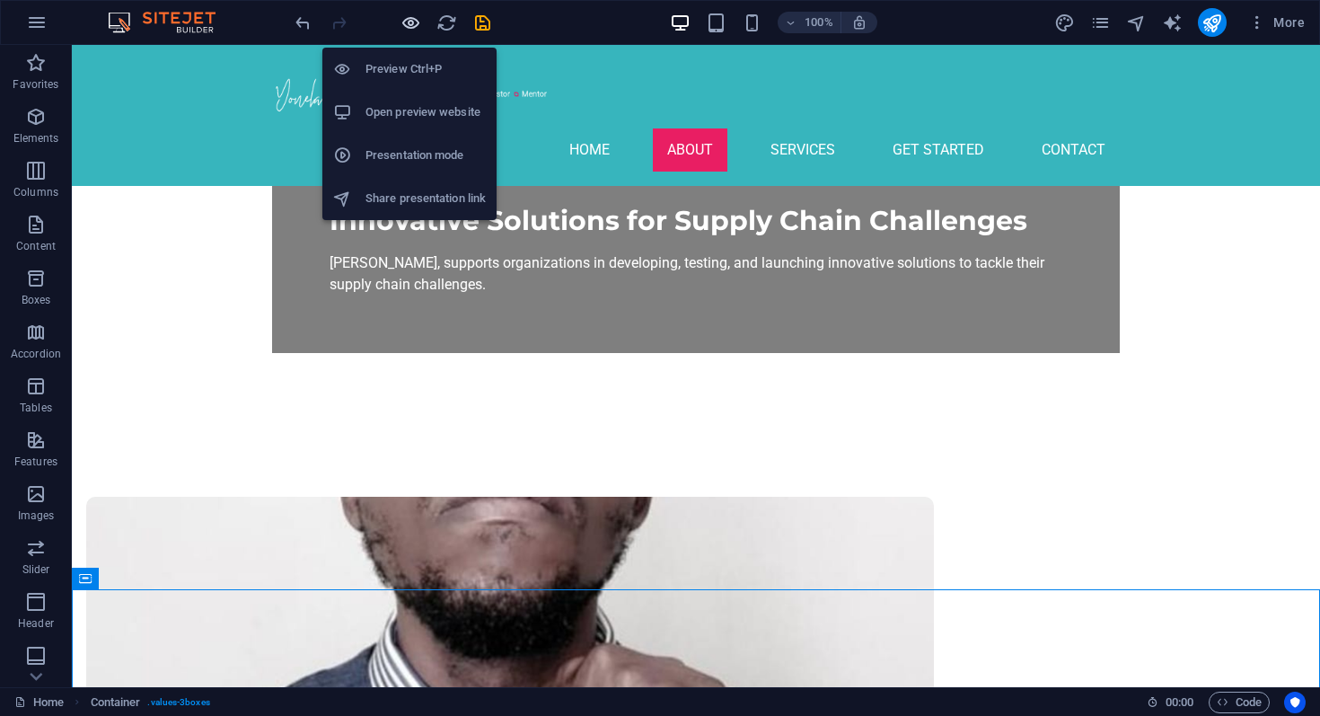
click at [412, 22] on icon "button" at bounding box center [411, 23] width 21 height 21
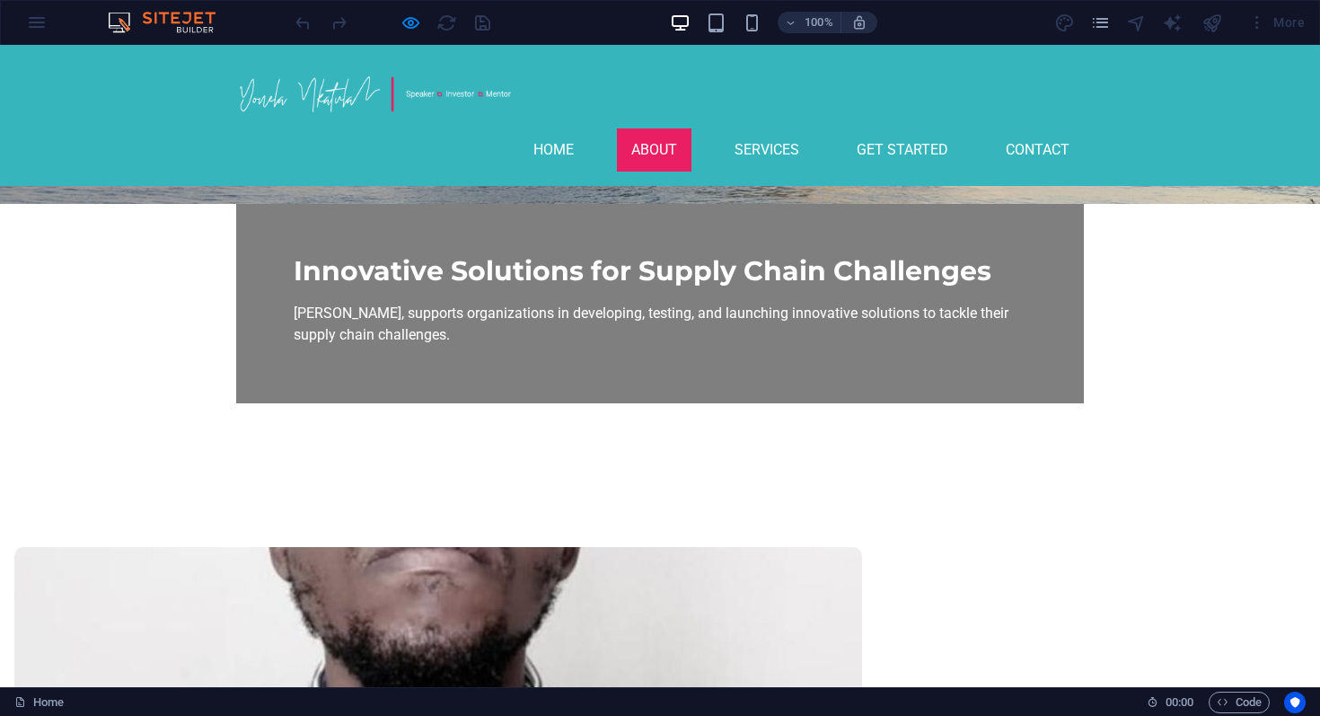
scroll to position [592, 0]
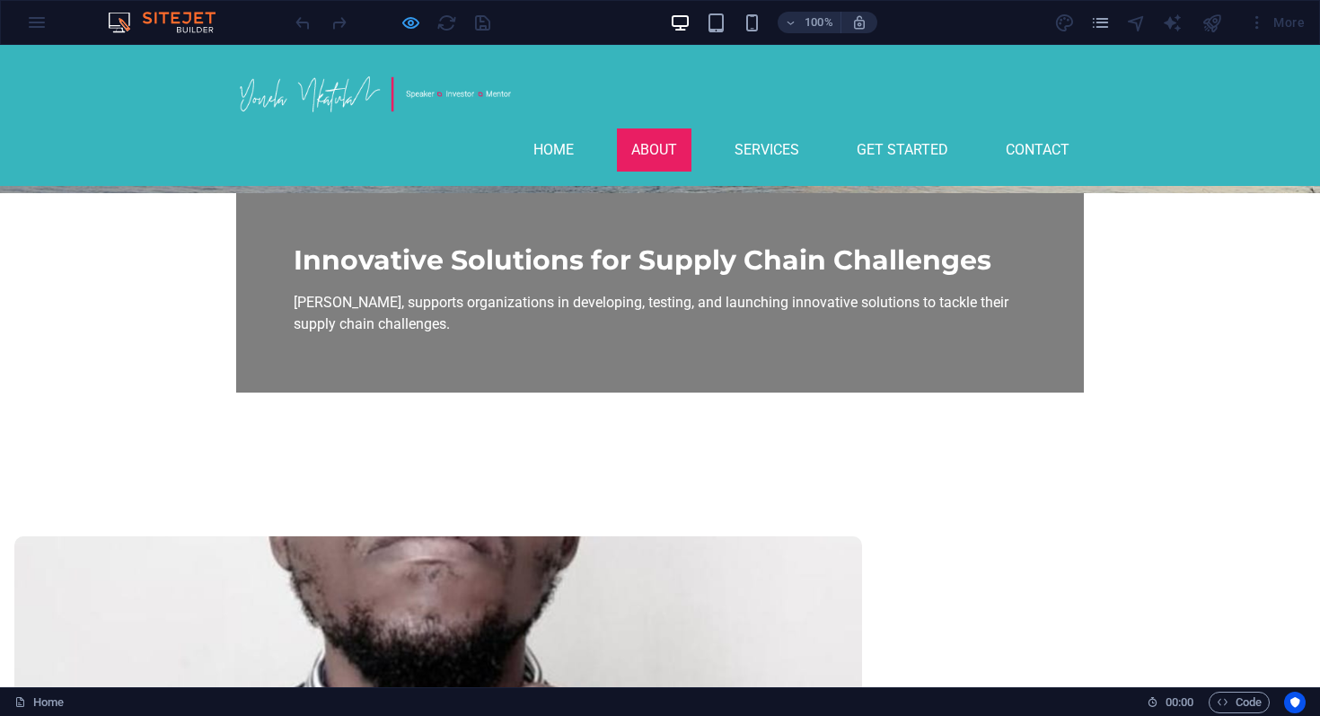
click at [413, 26] on icon "button" at bounding box center [411, 23] width 21 height 21
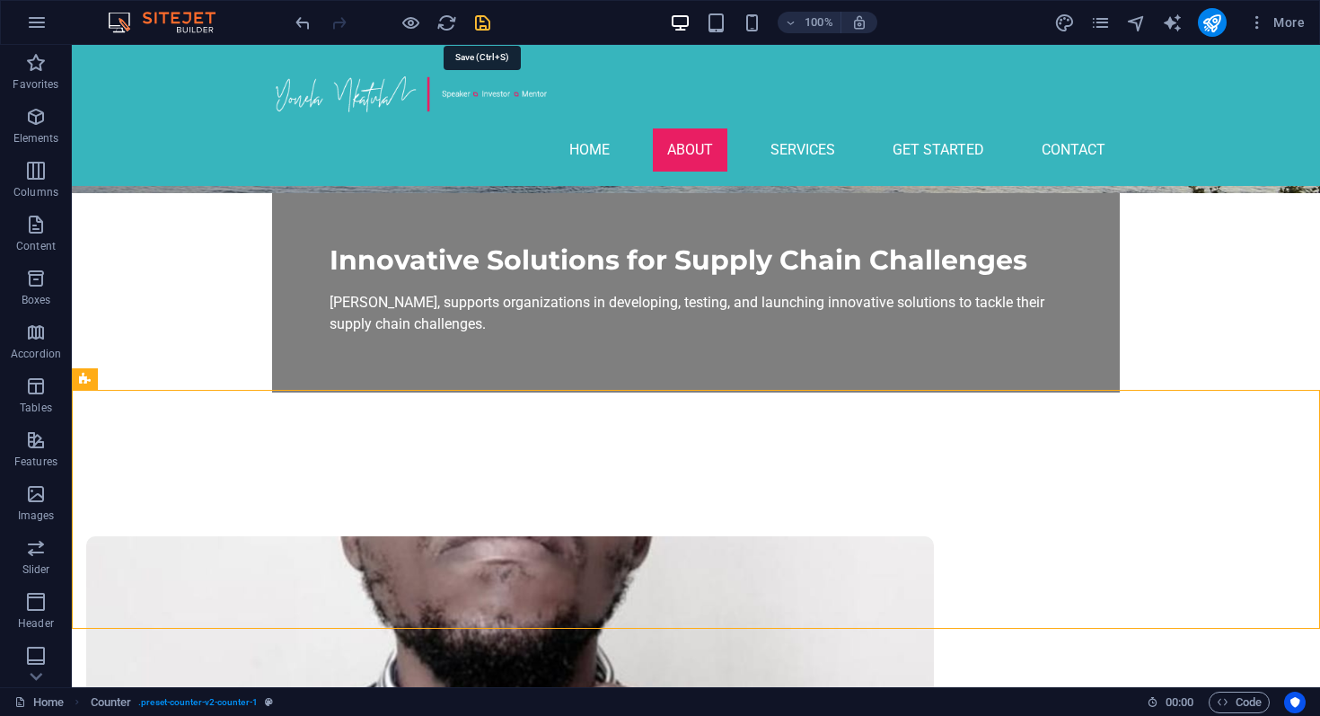
click at [485, 22] on icon "save" at bounding box center [482, 23] width 21 height 21
checkbox input "false"
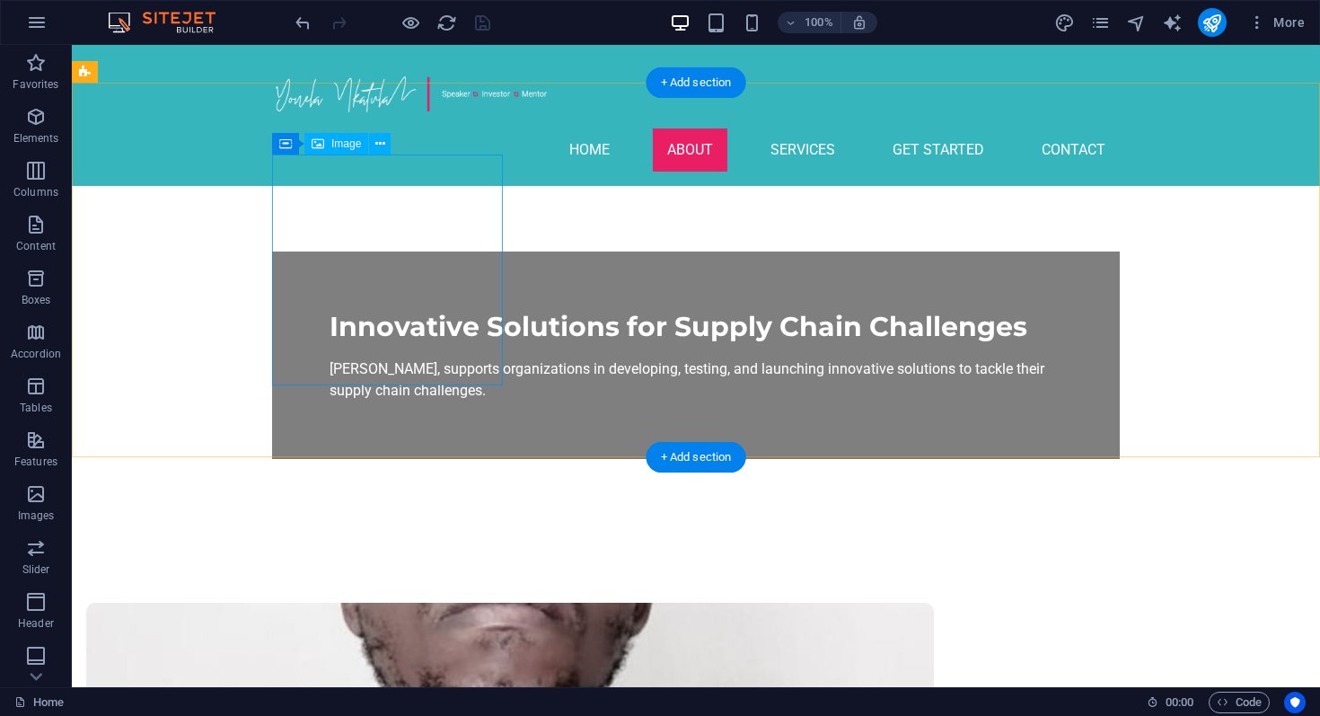
scroll to position [526, 0]
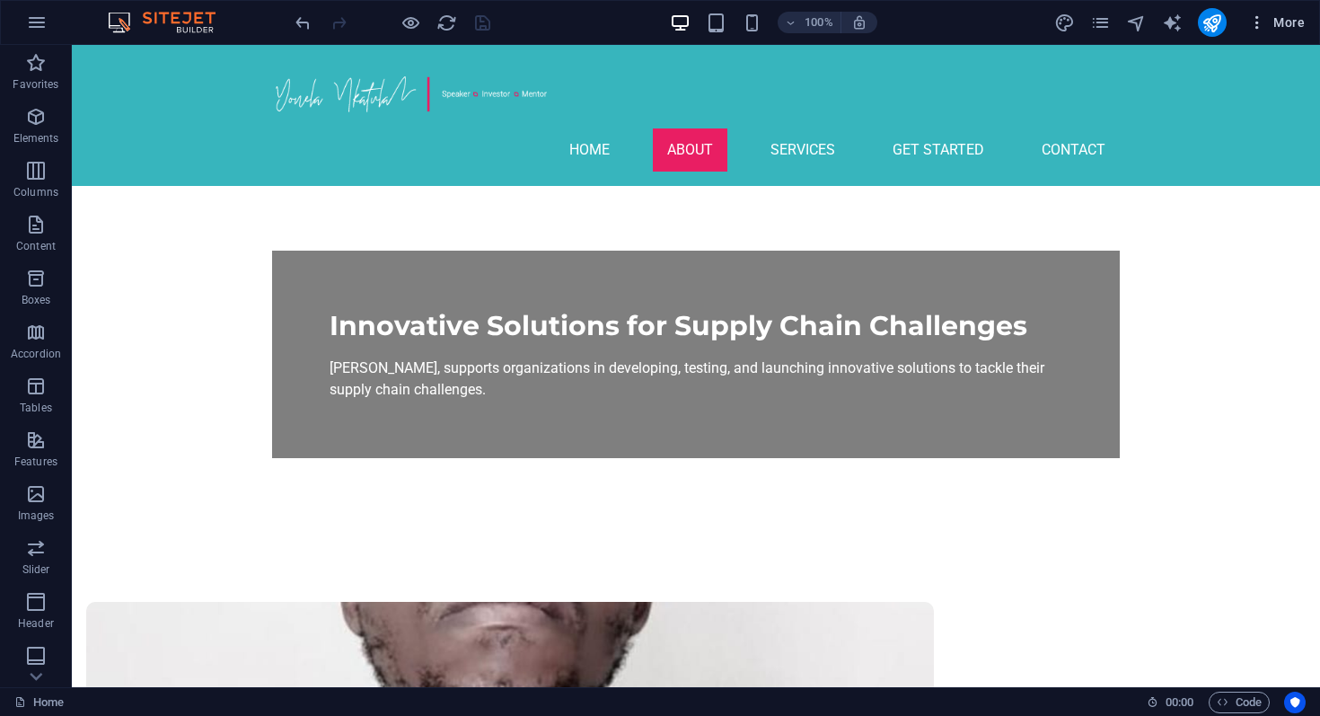
click at [1272, 31] on span "More" at bounding box center [1276, 22] width 57 height 18
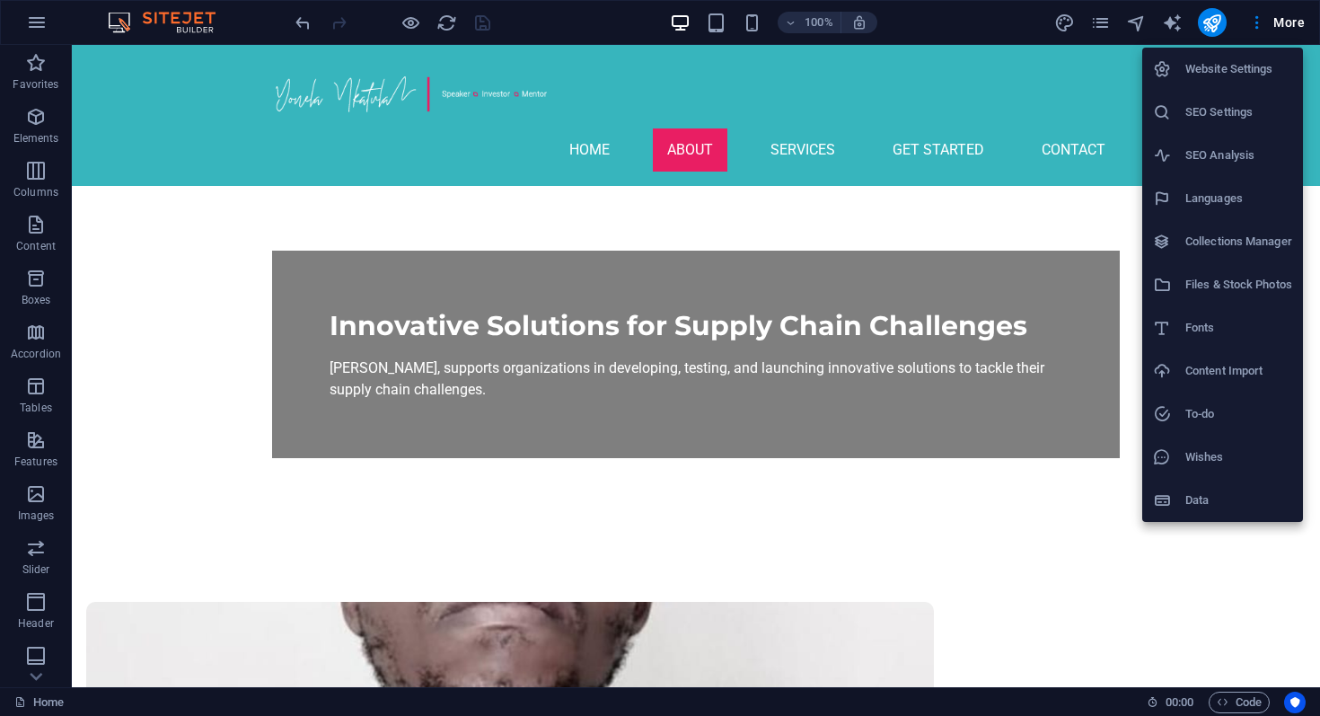
click at [1234, 122] on h6 "SEO Settings" at bounding box center [1239, 112] width 107 height 22
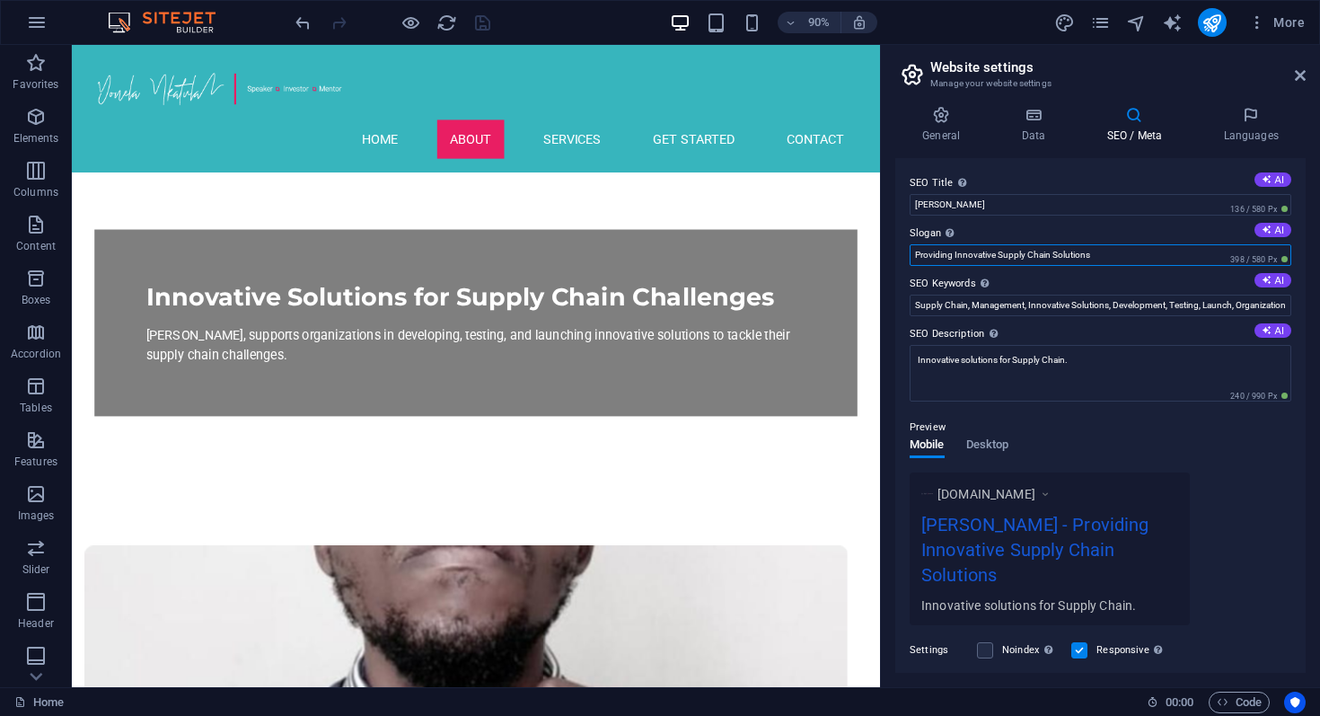
drag, startPoint x: 1098, startPoint y: 252, endPoint x: 910, endPoint y: 253, distance: 187.7
click at [910, 253] on input "Providing Innovative Supply Chain Solutions" at bounding box center [1101, 255] width 382 height 22
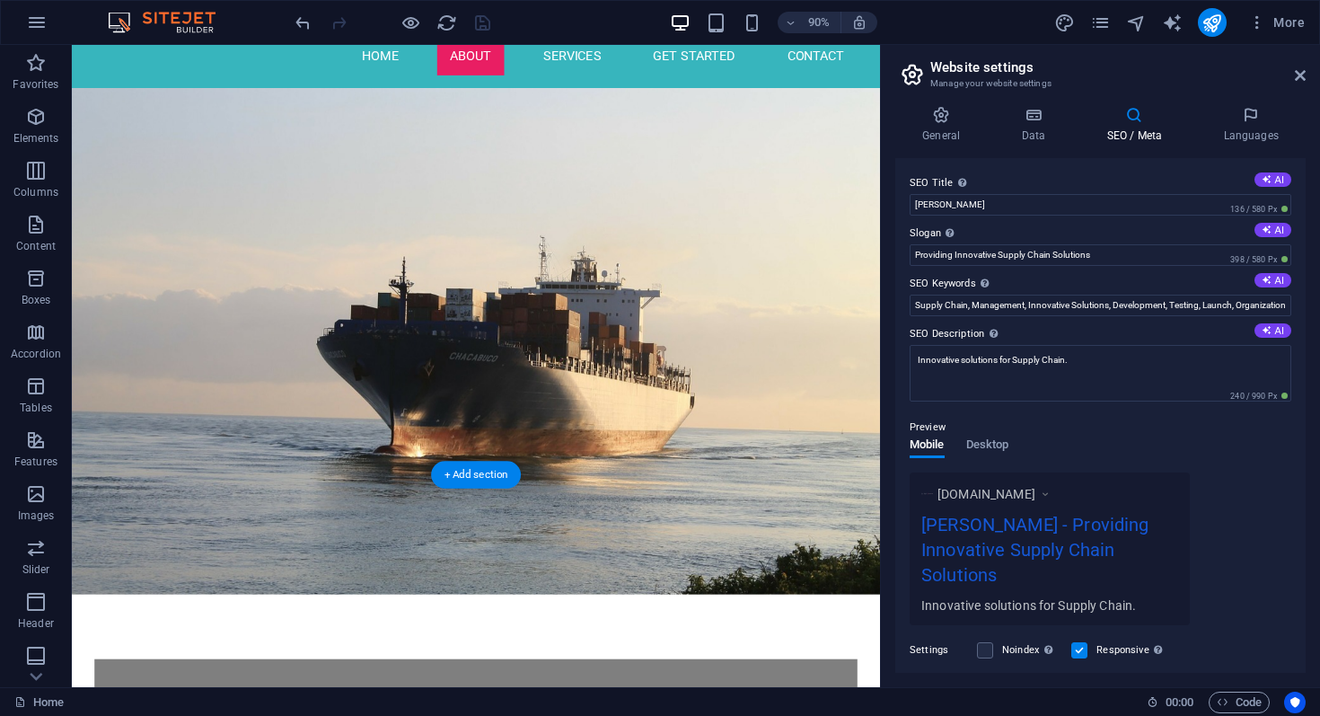
scroll to position [84, 0]
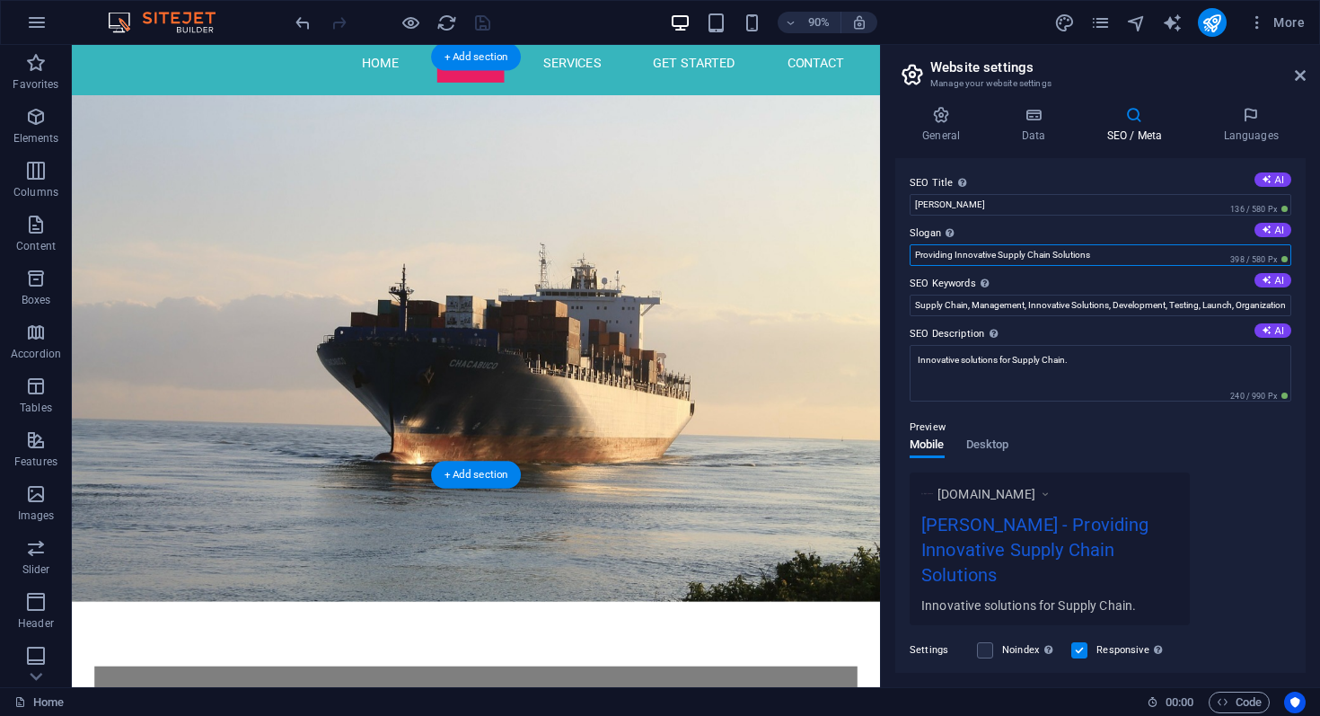
drag, startPoint x: 1174, startPoint y: 299, endPoint x: 969, endPoint y: 281, distance: 205.6
type input "P"
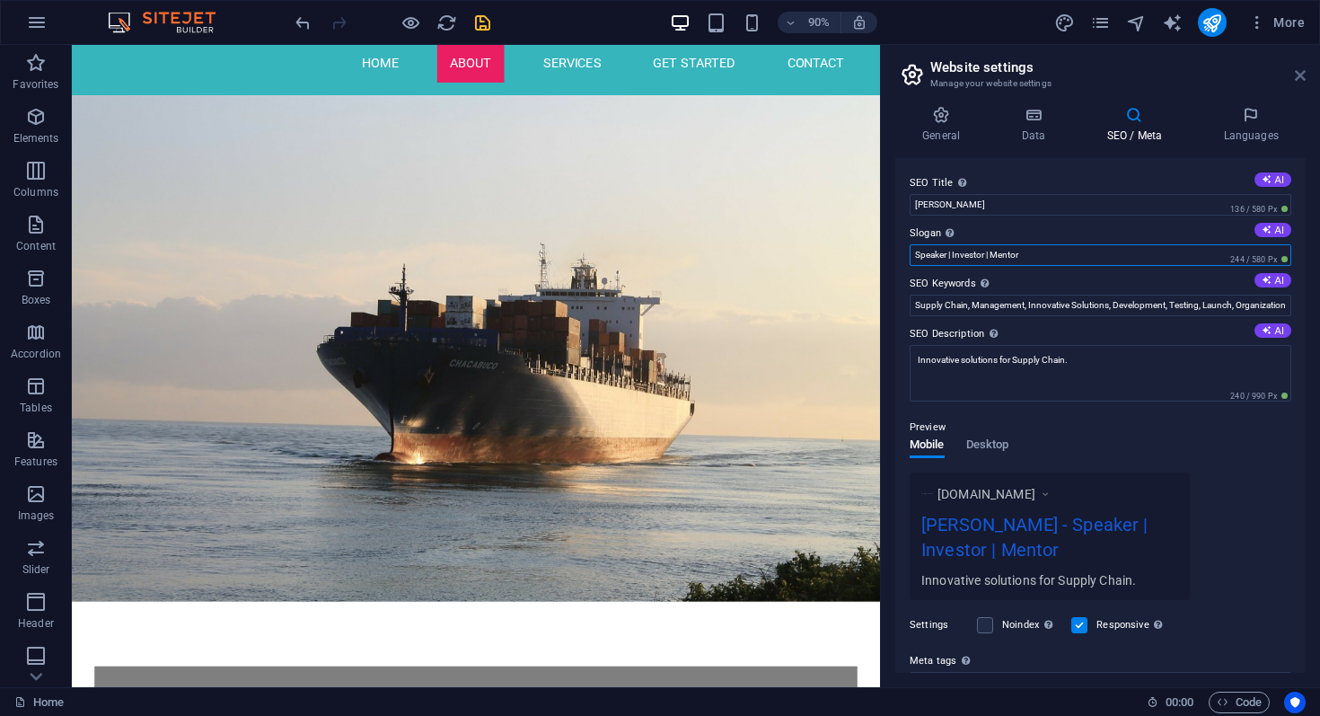
type input "Speaker | Investor | Mentor"
click at [1298, 78] on icon at bounding box center [1300, 75] width 11 height 14
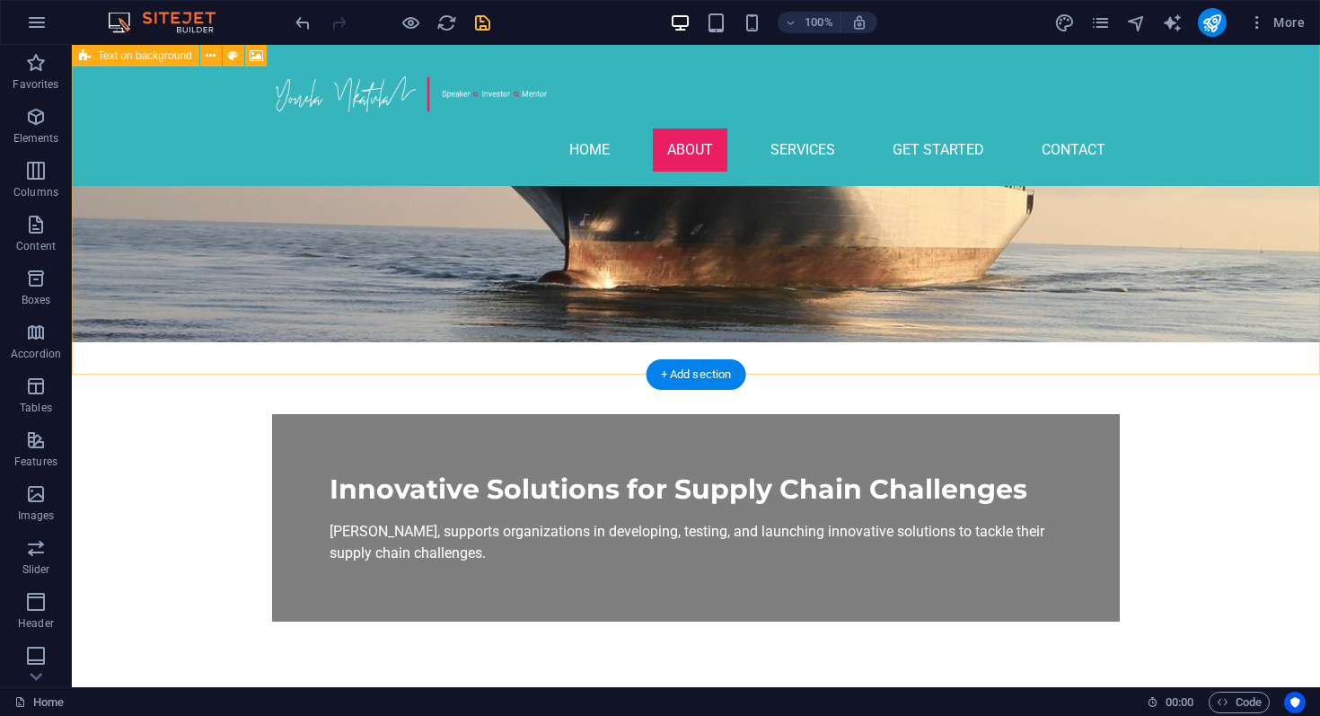
scroll to position [334, 0]
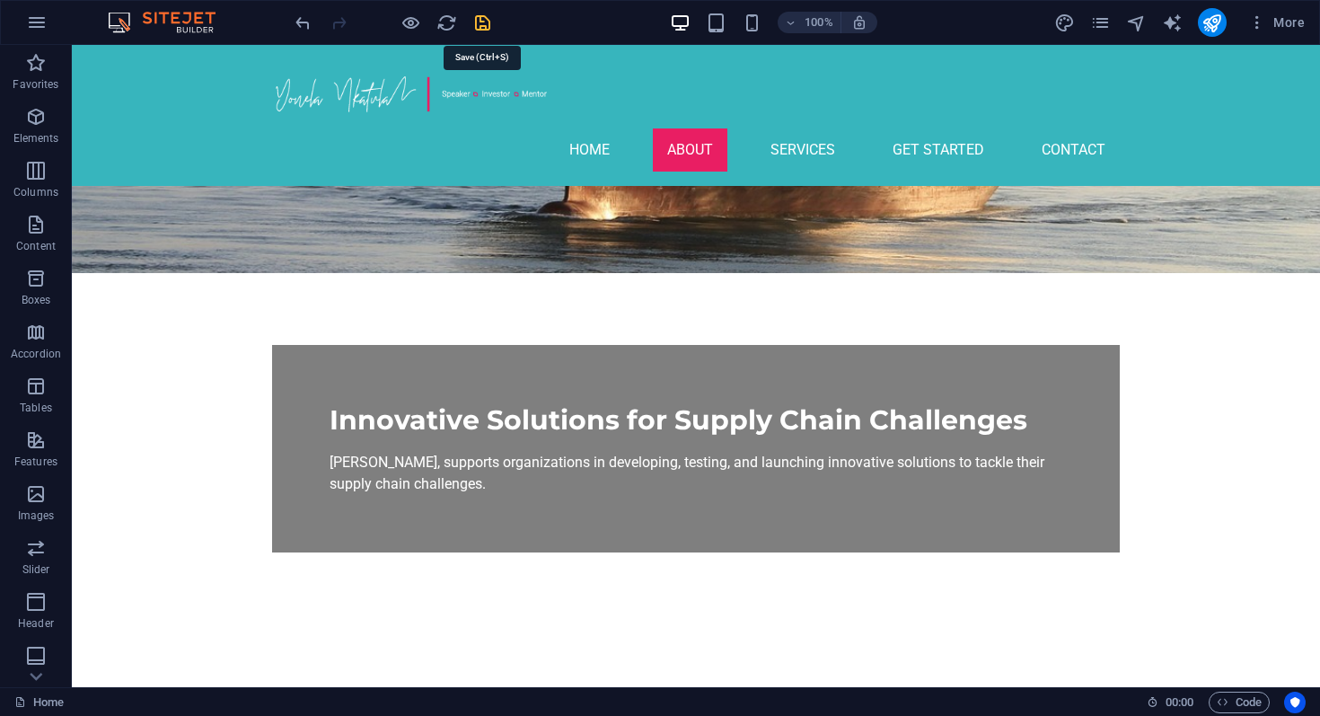
click at [486, 29] on icon "save" at bounding box center [482, 23] width 21 height 21
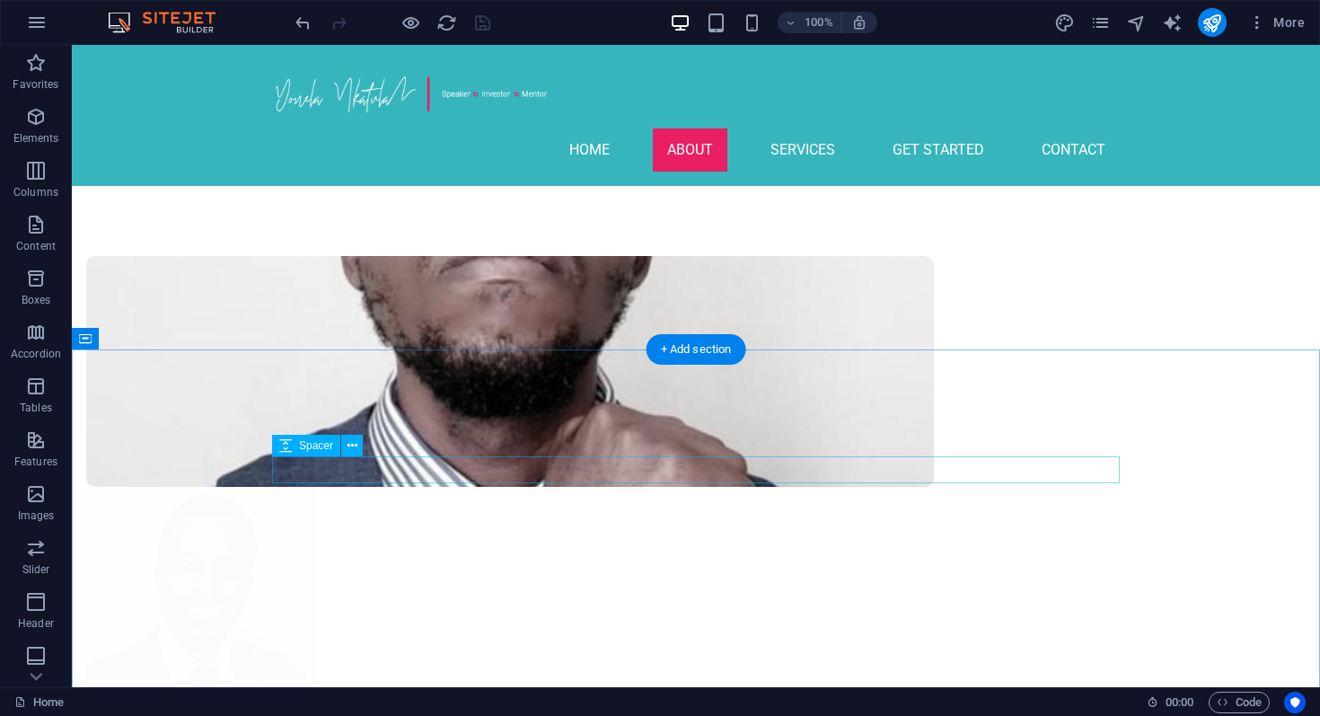
scroll to position [868, 0]
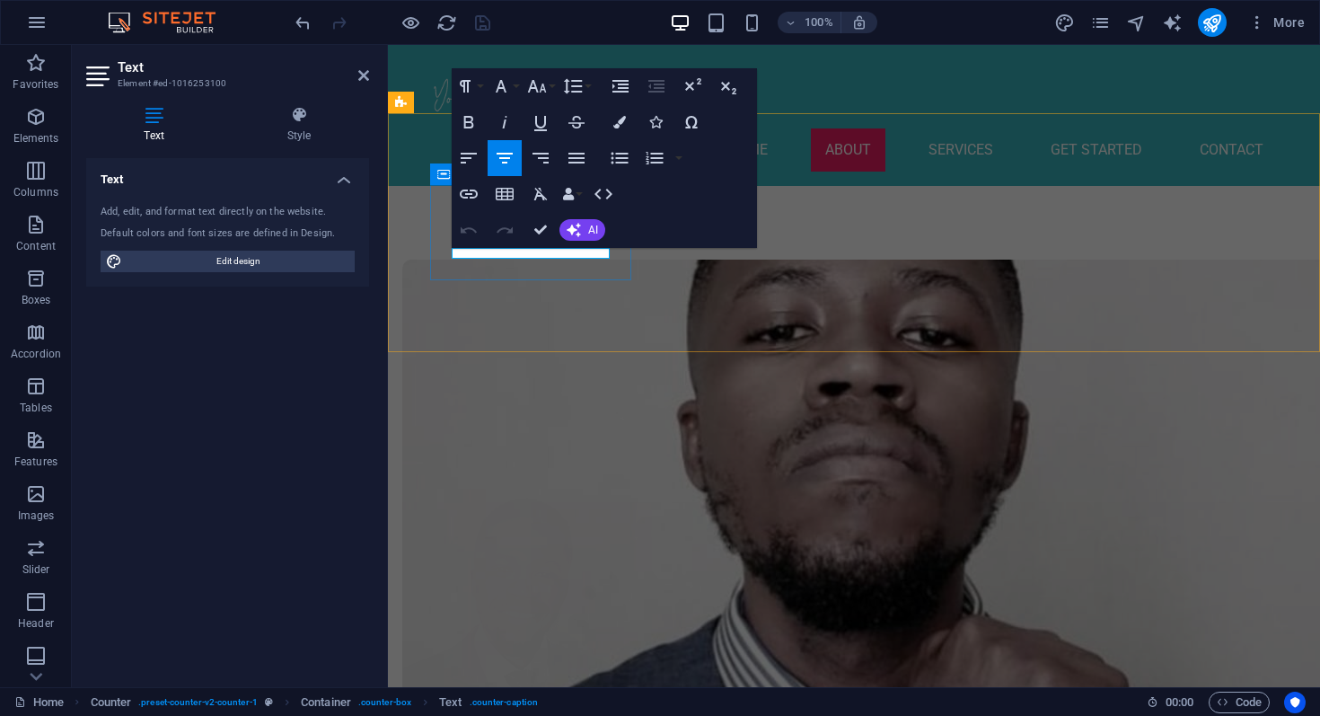
drag, startPoint x: 516, startPoint y: 256, endPoint x: 638, endPoint y: 253, distance: 121.3
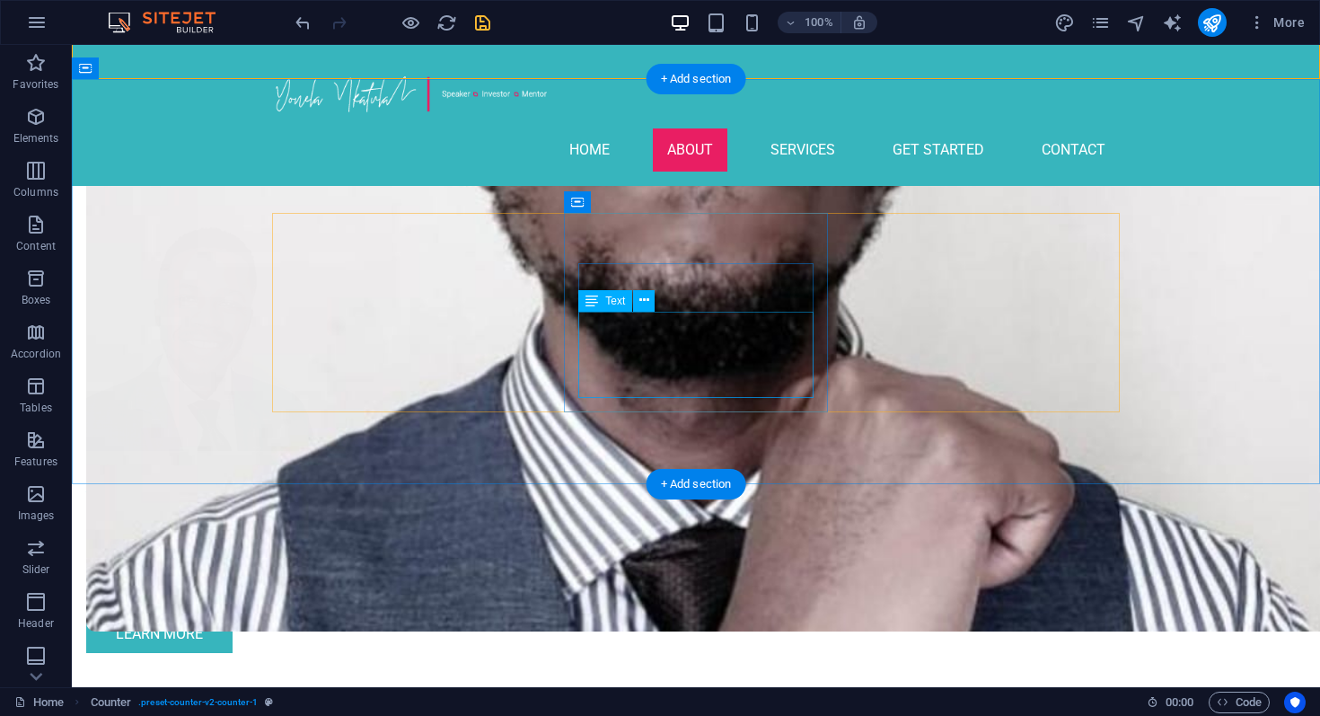
scroll to position [1142, 0]
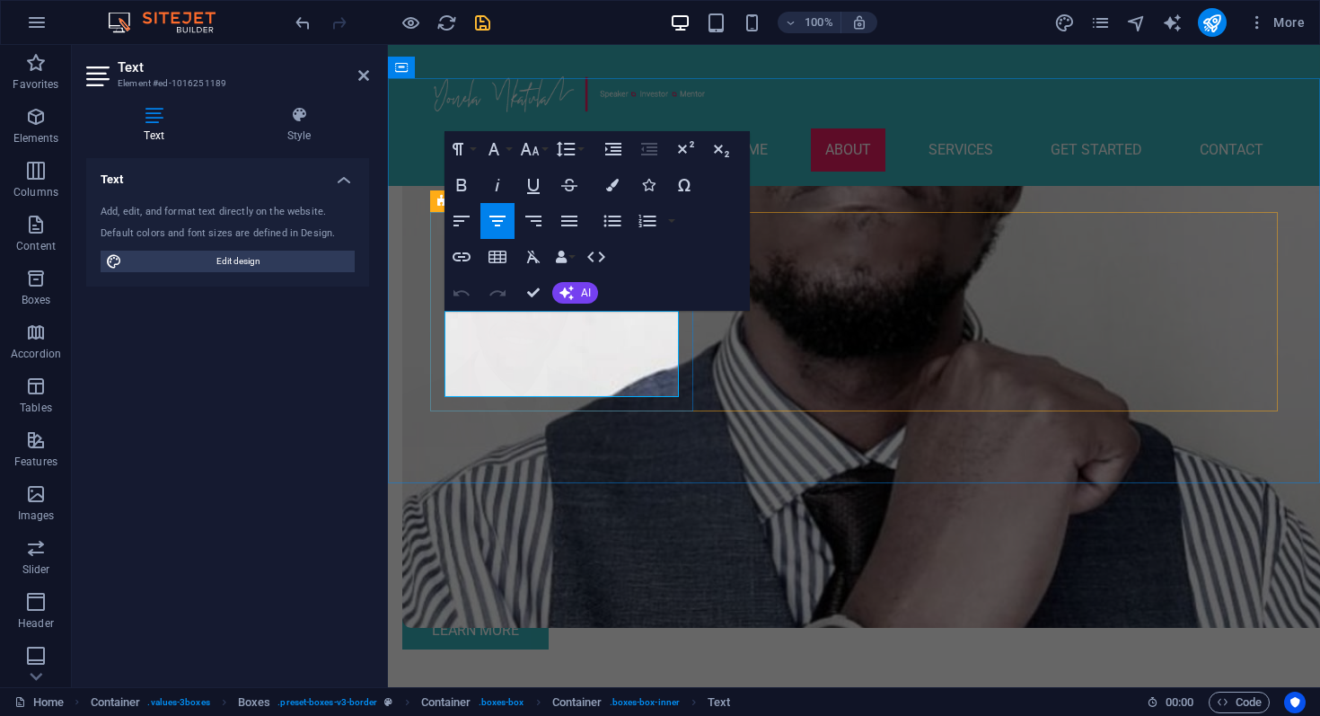
drag, startPoint x: 469, startPoint y: 324, endPoint x: 432, endPoint y: 324, distance: 36.8
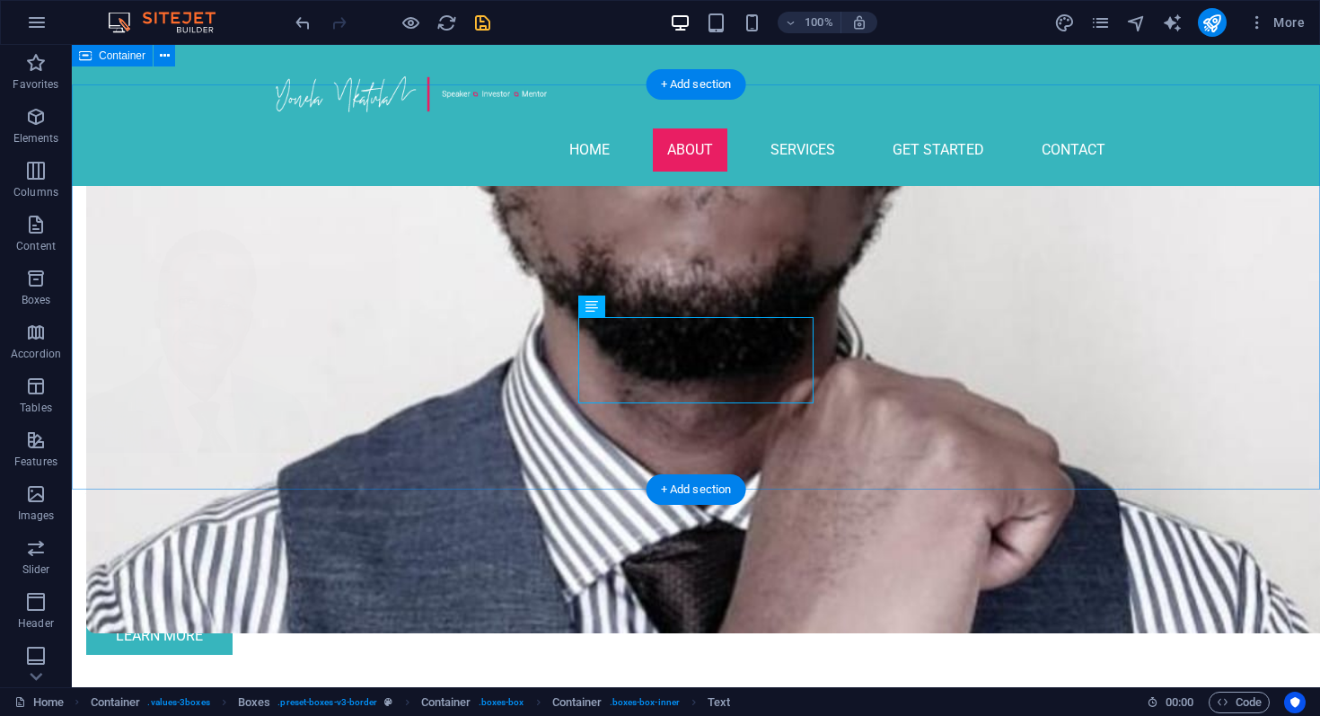
scroll to position [1133, 0]
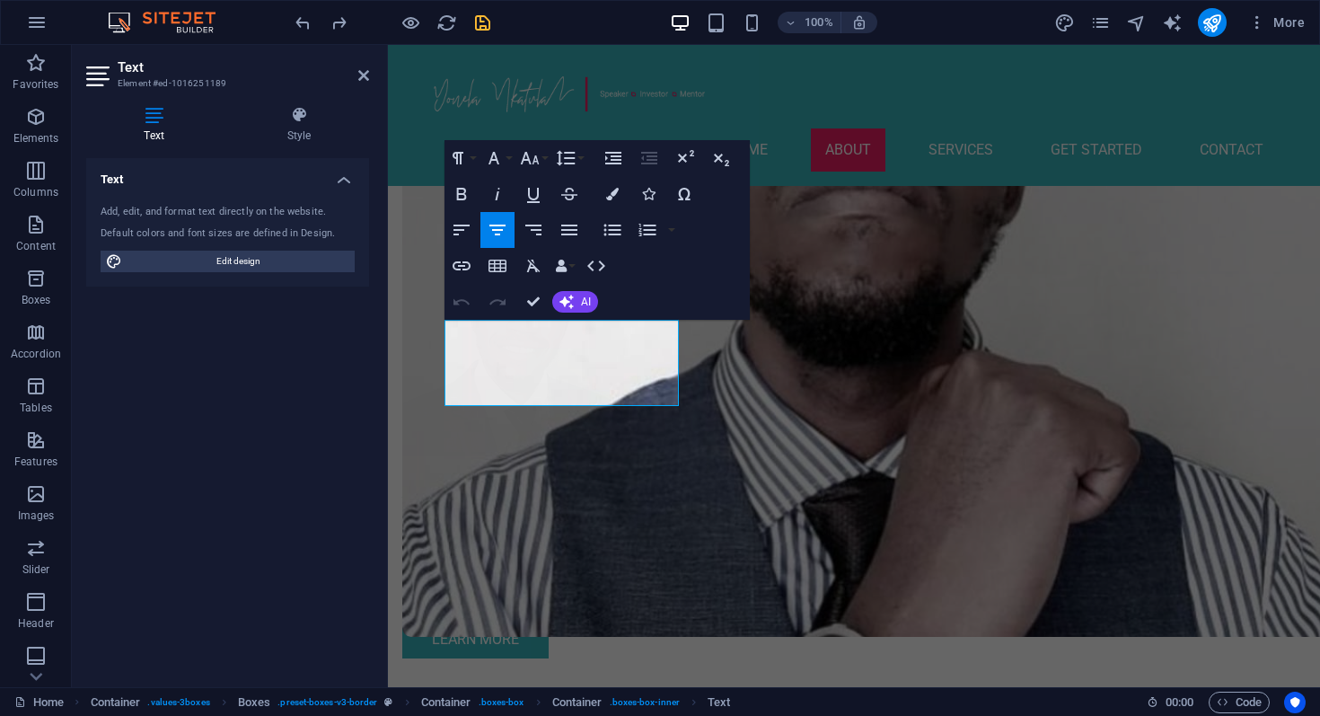
click at [318, 331] on div "Text Add, edit, and format text directly on the website. Default colors and fon…" at bounding box center [227, 415] width 283 height 515
drag, startPoint x: 480, startPoint y: 332, endPoint x: 445, endPoint y: 333, distance: 35.0
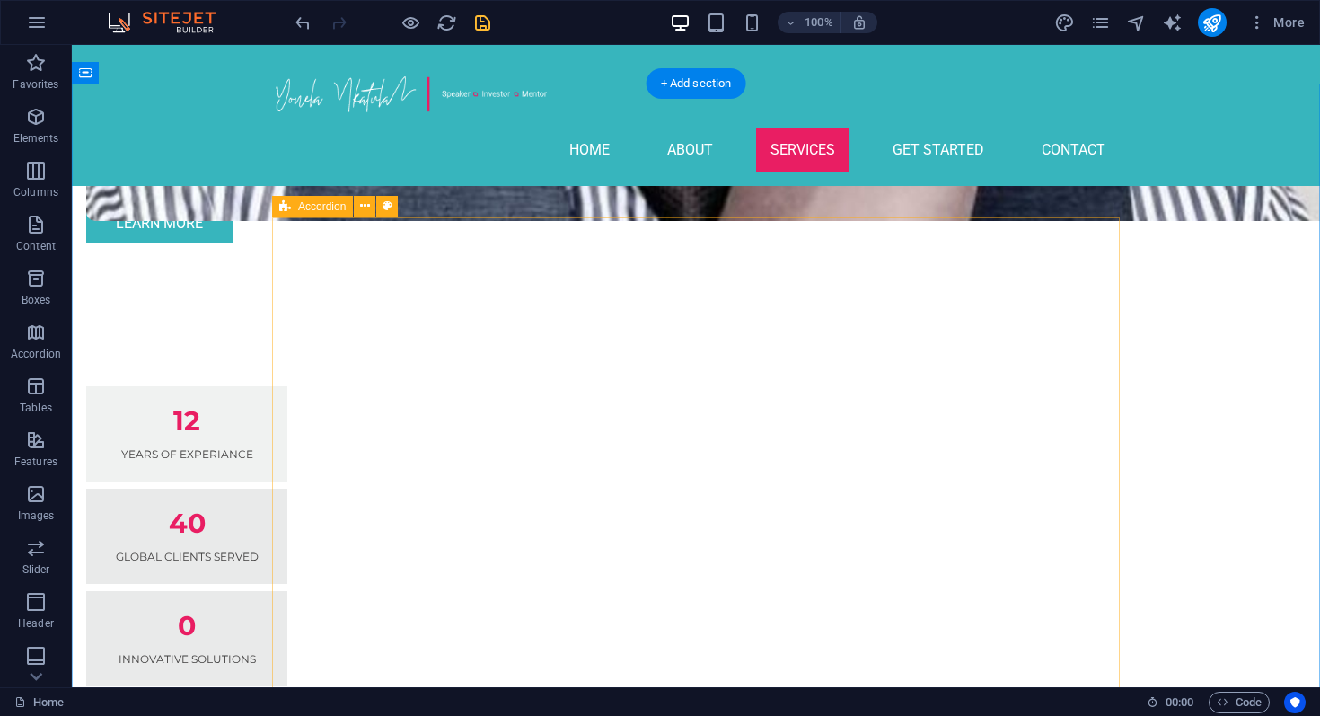
scroll to position [1568, 0]
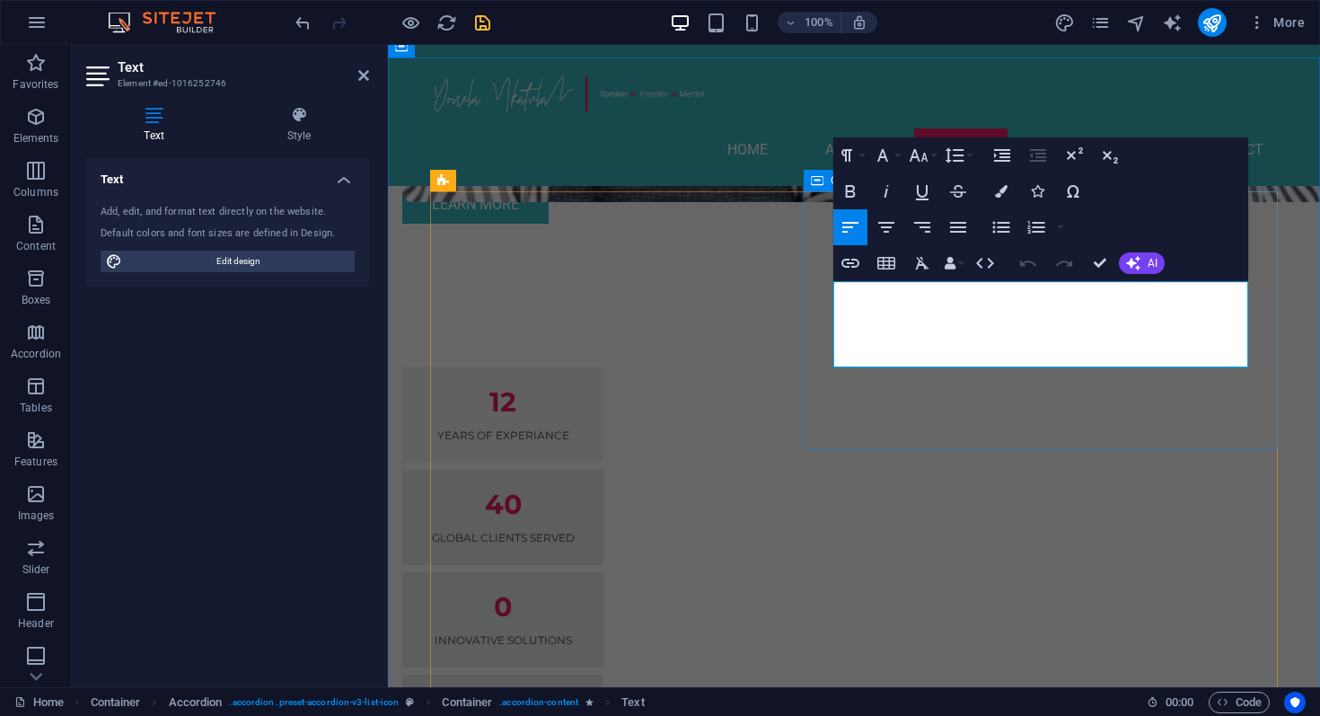
drag, startPoint x: 853, startPoint y: 290, endPoint x: 816, endPoint y: 290, distance: 36.8
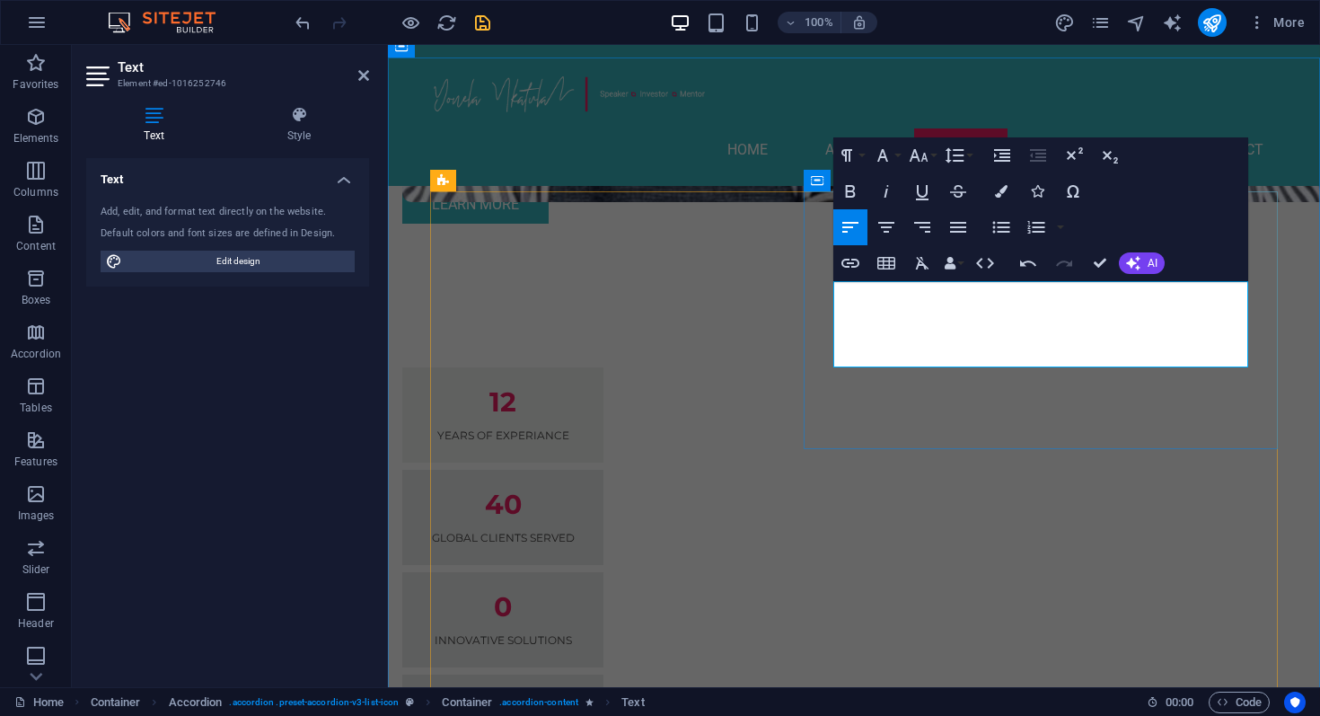
drag, startPoint x: 857, startPoint y: 339, endPoint x: 833, endPoint y: 339, distance: 23.4
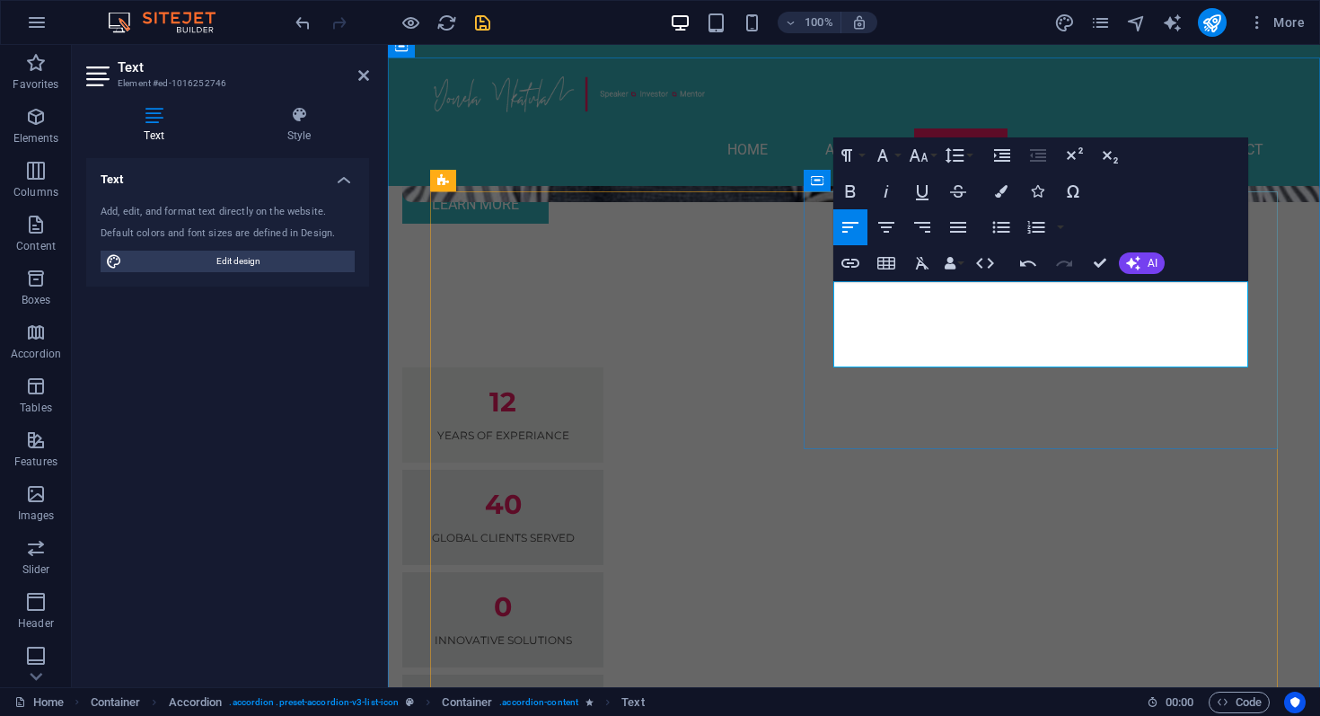
drag, startPoint x: 980, startPoint y: 337, endPoint x: 836, endPoint y: 340, distance: 143.7
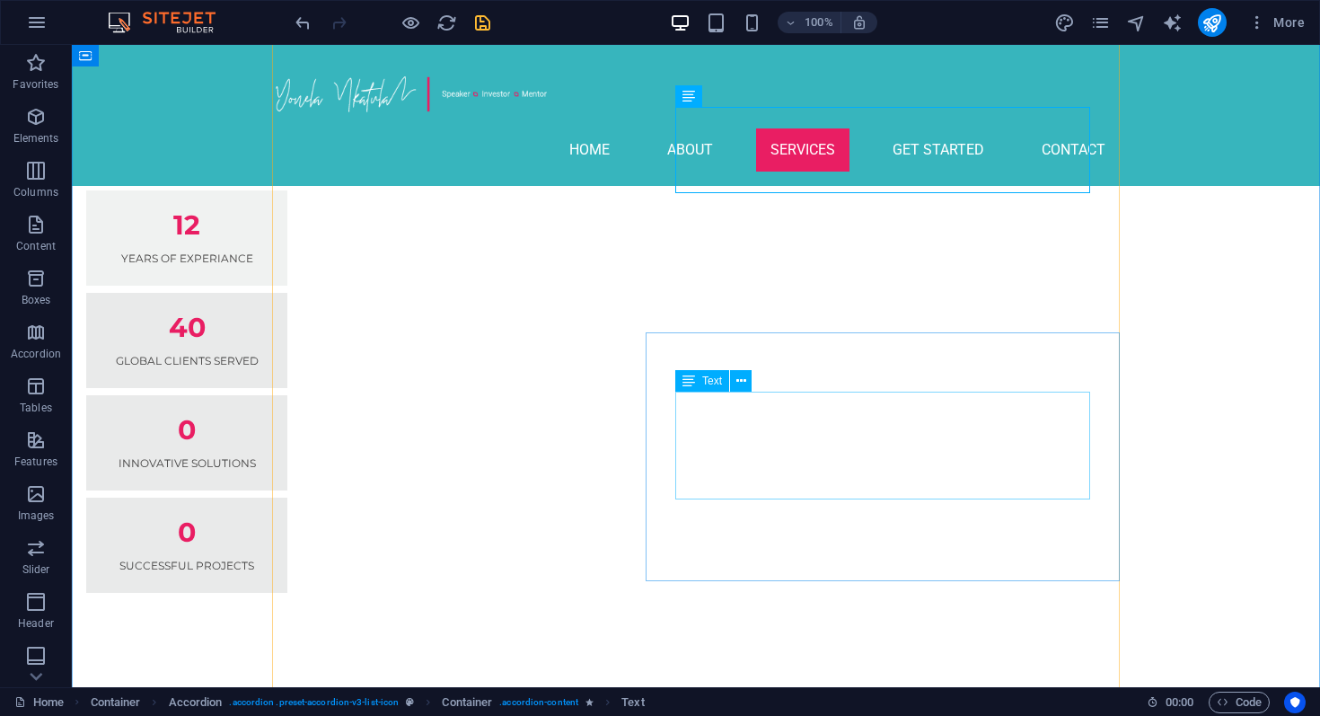
scroll to position [1746, 0]
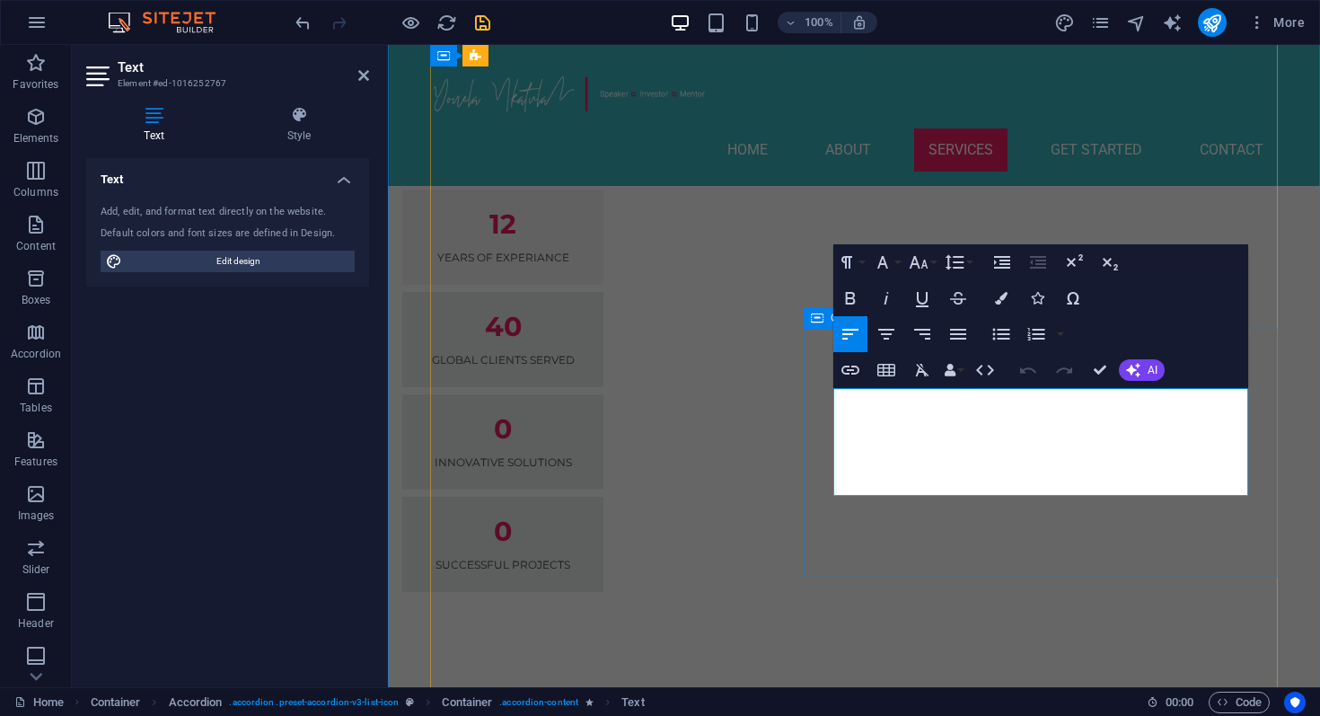
drag, startPoint x: 892, startPoint y: 400, endPoint x: 824, endPoint y: 406, distance: 68.5
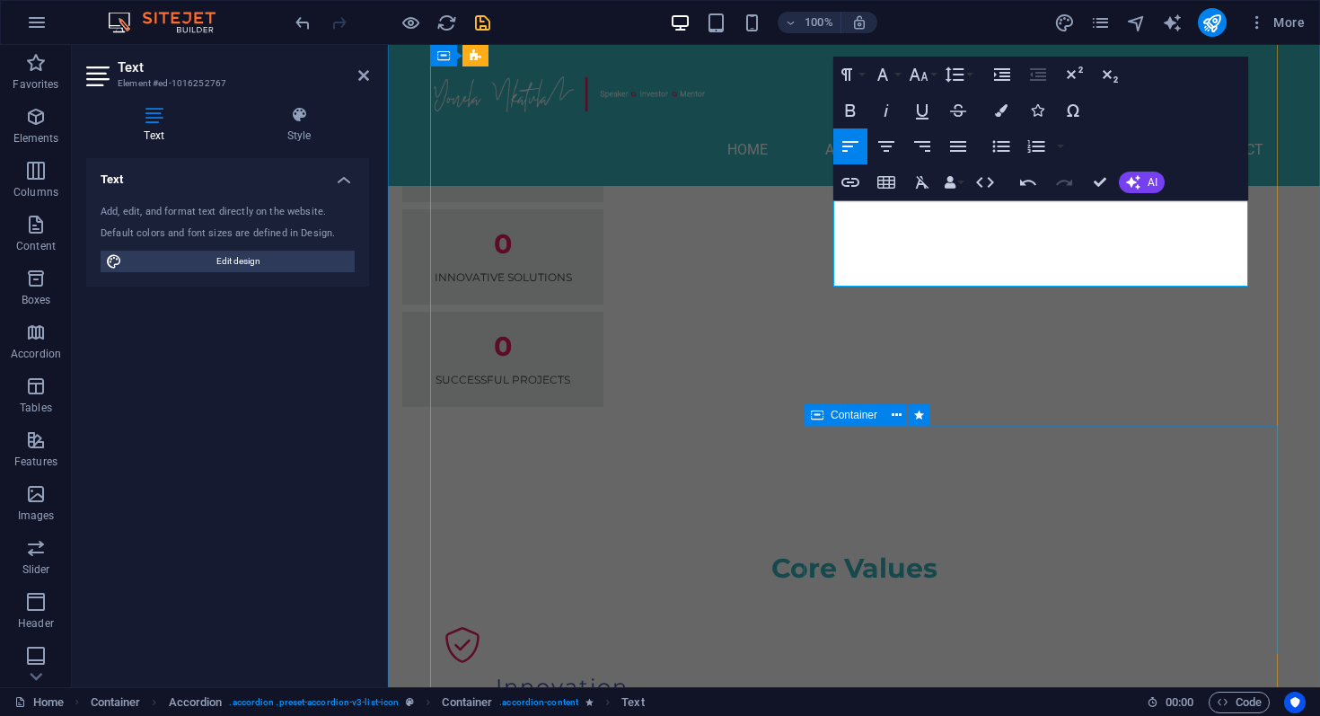
scroll to position [1934, 0]
drag, startPoint x: 1100, startPoint y: 258, endPoint x: 1084, endPoint y: 258, distance: 16.2
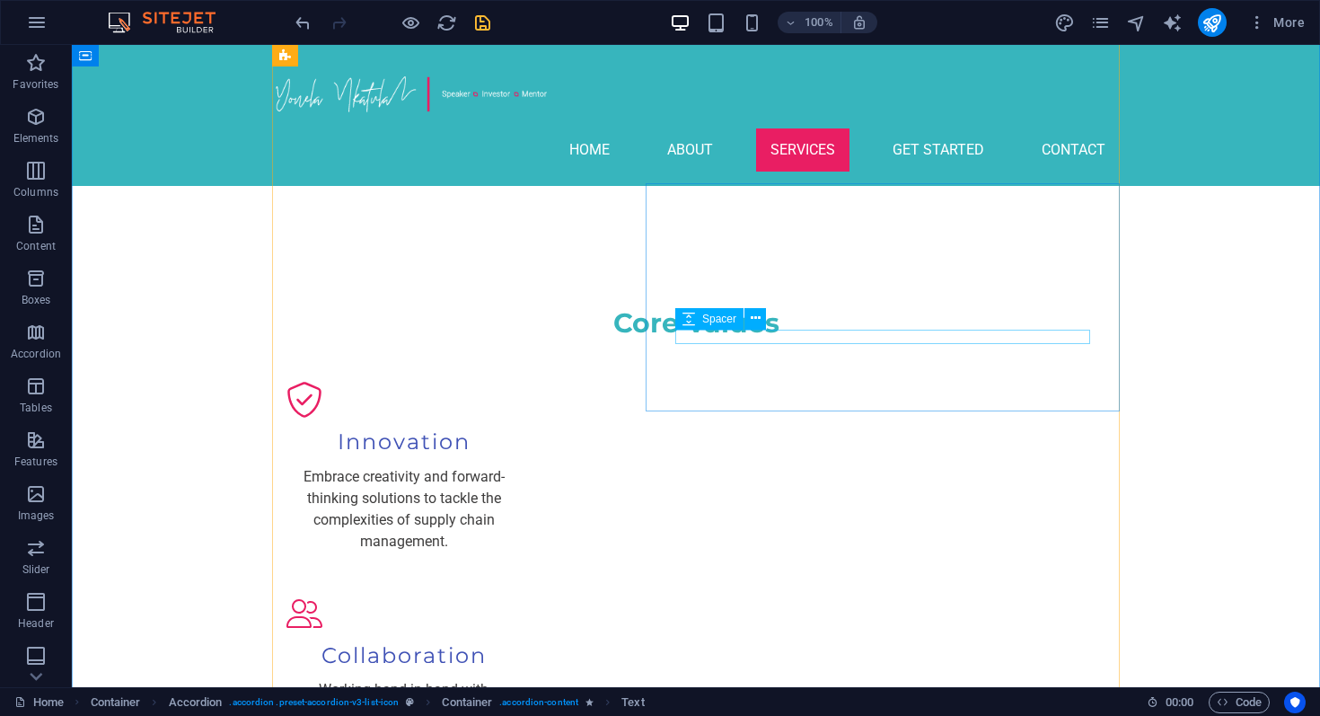
scroll to position [2189, 0]
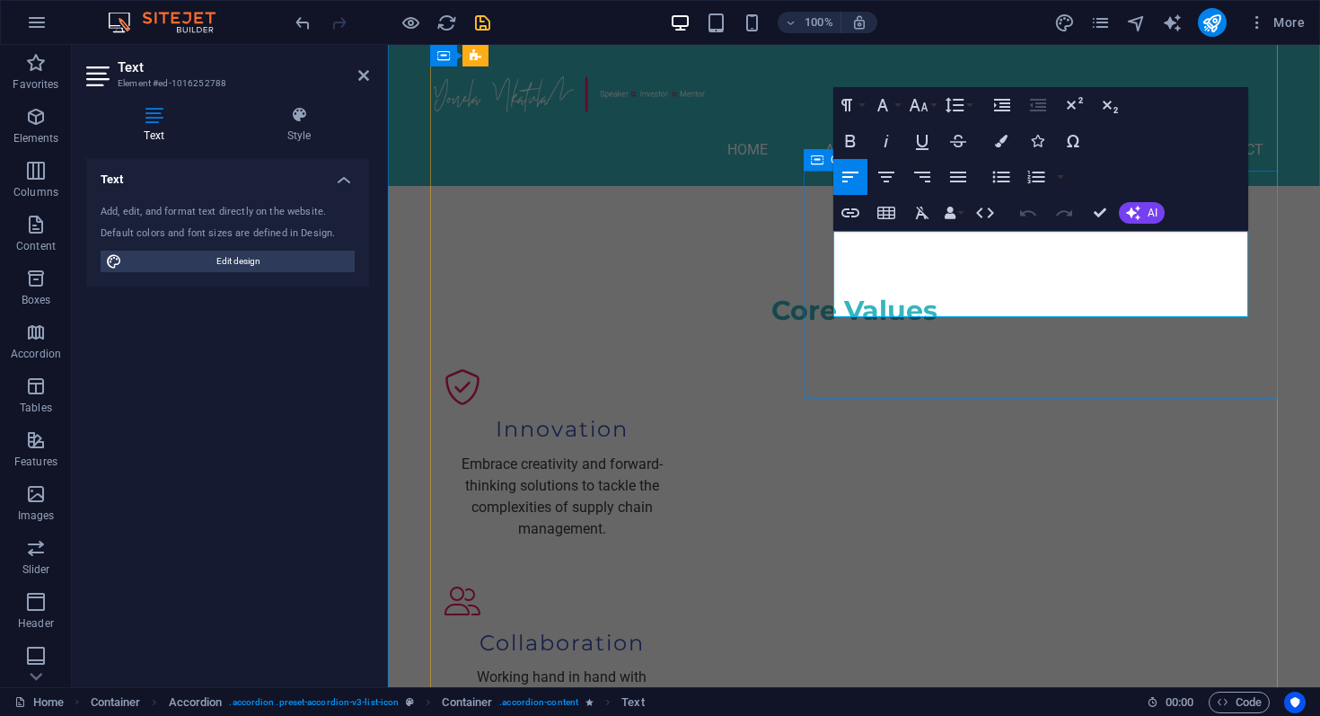
drag, startPoint x: 856, startPoint y: 242, endPoint x: 808, endPoint y: 242, distance: 47.6
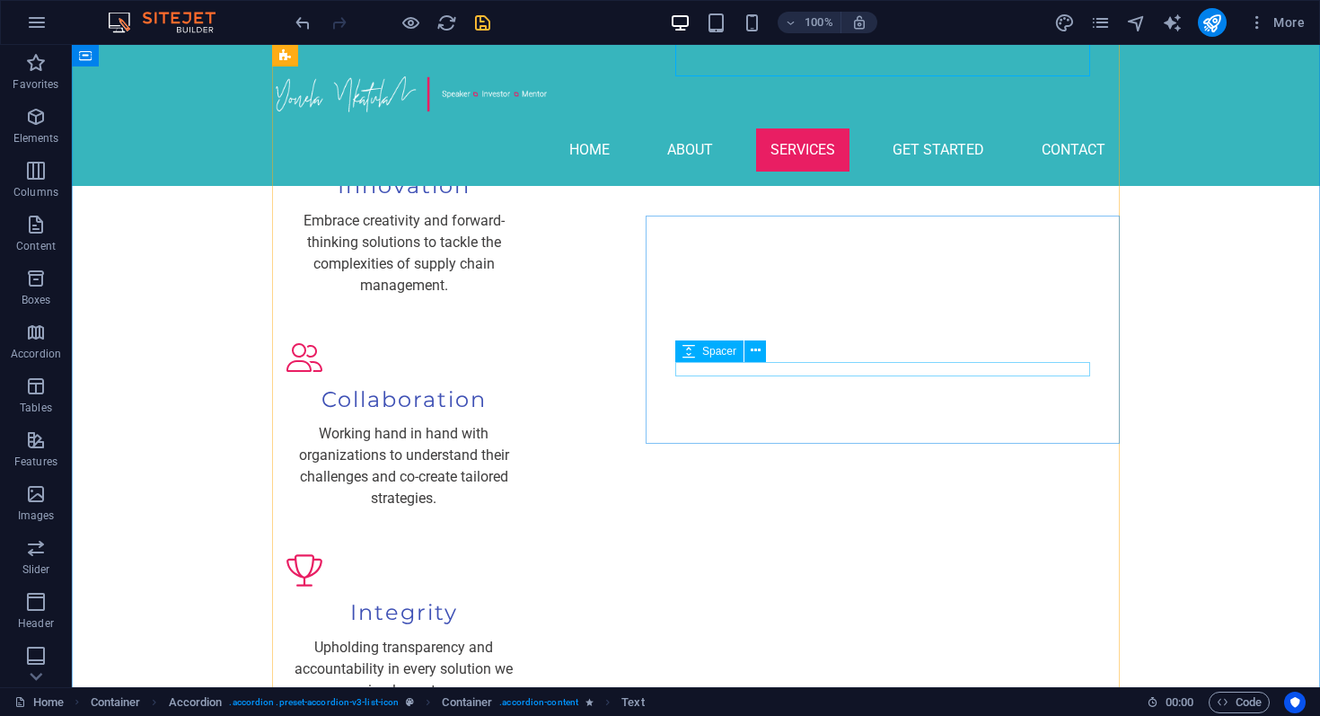
scroll to position [2435, 0]
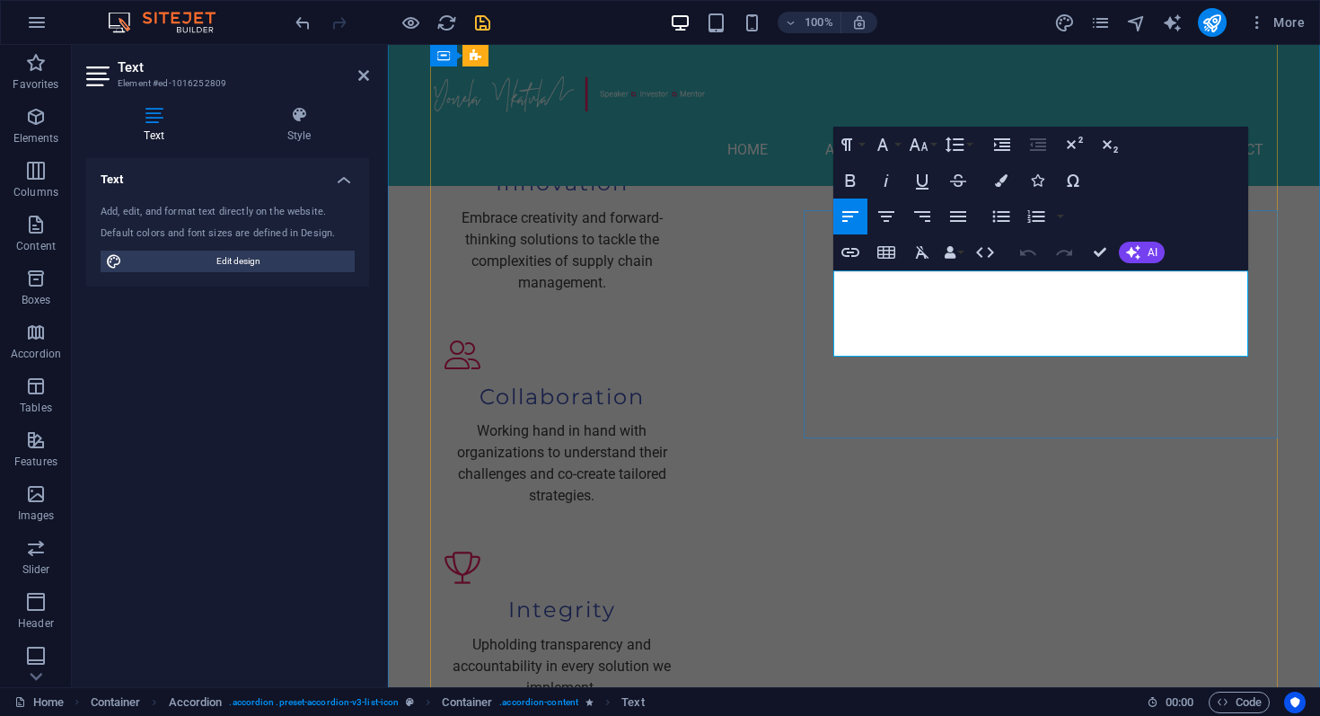
drag, startPoint x: 1234, startPoint y: 281, endPoint x: 1217, endPoint y: 281, distance: 17.1
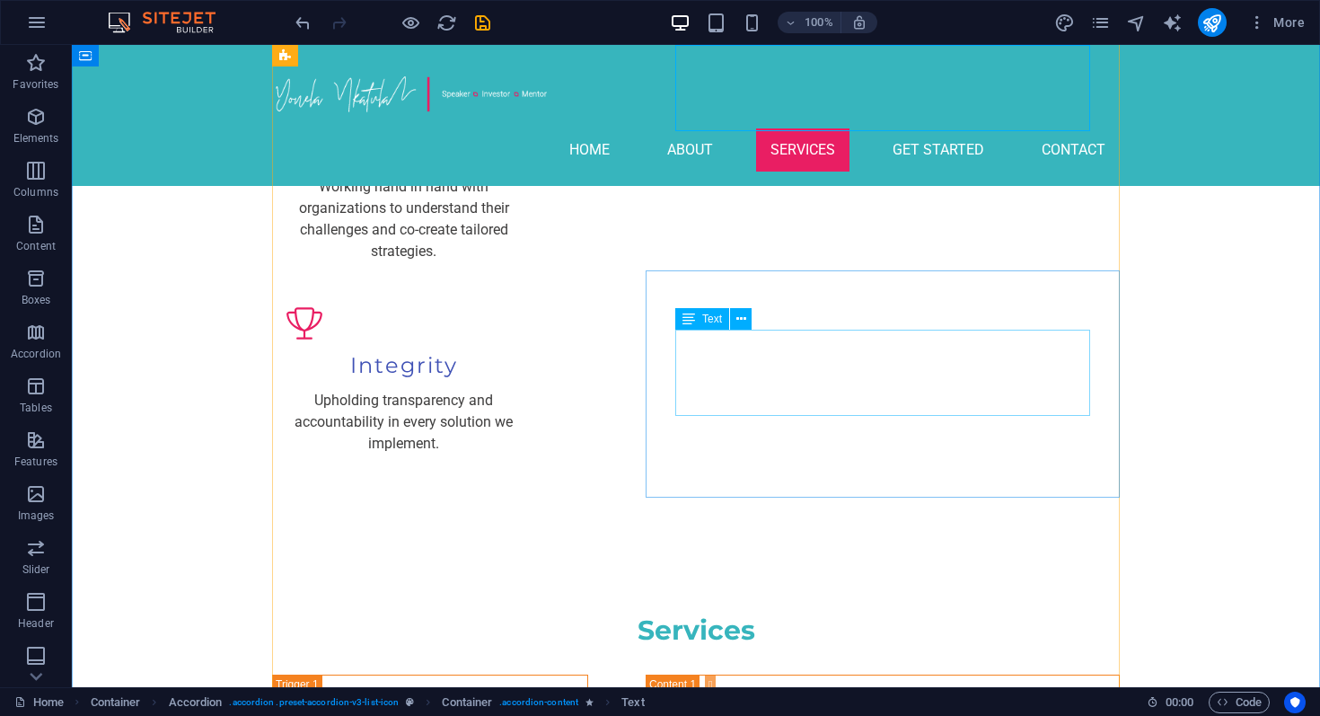
scroll to position [2688, 0]
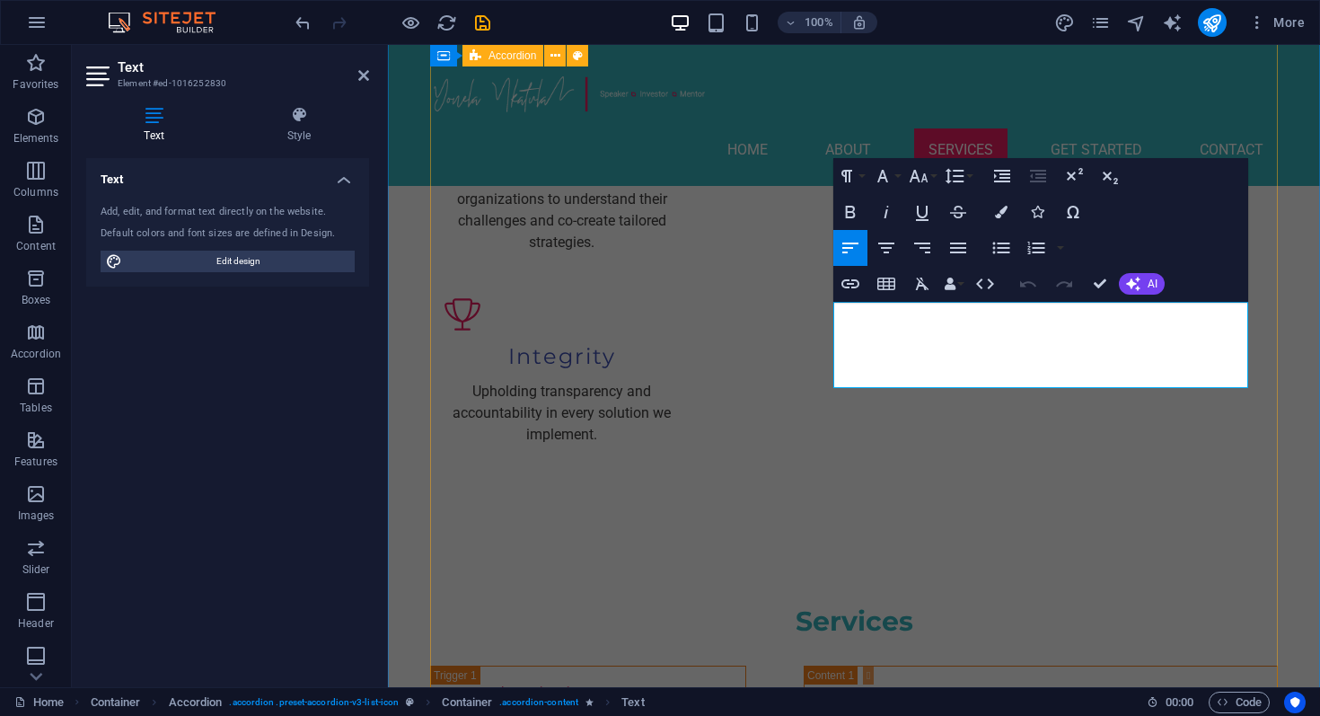
drag, startPoint x: 854, startPoint y: 315, endPoint x: 800, endPoint y: 315, distance: 53.9
drag, startPoint x: 857, startPoint y: 357, endPoint x: 831, endPoint y: 357, distance: 26.0
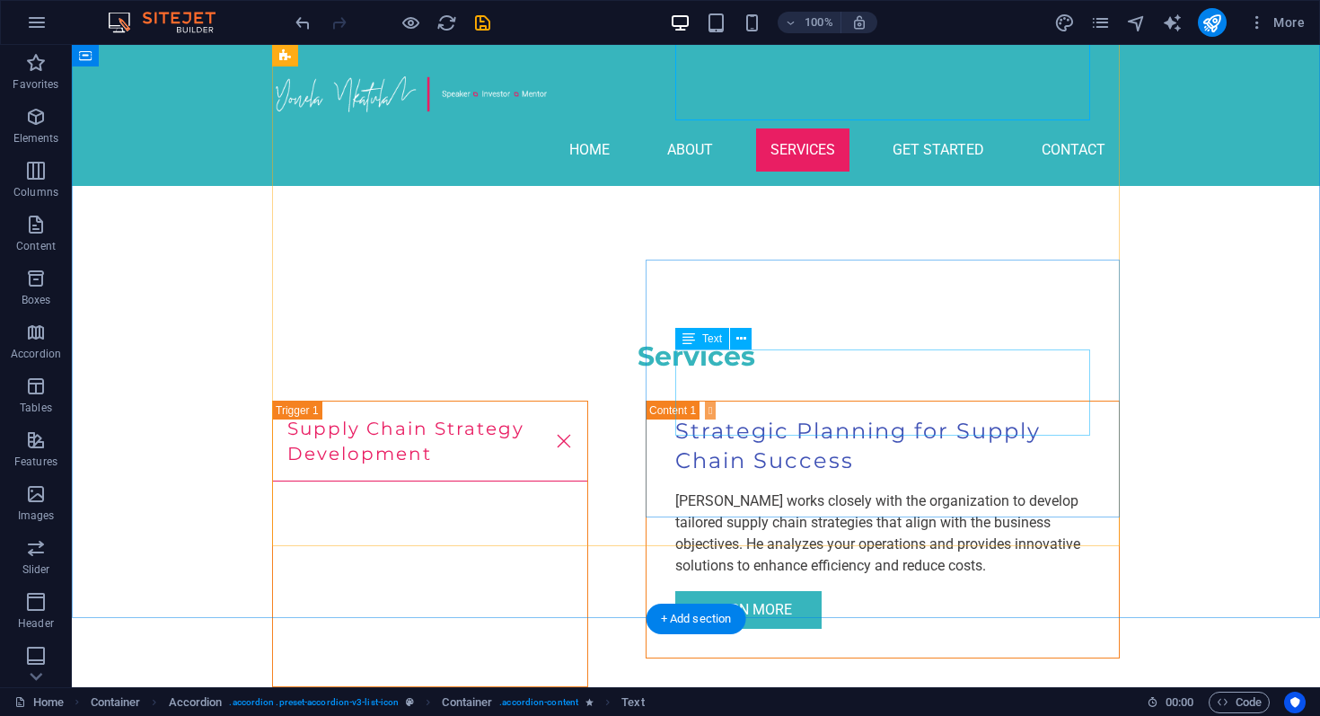
scroll to position [2957, 0]
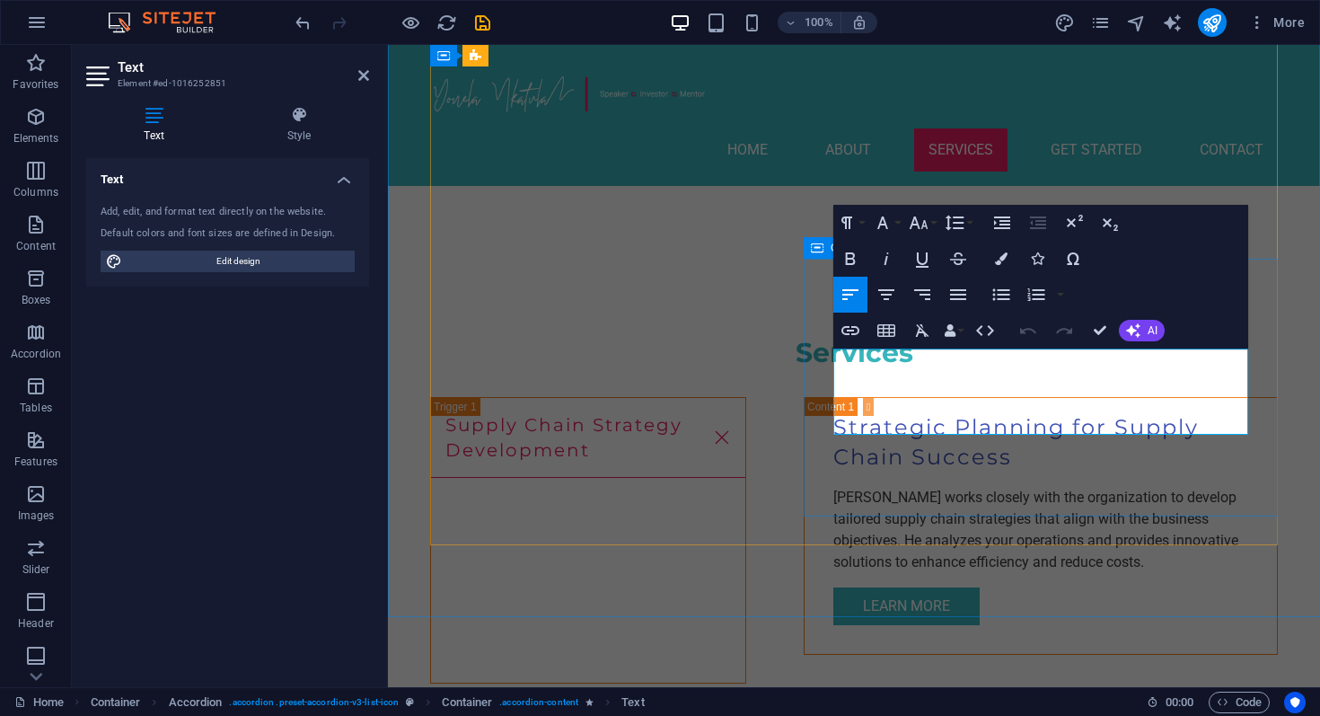
drag, startPoint x: 852, startPoint y: 359, endPoint x: 825, endPoint y: 357, distance: 27.0
drag, startPoint x: 1120, startPoint y: 383, endPoint x: 1098, endPoint y: 382, distance: 22.5
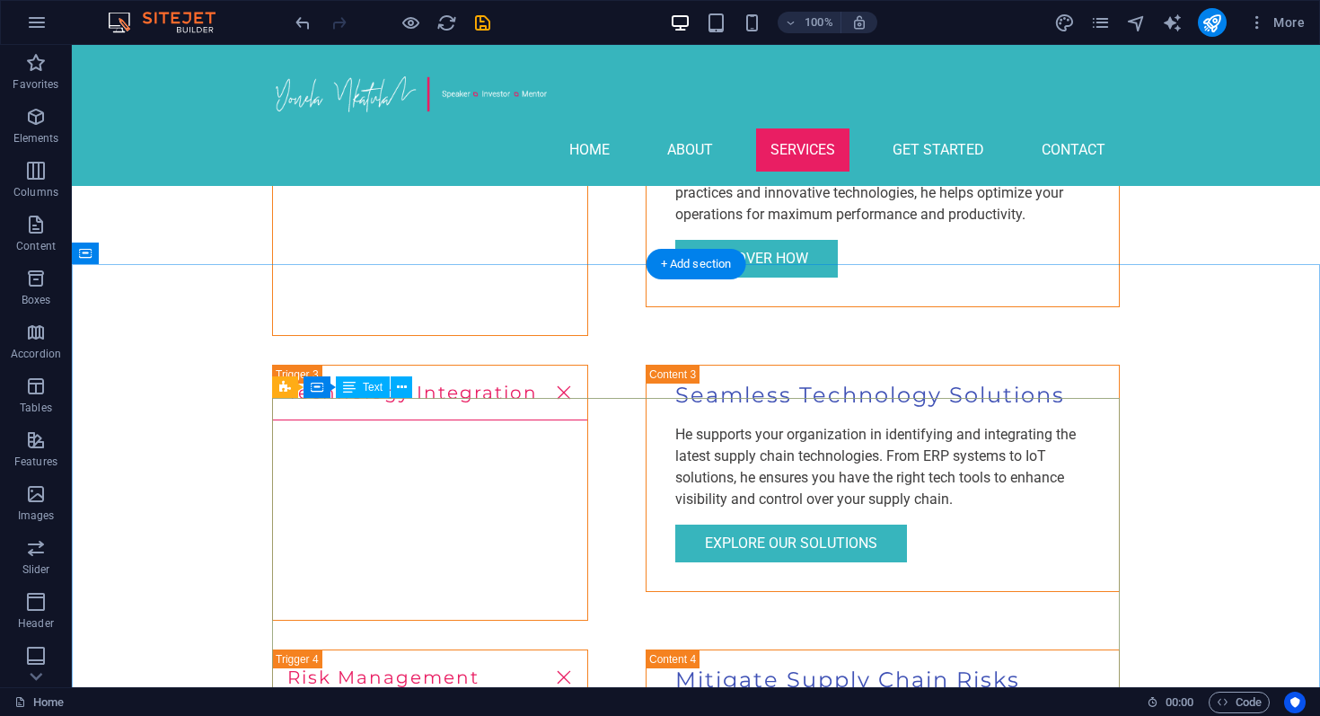
scroll to position [3591, 0]
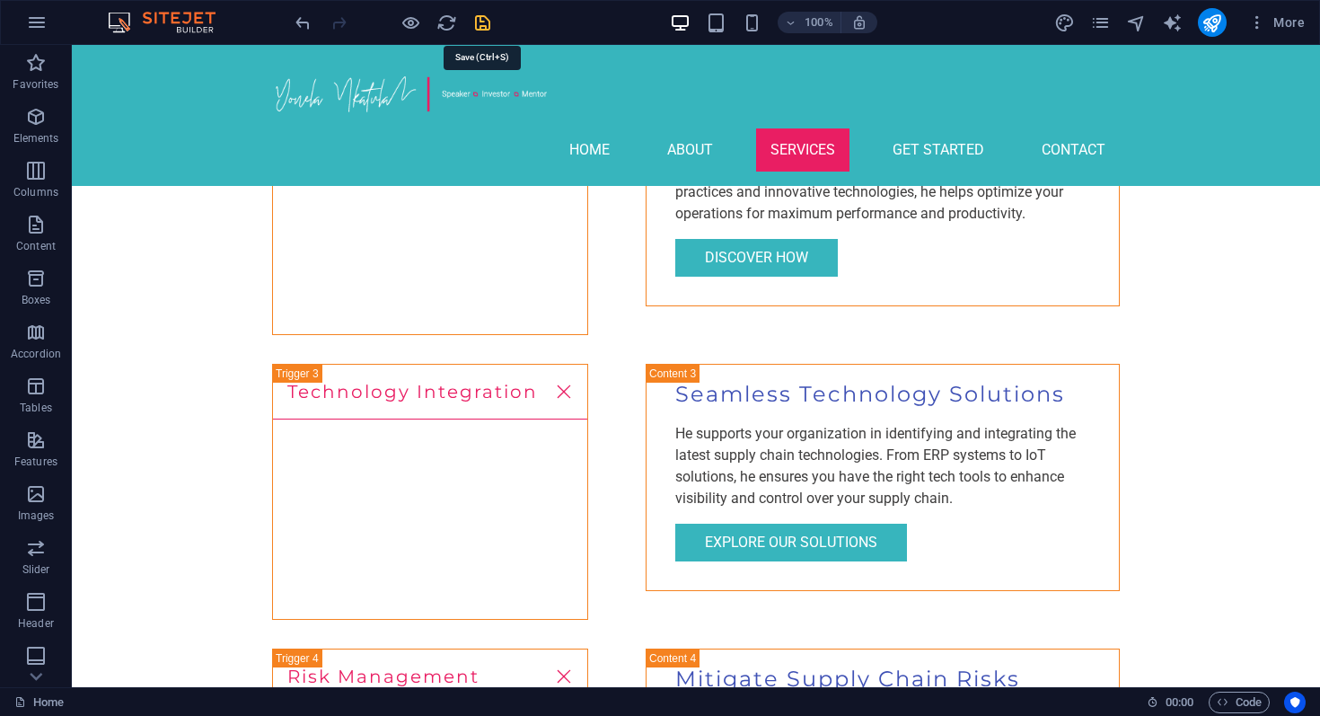
click at [474, 24] on icon "save" at bounding box center [482, 23] width 21 height 21
checkbox input "false"
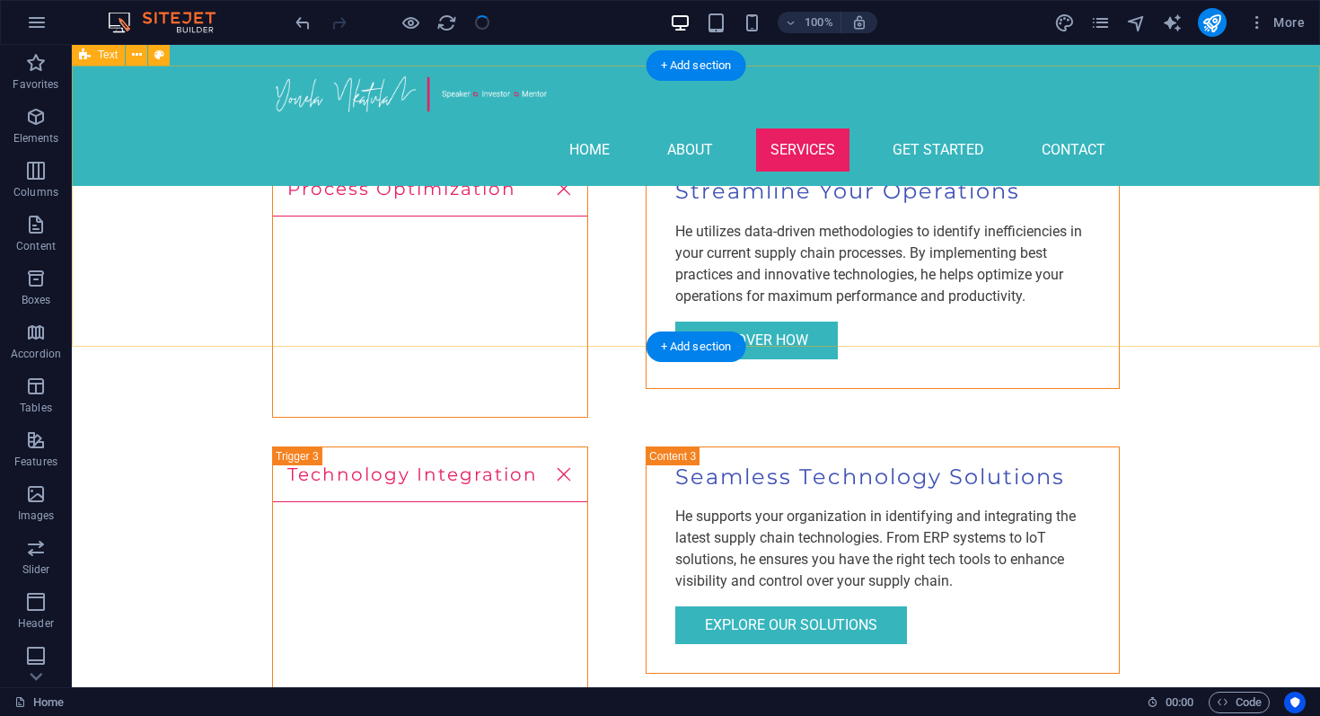
scroll to position [3510, 0]
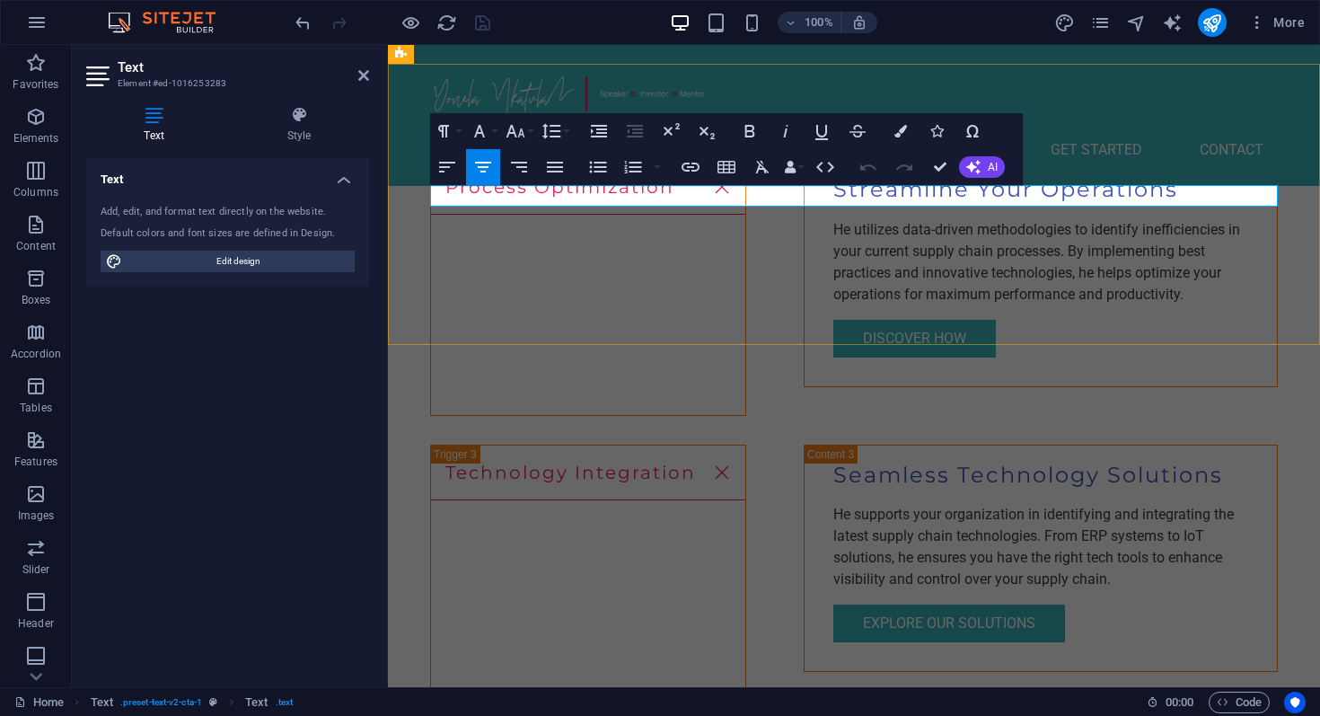
drag, startPoint x: 934, startPoint y: 195, endPoint x: 1100, endPoint y: 190, distance: 166.2
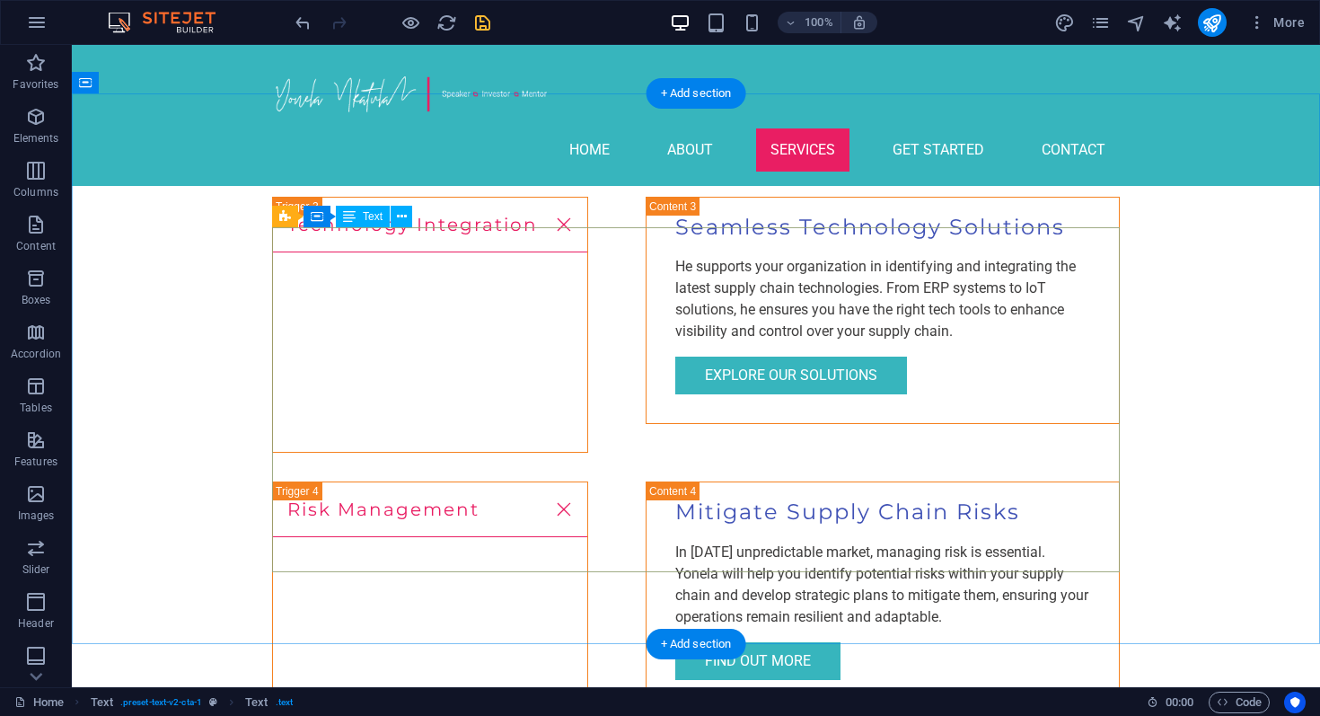
scroll to position [3762, 0]
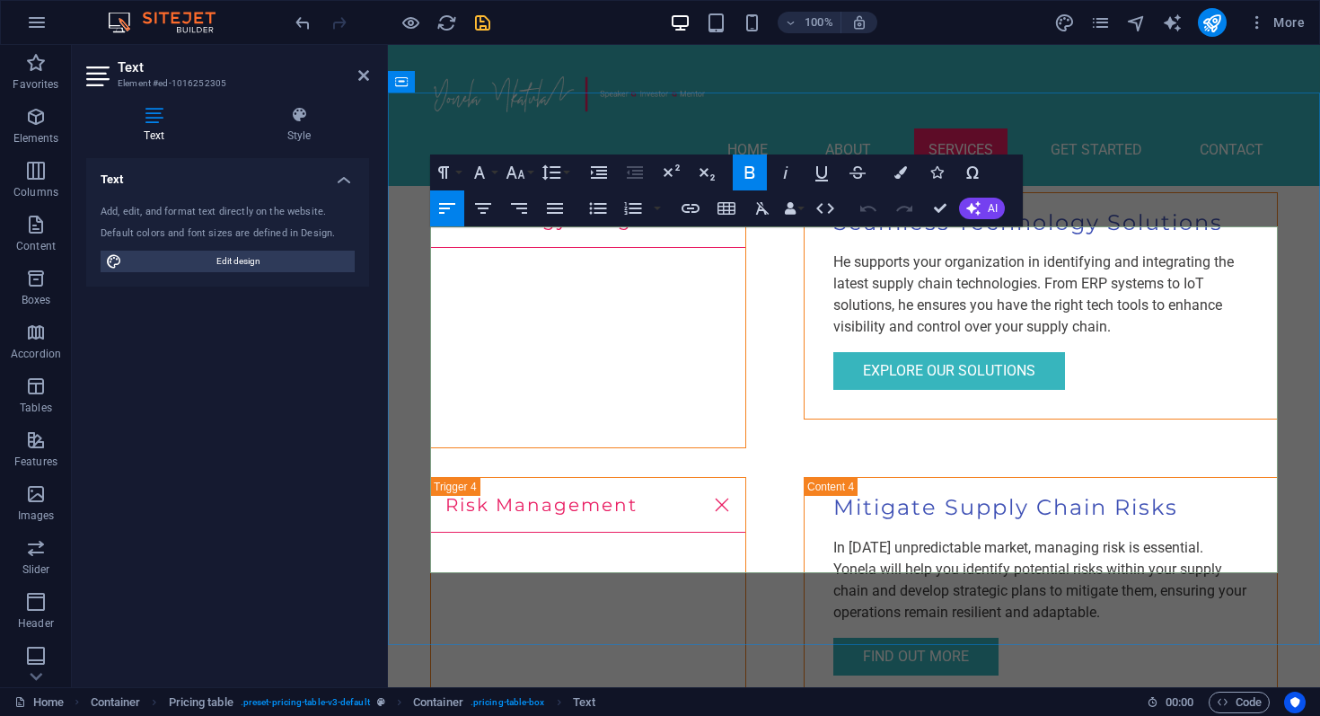
drag, startPoint x: 1239, startPoint y: 255, endPoint x: 1268, endPoint y: 255, distance: 28.7
drag, startPoint x: 1230, startPoint y: 321, endPoint x: 1288, endPoint y: 322, distance: 58.4
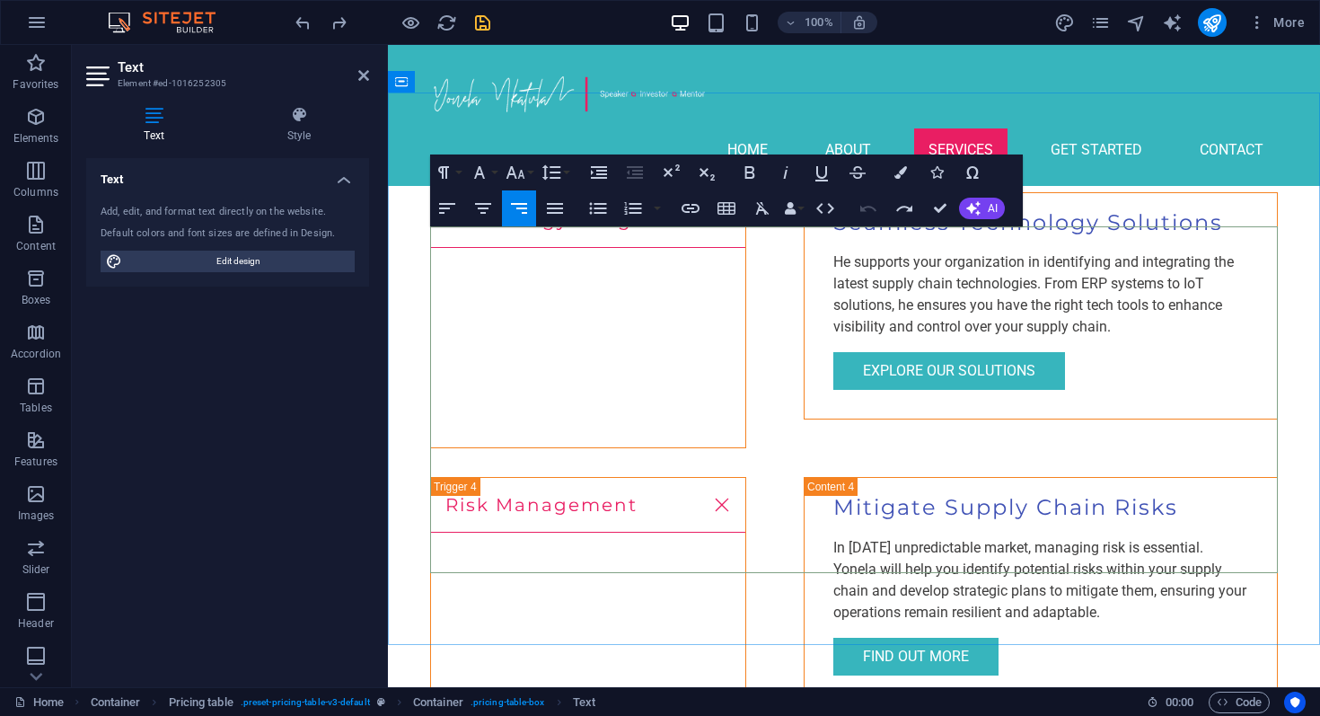
drag, startPoint x: 1239, startPoint y: 252, endPoint x: 1267, endPoint y: 251, distance: 28.8
drag, startPoint x: 1238, startPoint y: 310, endPoint x: 1273, endPoint y: 310, distance: 35.0
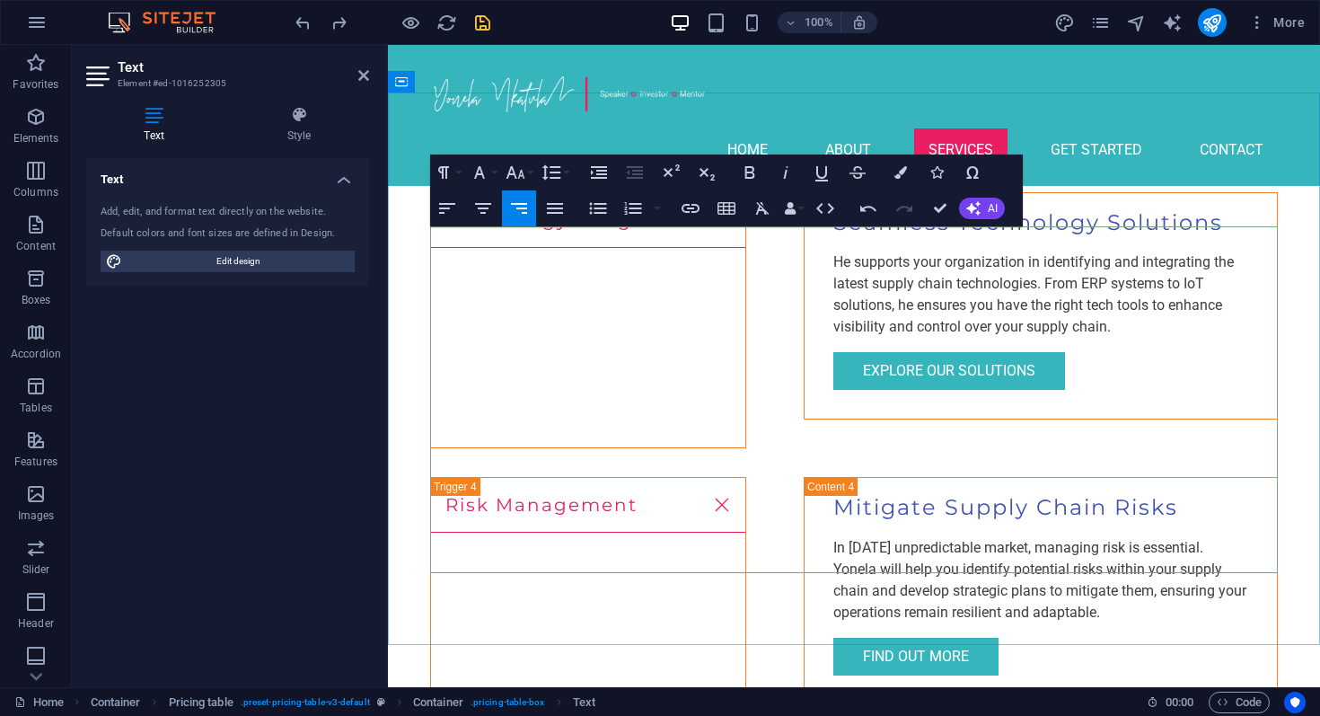
drag, startPoint x: 1229, startPoint y: 369, endPoint x: 1268, endPoint y: 368, distance: 39.5
drag, startPoint x: 1238, startPoint y: 429, endPoint x: 1268, endPoint y: 429, distance: 30.5
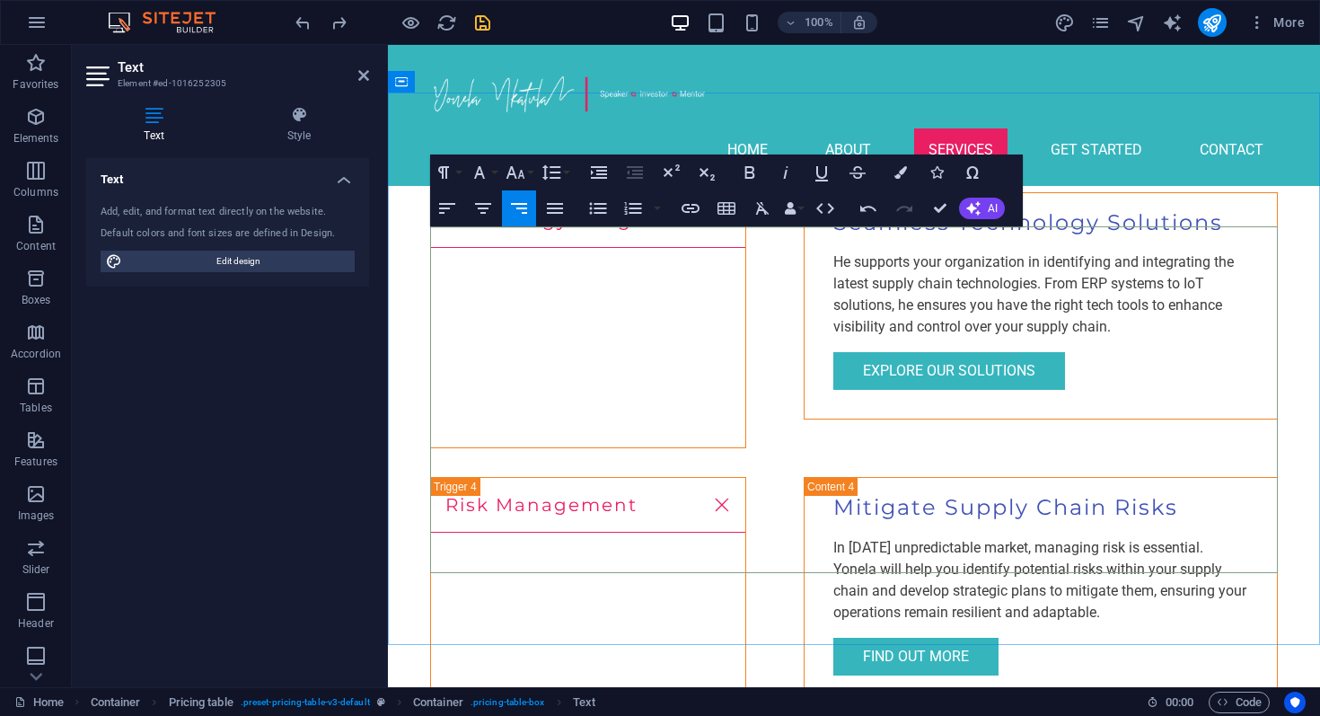
drag, startPoint x: 1194, startPoint y: 489, endPoint x: 1269, endPoint y: 494, distance: 75.6
drag, startPoint x: 1183, startPoint y: 546, endPoint x: 1269, endPoint y: 547, distance: 86.2
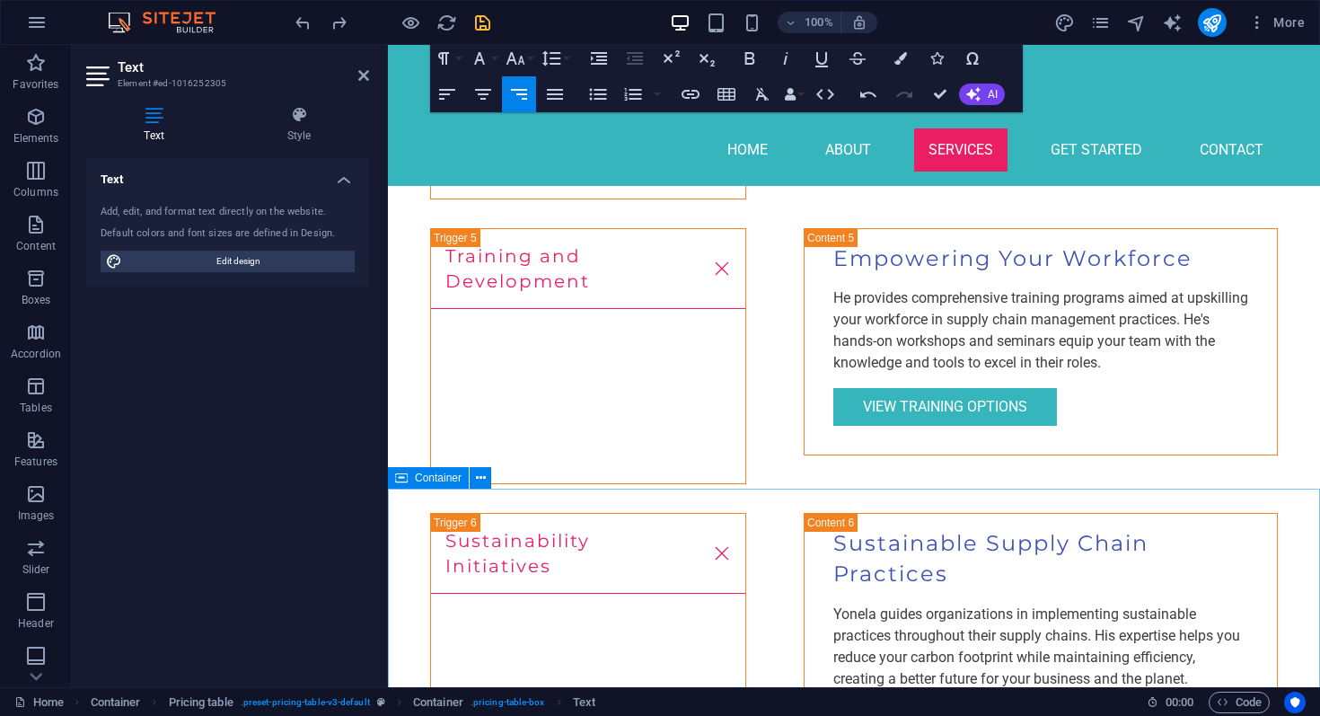
scroll to position [4298, 0]
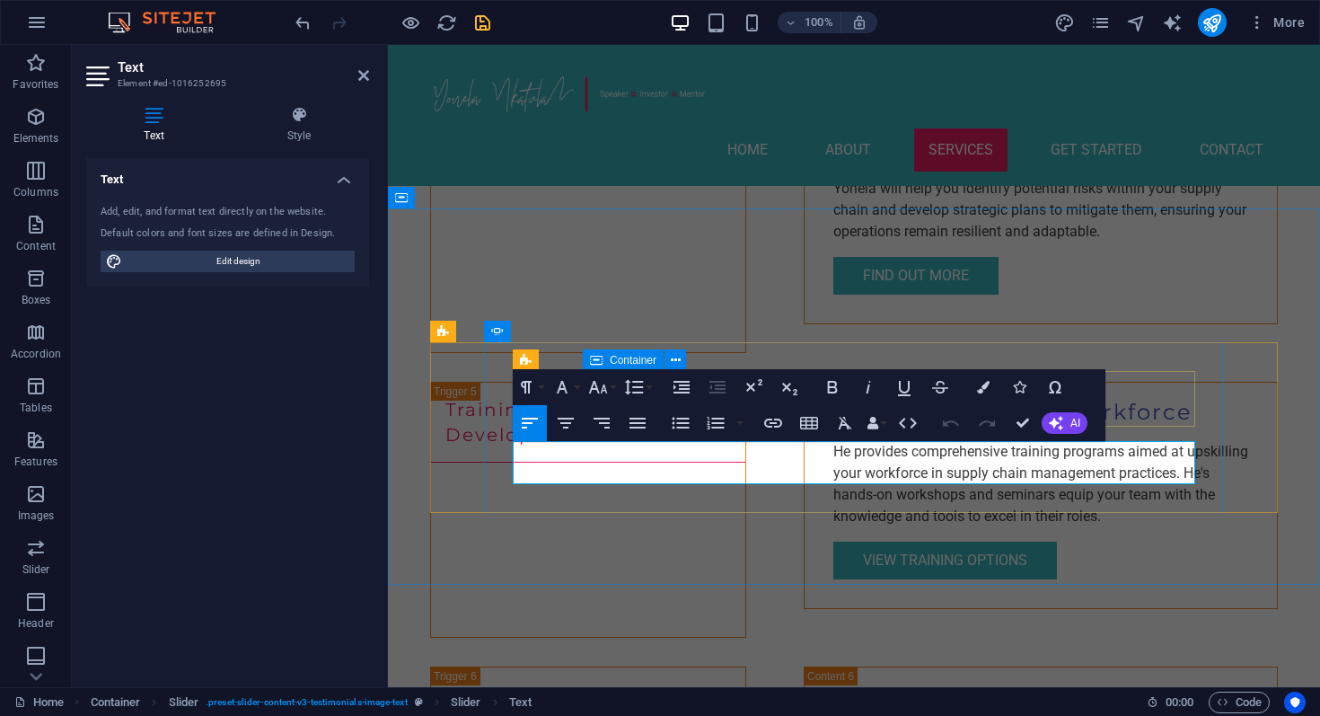
scroll to position [4227, 0]
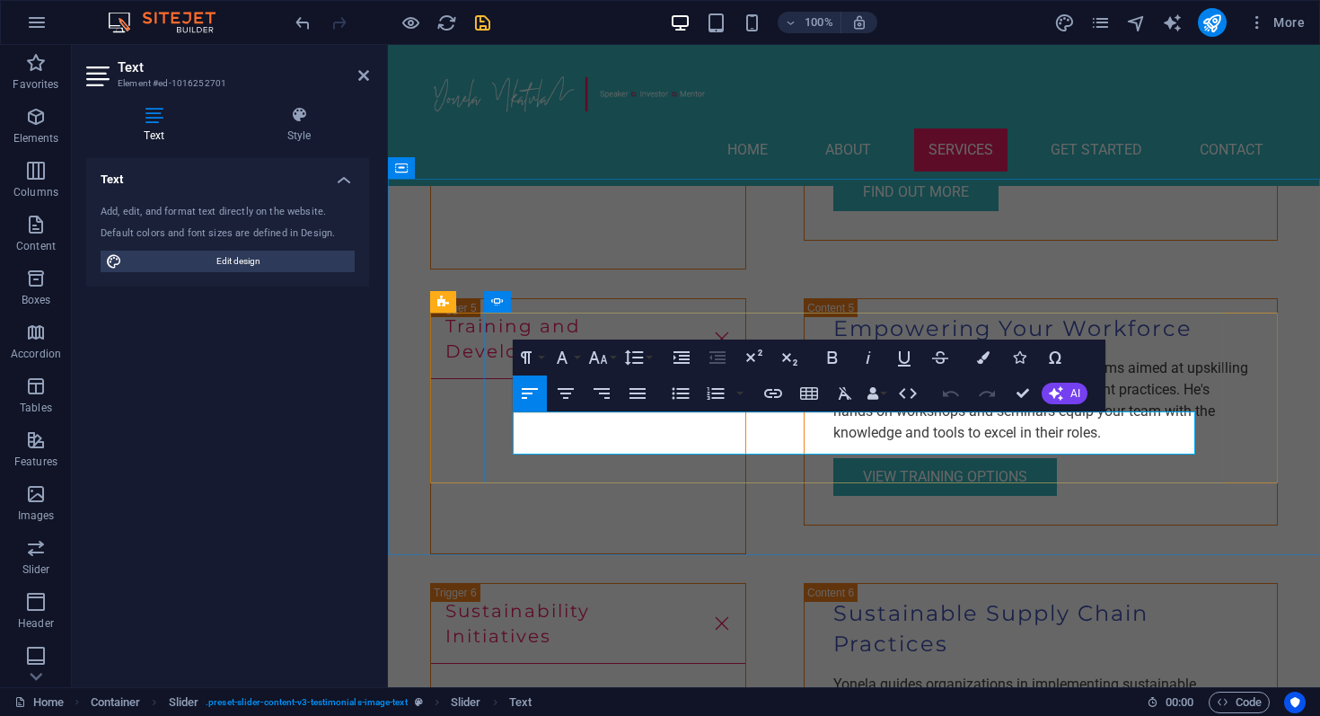
drag, startPoint x: 594, startPoint y: 427, endPoint x: 517, endPoint y: 422, distance: 76.5
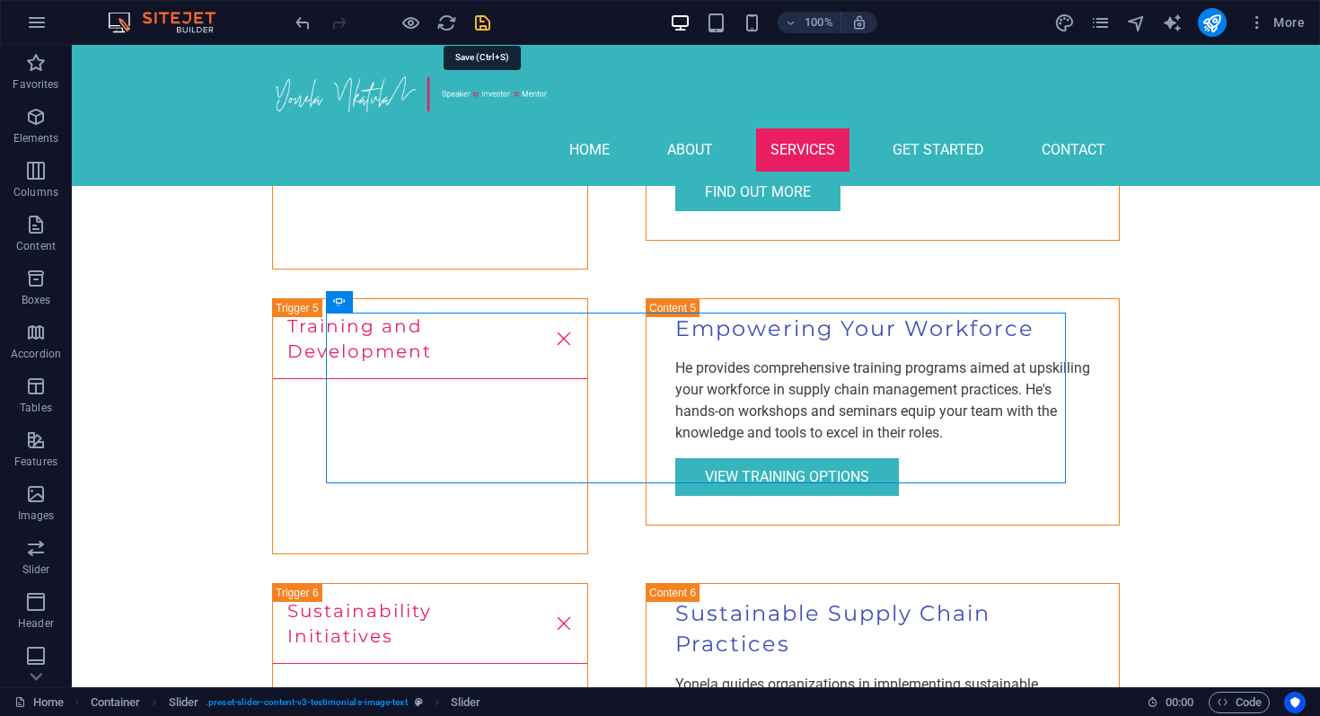
click at [484, 22] on icon "save" at bounding box center [482, 23] width 21 height 21
checkbox input "false"
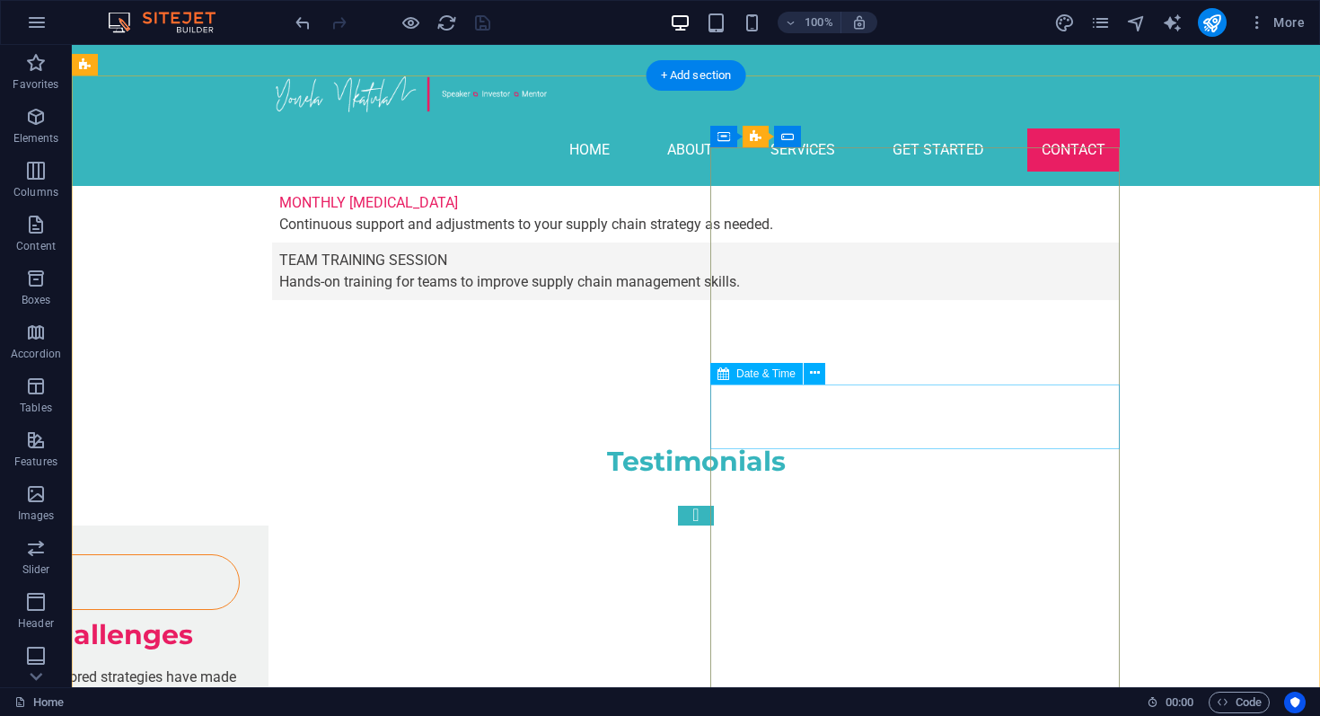
scroll to position [5634, 0]
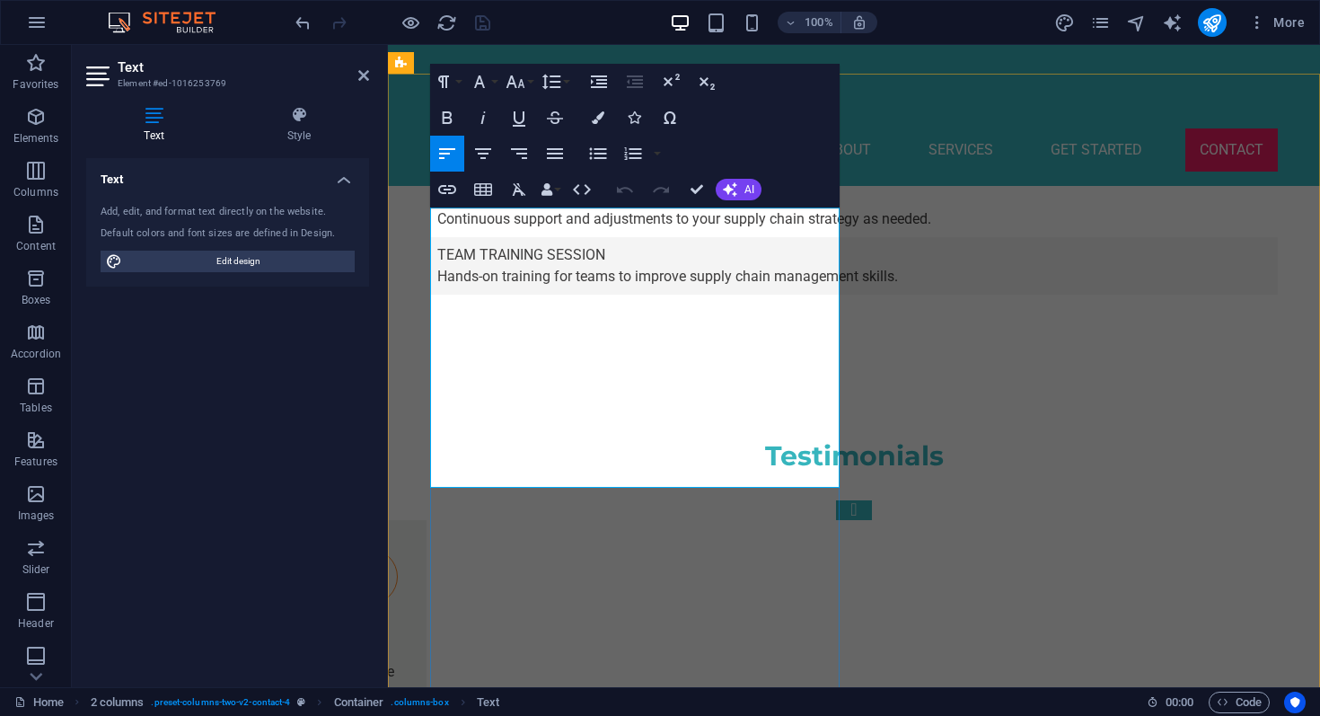
drag, startPoint x: 586, startPoint y: 242, endPoint x: 569, endPoint y: 242, distance: 17.1
drag, startPoint x: 663, startPoint y: 241, endPoint x: 617, endPoint y: 241, distance: 45.8
drag, startPoint x: 635, startPoint y: 240, endPoint x: 620, endPoint y: 240, distance: 15.3
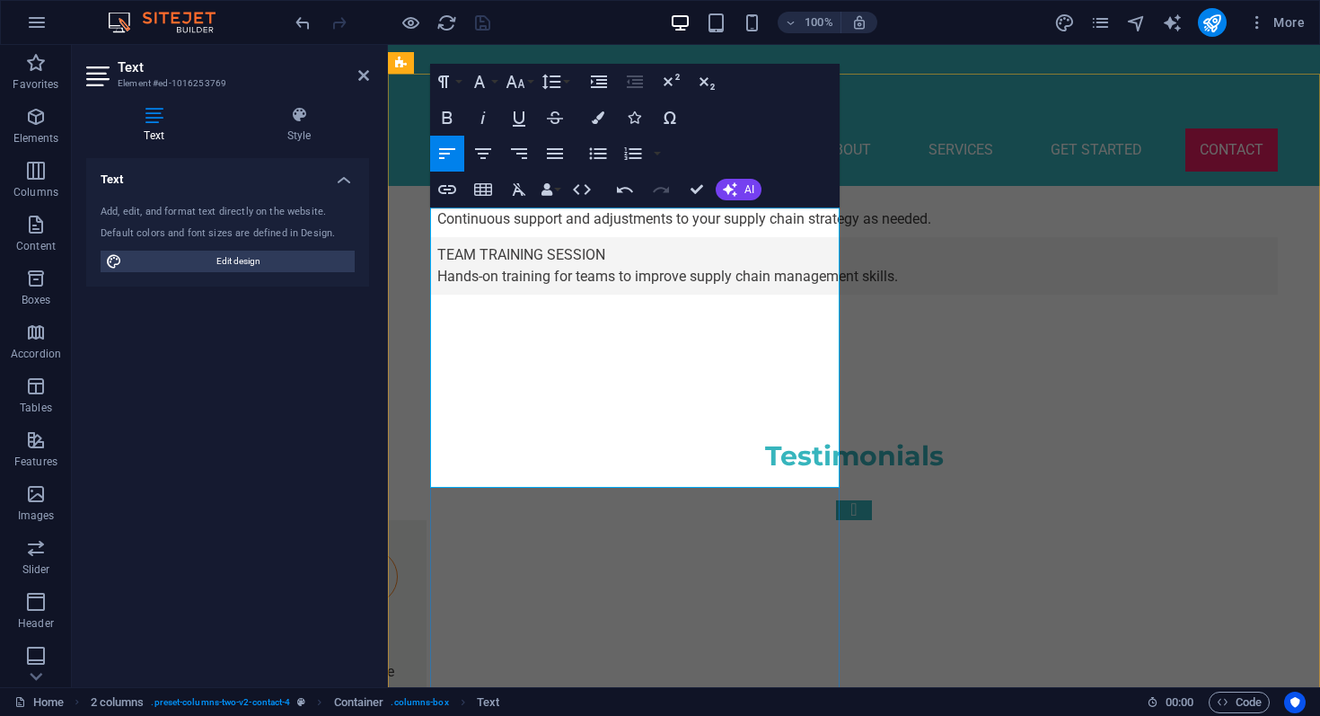
drag, startPoint x: 443, startPoint y: 398, endPoint x: 608, endPoint y: 472, distance: 180.9
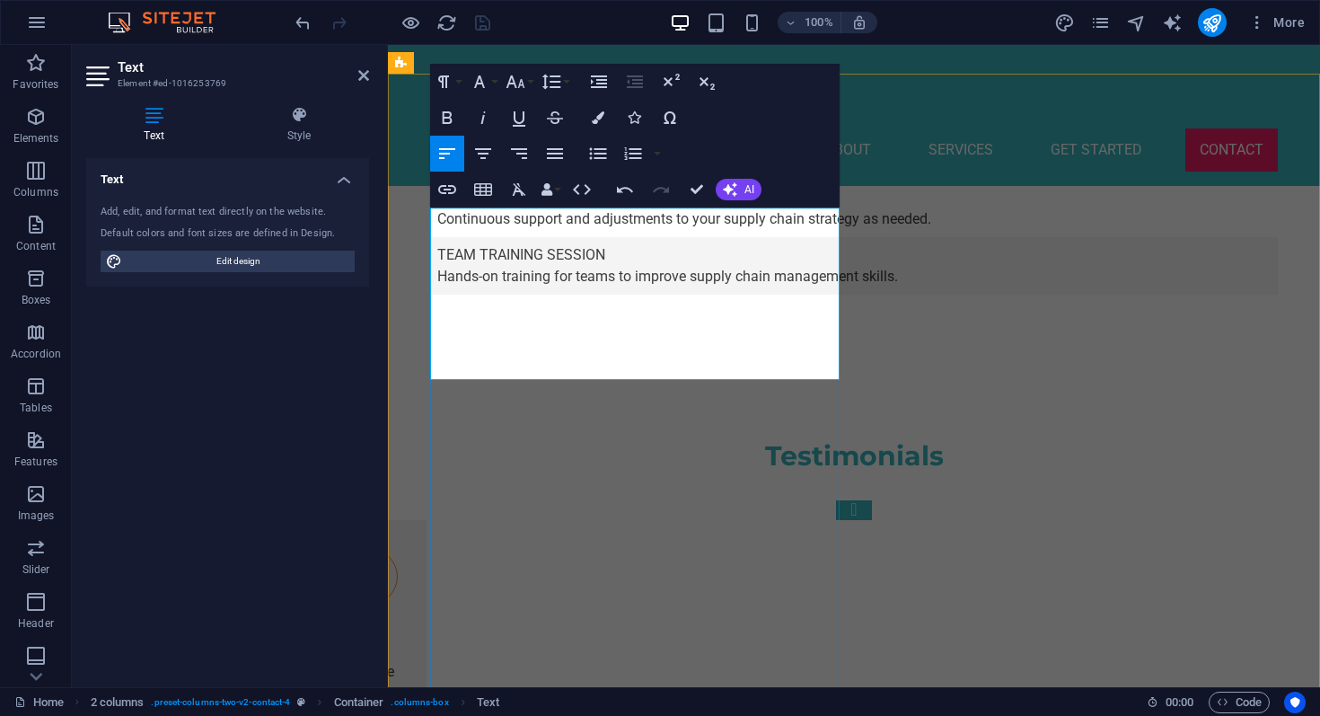
drag, startPoint x: 608, startPoint y: 472, endPoint x: 595, endPoint y: 445, distance: 30.1
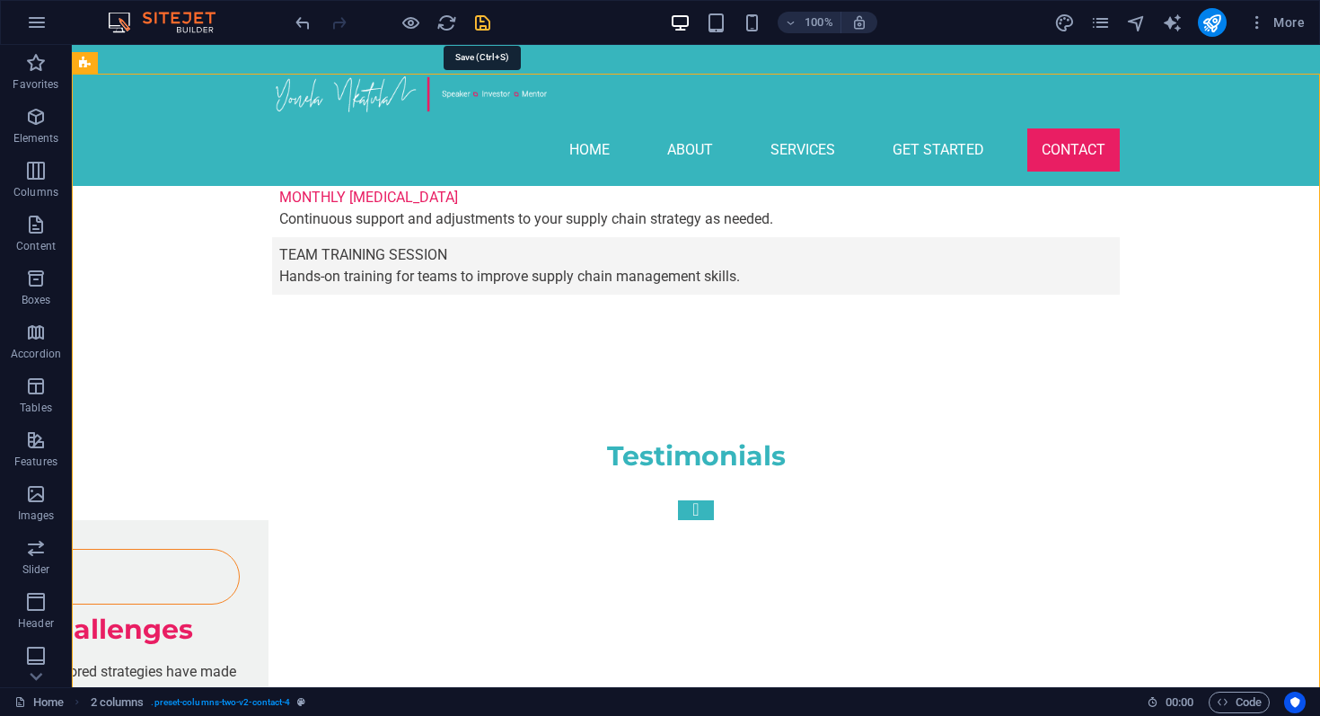
click at [484, 28] on icon "save" at bounding box center [482, 23] width 21 height 21
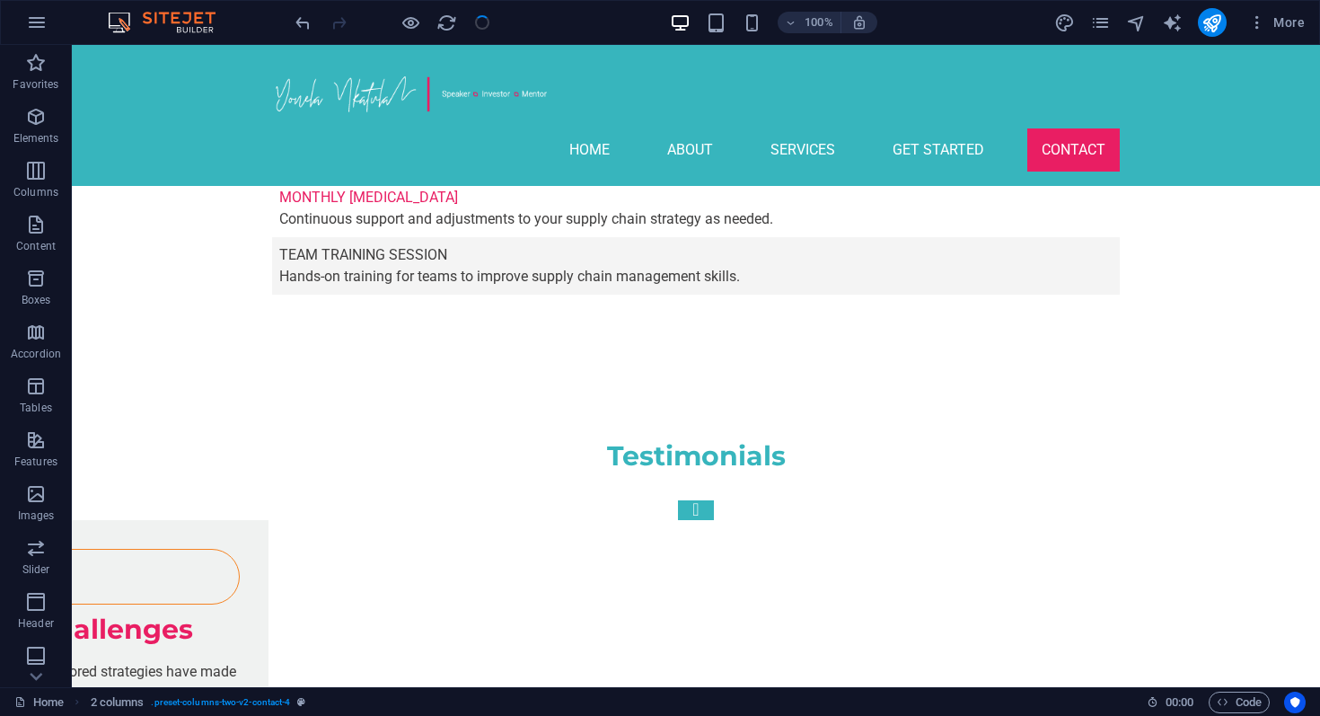
checkbox input "false"
click at [1217, 27] on icon "publish" at bounding box center [1212, 23] width 21 height 21
